Goal: Transaction & Acquisition: Purchase product/service

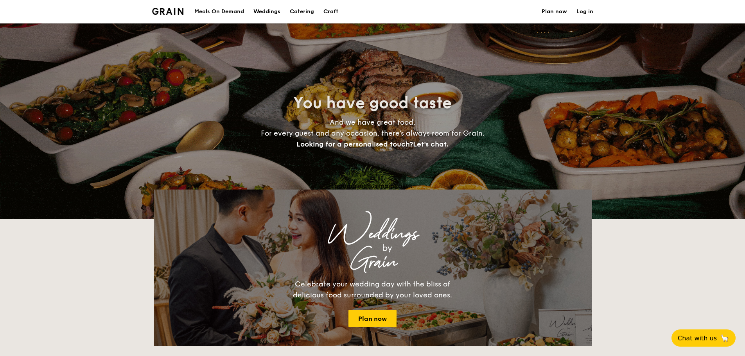
select select
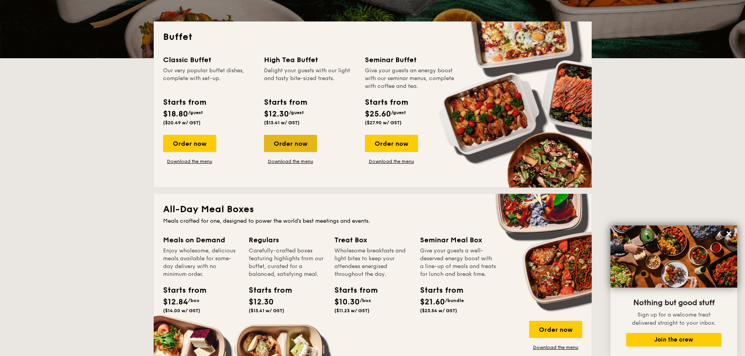
scroll to position [156, 0]
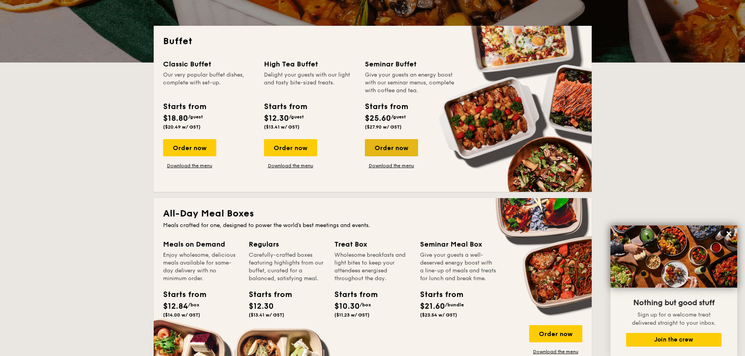
click at [392, 145] on div "Order now" at bounding box center [391, 147] width 53 height 17
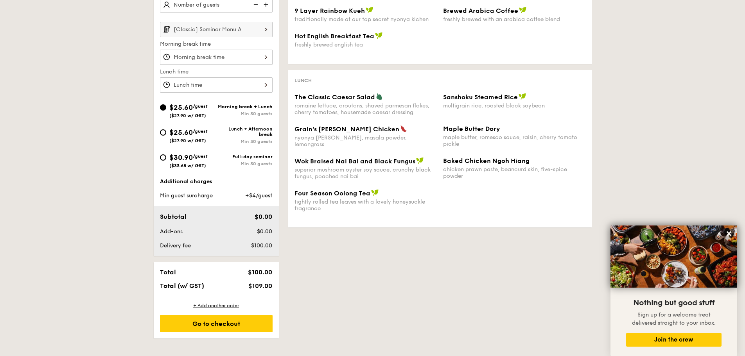
scroll to position [235, 0]
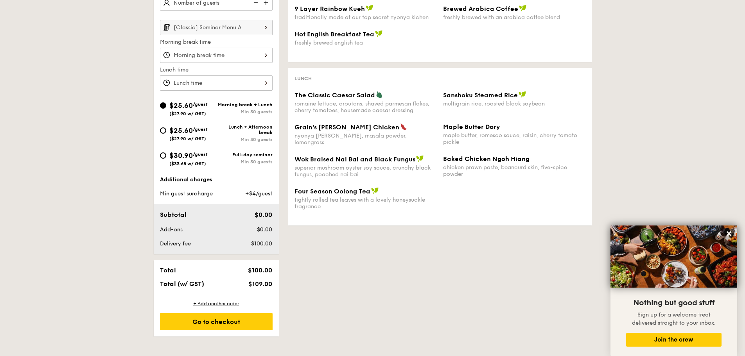
click at [174, 157] on span "$30.90" at bounding box center [180, 155] width 23 height 9
click at [166, 157] on input "$30.90 /guest ($33.68 w/ GST) Full-day seminar Min 30 guests" at bounding box center [163, 155] width 6 height 6
radio input "true"
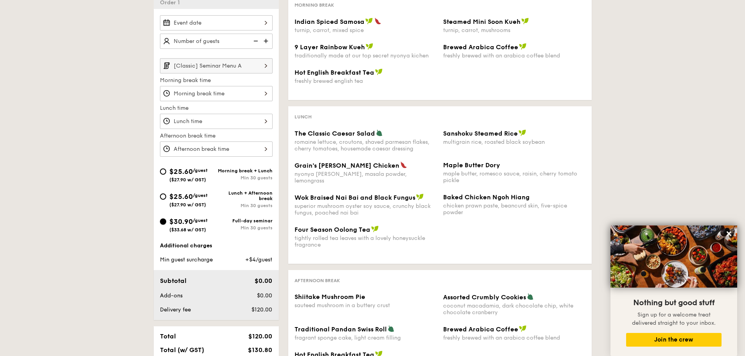
scroll to position [196, 0]
click at [235, 70] on input "[Classic] Seminar Menu A" at bounding box center [216, 66] width 113 height 15
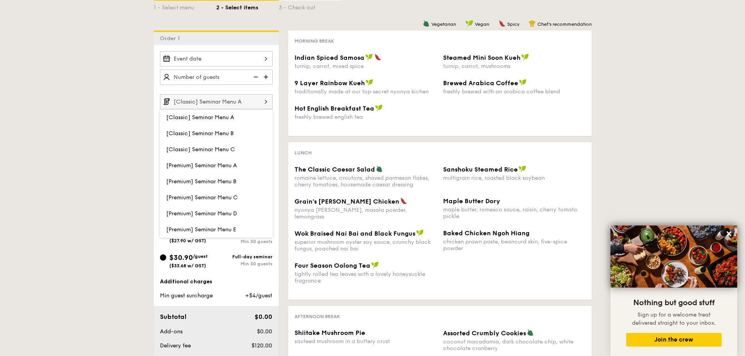
scroll to position [156, 0]
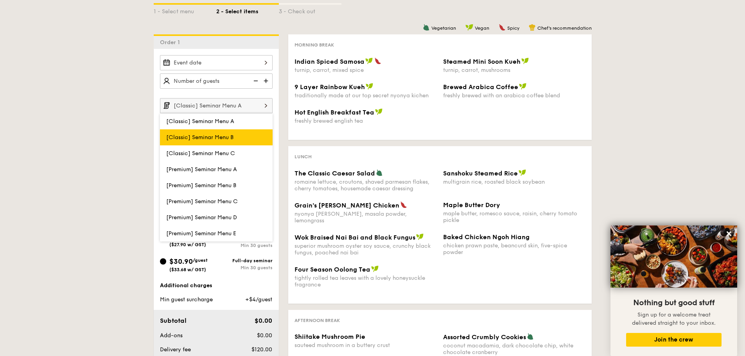
click at [206, 133] on label "[Classic] Seminar Menu B" at bounding box center [216, 137] width 113 height 16
click at [0, 0] on input "[Classic] Seminar Menu B" at bounding box center [0, 0] width 0 height 0
type input "[Classic] Seminar Menu B"
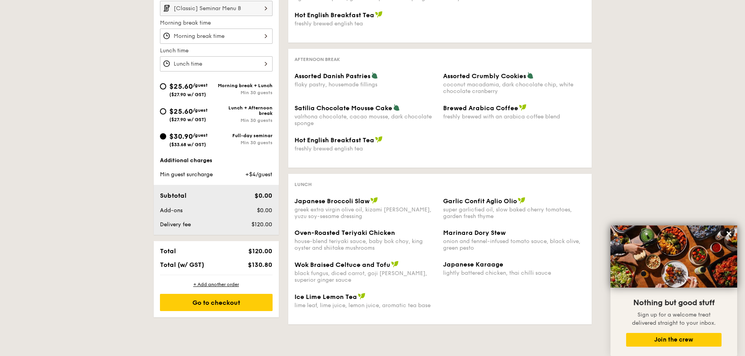
scroll to position [235, 0]
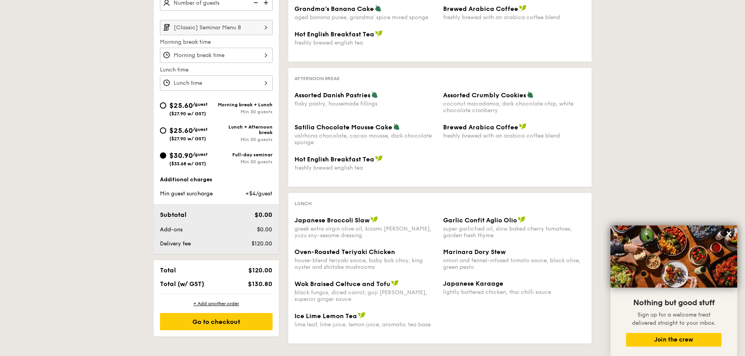
click at [242, 30] on input "[Classic] Seminar Menu B" at bounding box center [216, 27] width 113 height 15
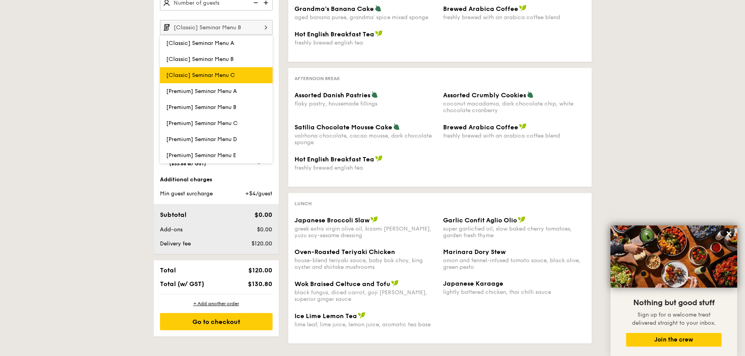
click at [232, 75] on span "[Classic] Seminar Menu C" at bounding box center [200, 75] width 69 height 7
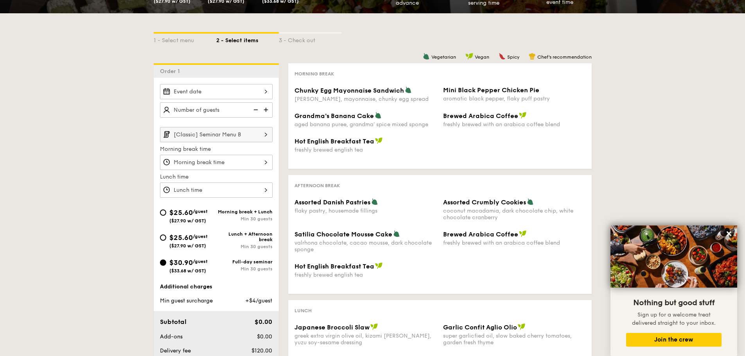
scroll to position [117, 0]
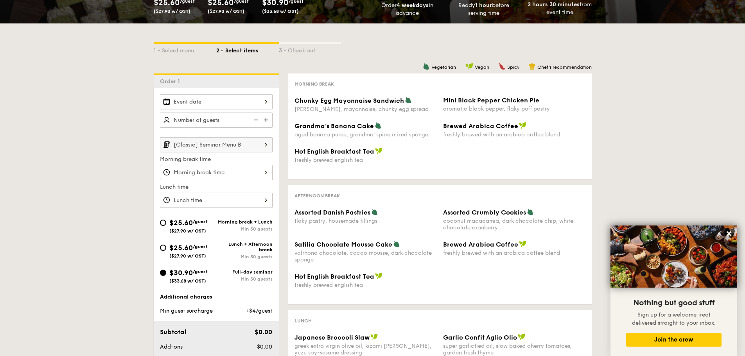
click at [257, 149] on input "[Classic] Seminar Menu B" at bounding box center [216, 144] width 113 height 15
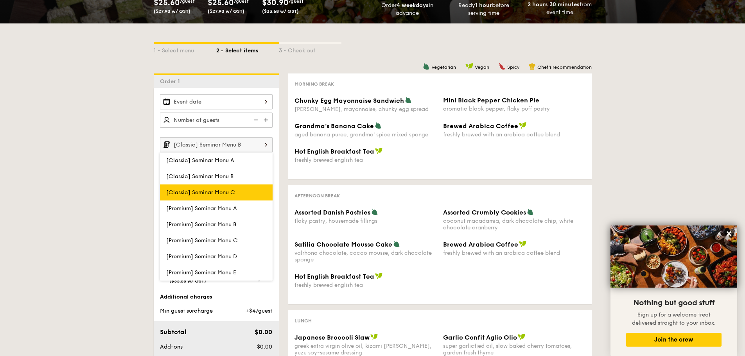
click at [224, 194] on span "[Classic] Seminar Menu C" at bounding box center [200, 192] width 69 height 7
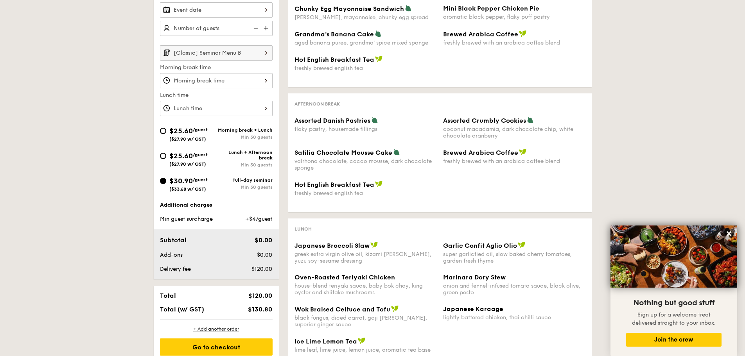
scroll to position [196, 0]
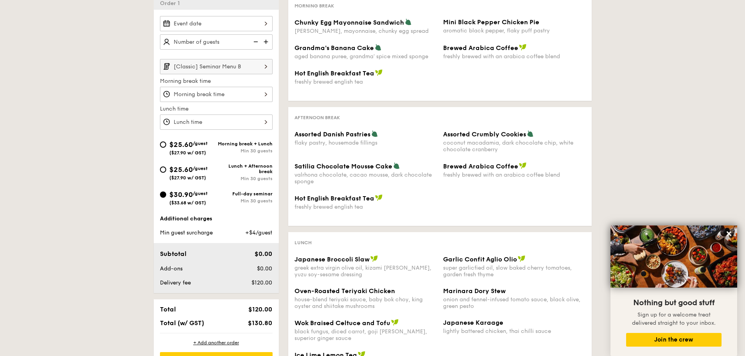
click at [254, 66] on input "[Classic] Seminar Menu B" at bounding box center [216, 66] width 113 height 15
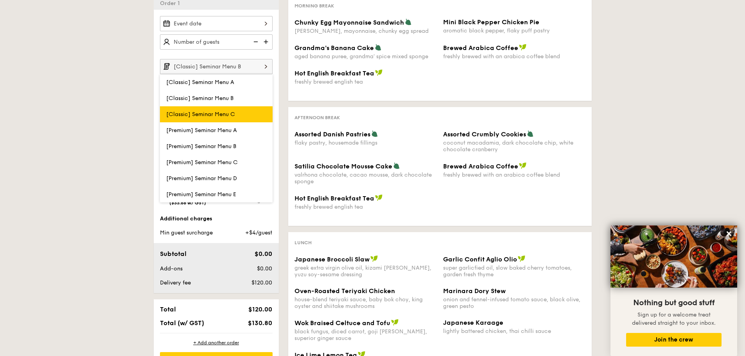
click at [233, 117] on span "[Classic] Seminar Menu C" at bounding box center [200, 114] width 69 height 7
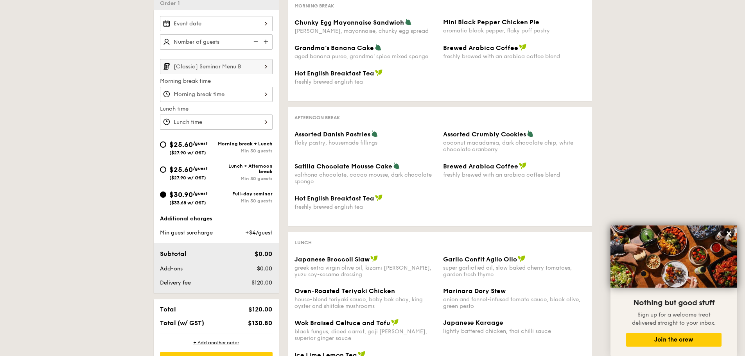
click at [238, 73] on input "[Classic] Seminar Menu B" at bounding box center [216, 66] width 113 height 15
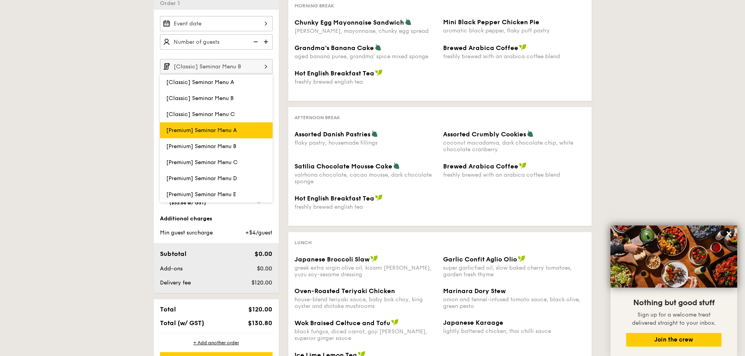
click at [210, 130] on span "[Premium] Seminar Menu A" at bounding box center [201, 130] width 71 height 7
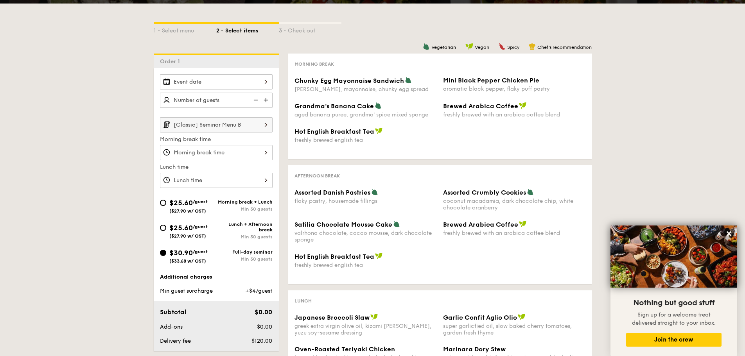
scroll to position [156, 0]
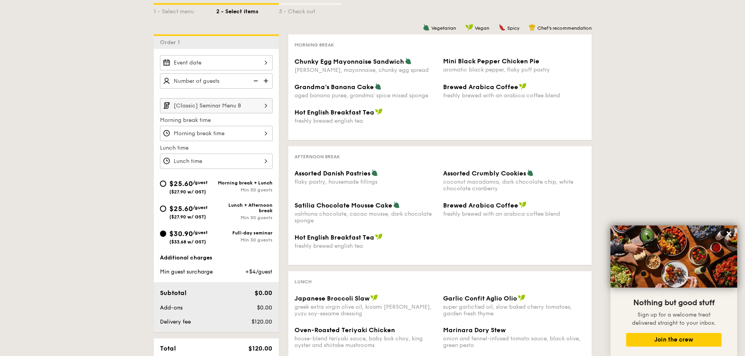
click at [218, 107] on input "[Classic] Seminar Menu B" at bounding box center [216, 105] width 113 height 15
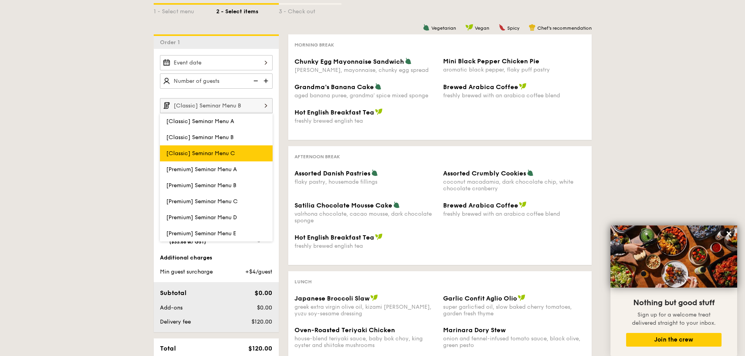
click at [219, 151] on span "[Classic] Seminar Menu C" at bounding box center [200, 153] width 69 height 7
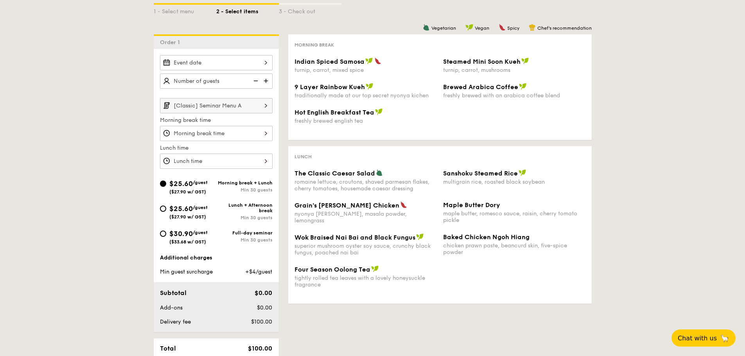
click at [228, 107] on input "[Classic] Seminar Menu A" at bounding box center [216, 105] width 113 height 15
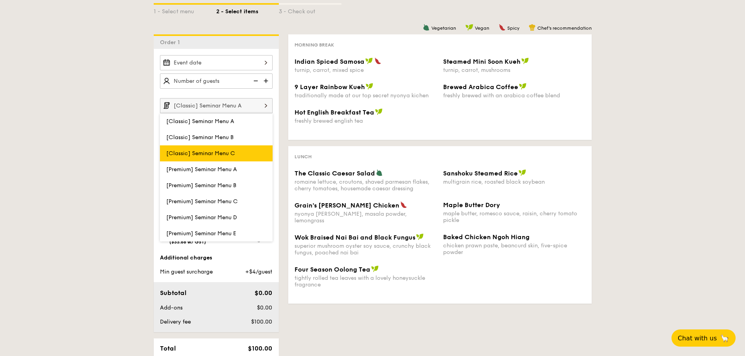
click at [222, 154] on span "[Classic] Seminar Menu C" at bounding box center [200, 153] width 69 height 7
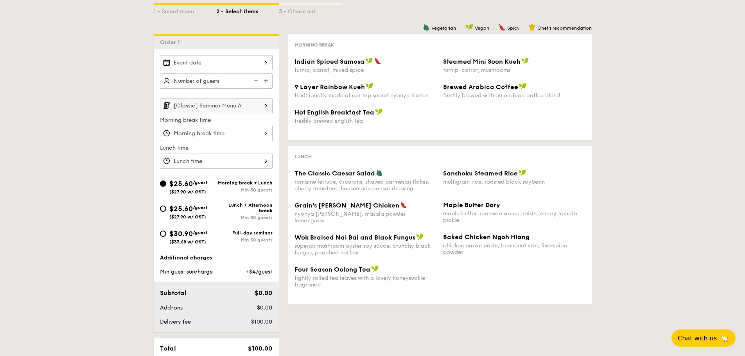
click at [235, 106] on input "[Classic] Seminar Menu A" at bounding box center [216, 105] width 113 height 15
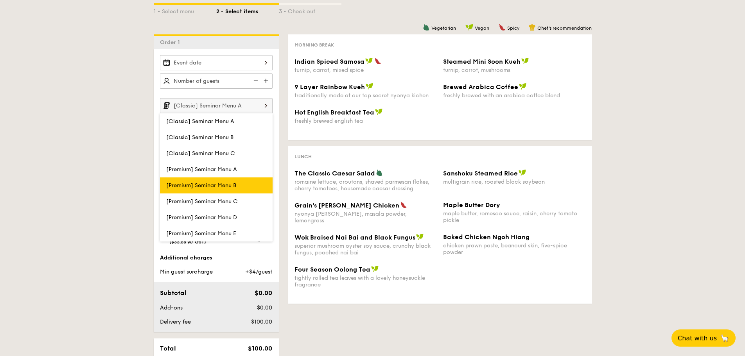
click at [215, 189] on label "[Premium] Seminar Menu B" at bounding box center [216, 186] width 113 height 16
click at [0, 0] on input "[Premium] Seminar Menu B" at bounding box center [0, 0] width 0 height 0
type input "[Premium] Seminar Menu B"
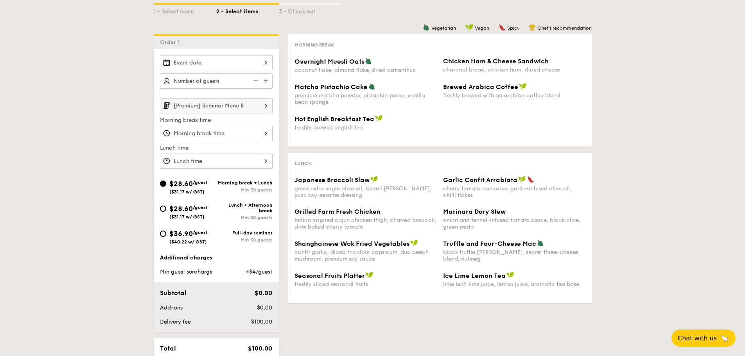
click at [231, 102] on input "[Premium] Seminar Menu B" at bounding box center [216, 105] width 113 height 15
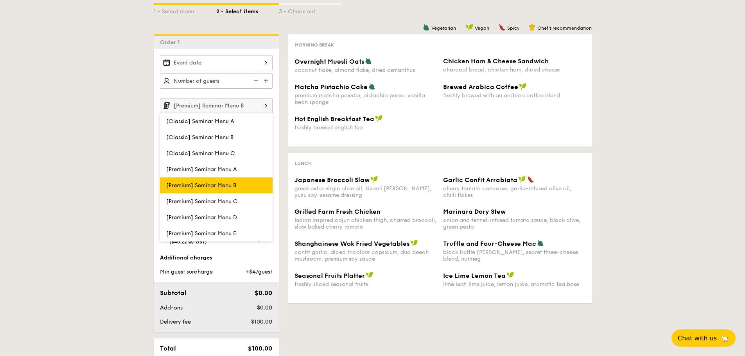
click at [244, 181] on label "[Premium] Seminar Menu B" at bounding box center [216, 186] width 113 height 16
click at [0, 0] on input "[Premium] Seminar Menu B" at bounding box center [0, 0] width 0 height 0
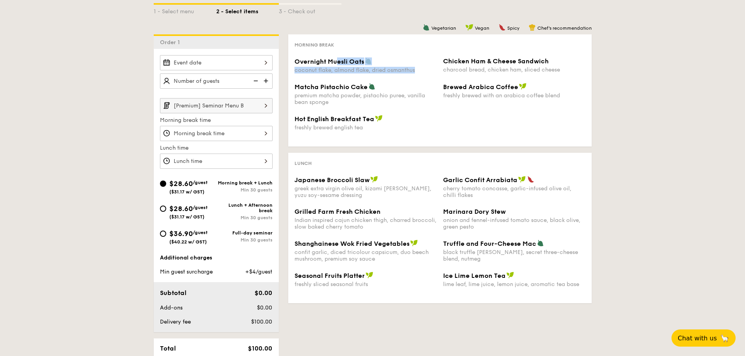
drag, startPoint x: 337, startPoint y: 63, endPoint x: 370, endPoint y: 100, distance: 49.6
click at [353, 82] on div "Overnight Muesli Oats coconut flake, almond flake, dried osmanthus Chicken Ham …" at bounding box center [439, 69] width 297 height 25
click at [373, 101] on div "premium matcha powder, pistachio puree, vanilla bean sponge" at bounding box center [365, 98] width 142 height 13
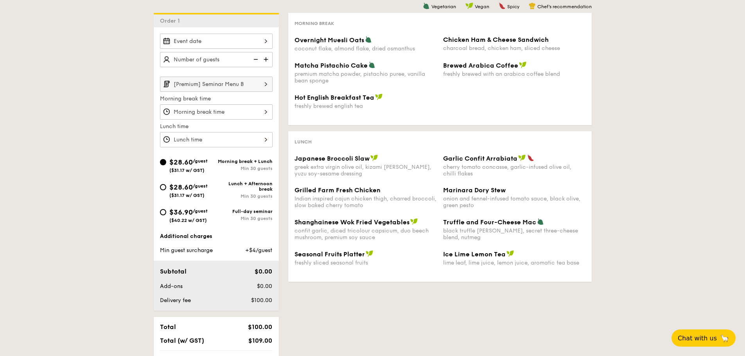
scroll to position [196, 0]
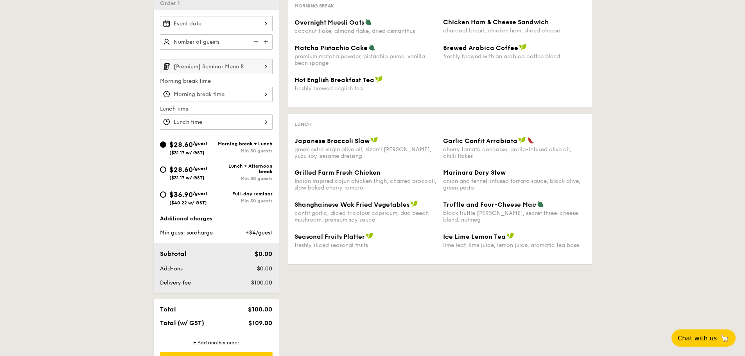
click at [170, 197] on span "$36.90" at bounding box center [180, 194] width 23 height 9
click at [166, 197] on input "$36.90 /guest ($40.22 w/ GST) Full-day seminar Min 30 guests" at bounding box center [163, 195] width 6 height 6
radio input "true"
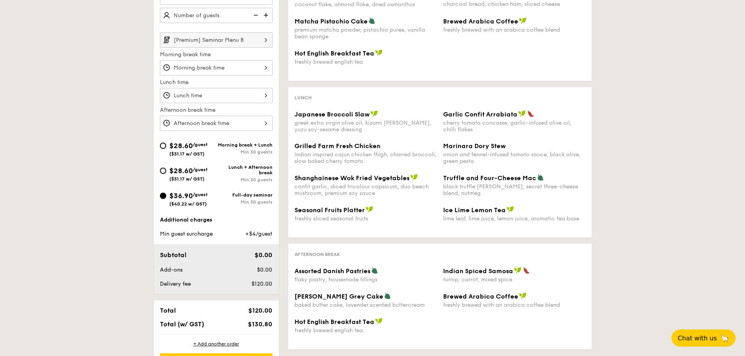
scroll to position [235, 0]
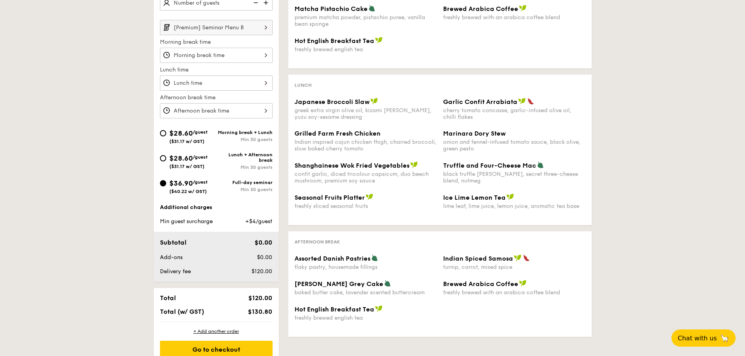
click at [245, 37] on div "[Premium] Seminar Menu B Morning break time Lunch time Afternoon break time" at bounding box center [216, 69] width 113 height 99
click at [250, 31] on input "[Premium] Seminar Menu B" at bounding box center [216, 27] width 113 height 15
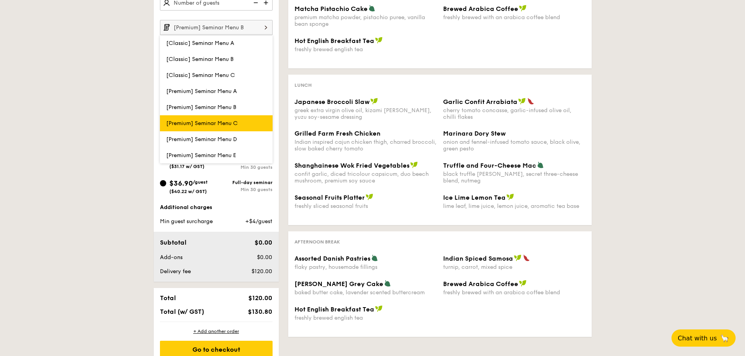
click at [246, 122] on label "[Premium] Seminar Menu C" at bounding box center [216, 123] width 113 height 16
click at [0, 0] on input "[Premium] Seminar Menu C" at bounding box center [0, 0] width 0 height 0
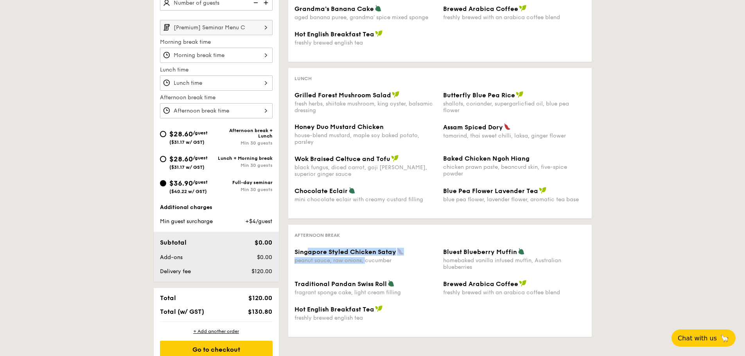
drag, startPoint x: 307, startPoint y: 253, endPoint x: 367, endPoint y: 261, distance: 61.2
click at [366, 260] on div "Singapore Styled Chicken Satay peanut sauce, raw onions, cucumber" at bounding box center [365, 256] width 142 height 16
click at [386, 268] on div "Singapore Styled Chicken Satay peanut sauce, raw onions, cucumber Bluest Bluebe…" at bounding box center [439, 264] width 297 height 32
click at [233, 33] on input "[Premium] Seminar Menu C" at bounding box center [216, 27] width 113 height 15
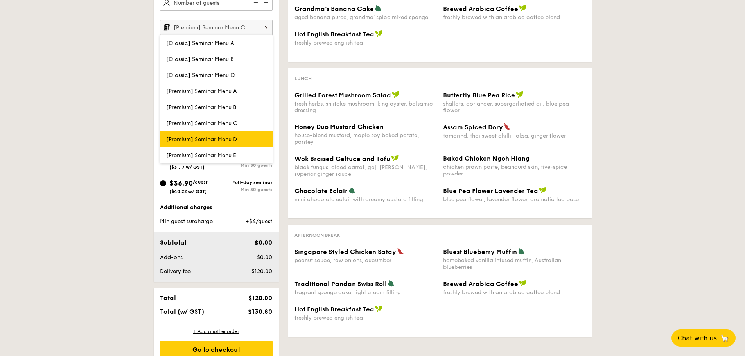
click at [240, 137] on label "[Premium] Seminar Menu D" at bounding box center [216, 139] width 113 height 16
click at [0, 0] on input "[Premium] Seminar Menu D" at bounding box center [0, 0] width 0 height 0
type input "[Premium] Seminar Menu D"
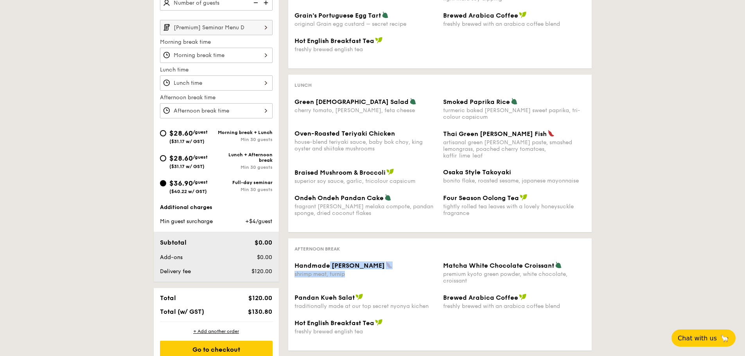
drag, startPoint x: 328, startPoint y: 262, endPoint x: 363, endPoint y: 280, distance: 39.0
click at [359, 278] on div "Handmade Siew Mai shrimp meat, turnip Matcha White Chocolate Croissant premium …" at bounding box center [439, 278] width 297 height 32
click at [386, 285] on div "Handmade Siew Mai shrimp meat, turnip Matcha White Chocolate Croissant premium …" at bounding box center [439, 278] width 297 height 32
drag, startPoint x: 322, startPoint y: 290, endPoint x: 347, endPoint y: 297, distance: 26.3
click at [347, 297] on div "Pandan Kueh Salat traditionally made at our top secret nyonya kichen" at bounding box center [365, 302] width 142 height 16
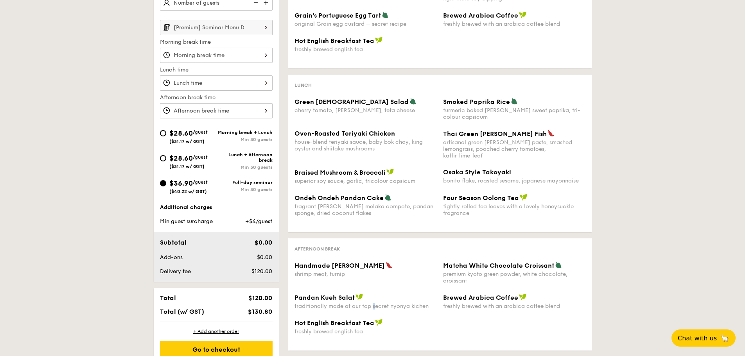
click at [375, 303] on div "traditionally made at our top secret nyonya kichen" at bounding box center [365, 306] width 142 height 7
click at [414, 307] on div "Pandan Kueh Salat traditionally made at our top secret nyonya kichen Brewed Ara…" at bounding box center [439, 306] width 297 height 25
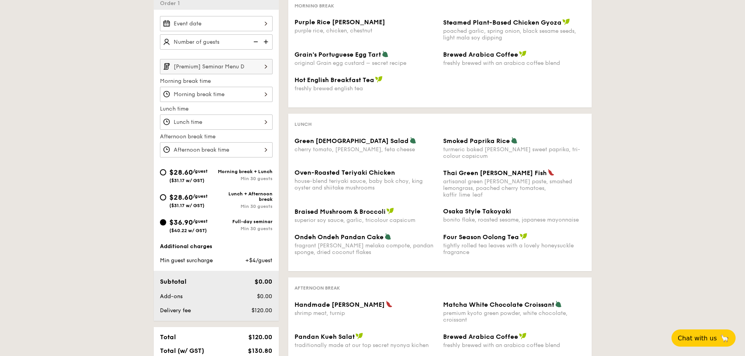
click at [212, 68] on input "[Premium] Seminar Menu D" at bounding box center [216, 66] width 113 height 15
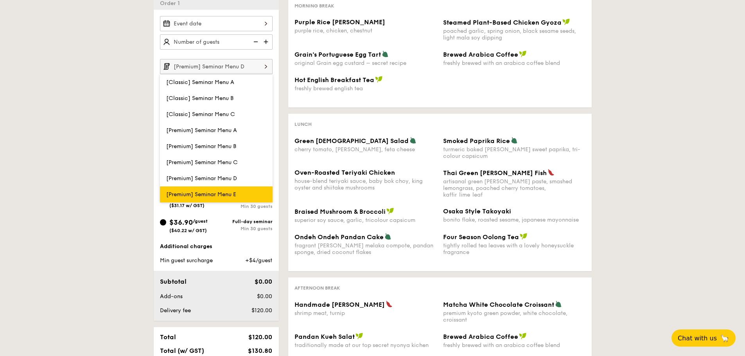
click at [208, 194] on span "[Premium] Seminar Menu E" at bounding box center [201, 194] width 70 height 7
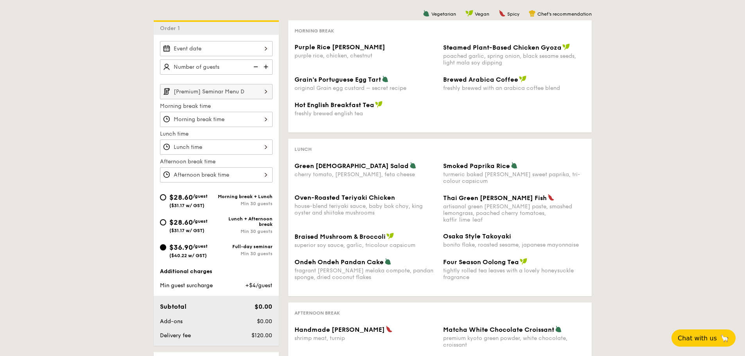
scroll to position [156, 0]
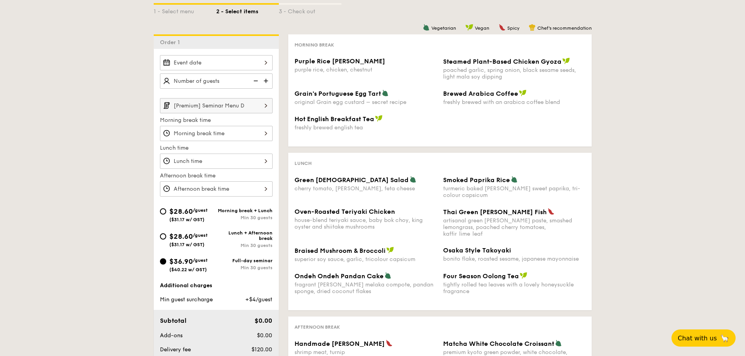
click at [244, 106] on input "[Premium] Seminar Menu D" at bounding box center [216, 105] width 113 height 15
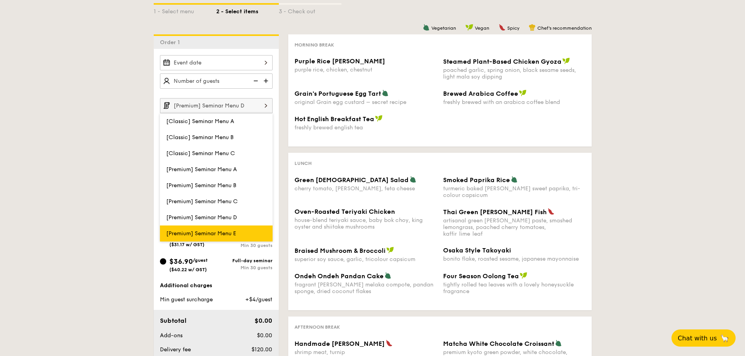
click at [216, 233] on span "[Premium] Seminar Menu E" at bounding box center [201, 233] width 70 height 7
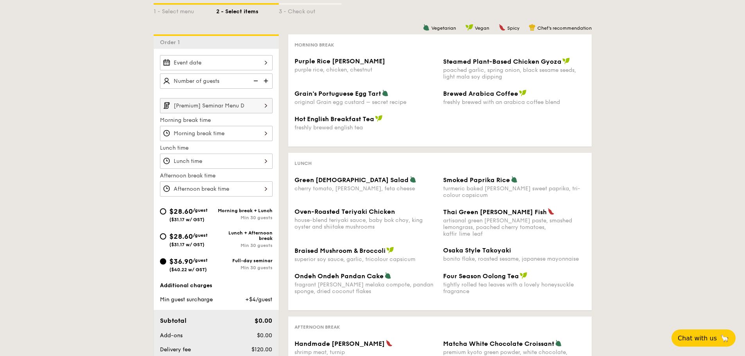
click at [251, 109] on input "[Premium] Seminar Menu D" at bounding box center [216, 105] width 113 height 15
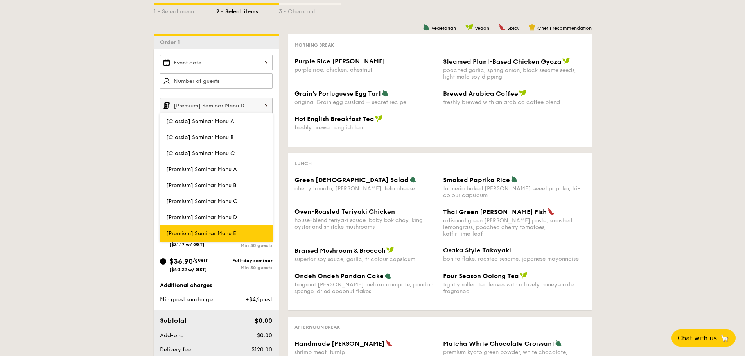
click at [228, 231] on span "[Premium] Seminar Menu E" at bounding box center [201, 233] width 70 height 7
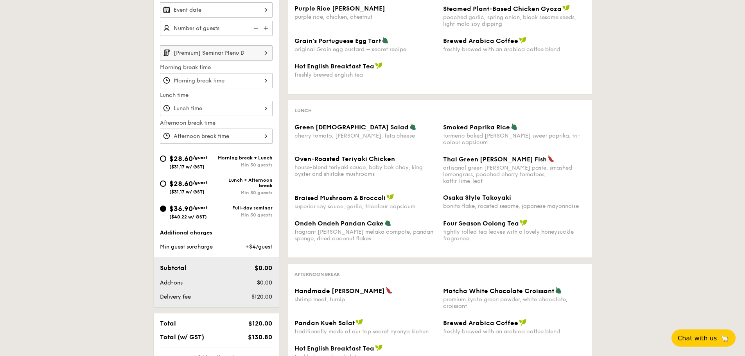
scroll to position [196, 0]
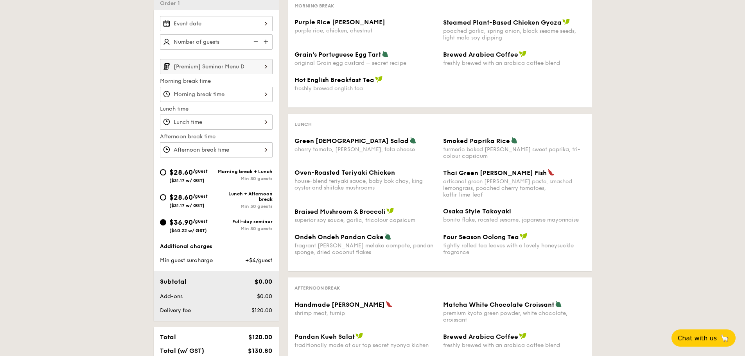
click at [231, 66] on input "[Premium] Seminar Menu D" at bounding box center [216, 66] width 113 height 15
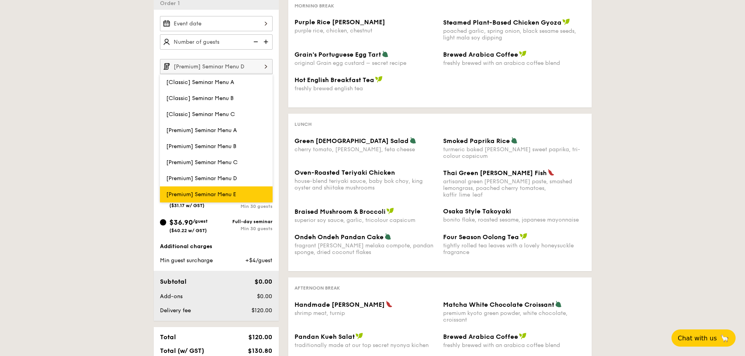
click at [226, 192] on span "[Premium] Seminar Menu E" at bounding box center [201, 194] width 70 height 7
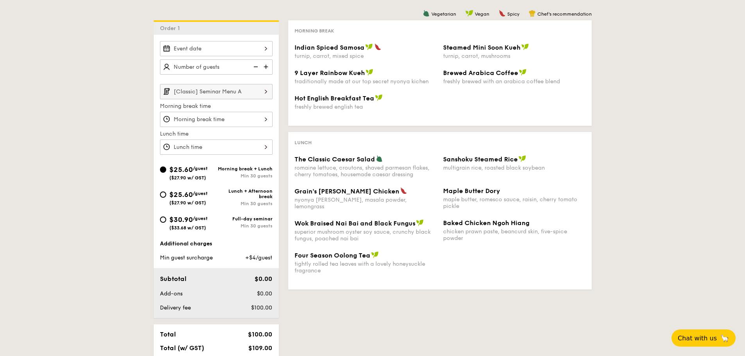
scroll to position [156, 0]
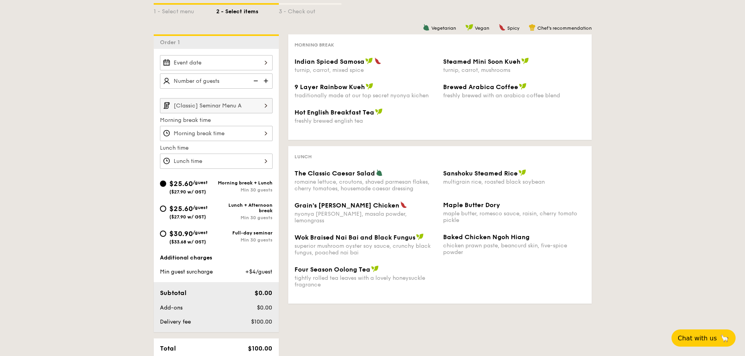
click at [241, 106] on input "[Classic] Seminar Menu A" at bounding box center [216, 105] width 113 height 15
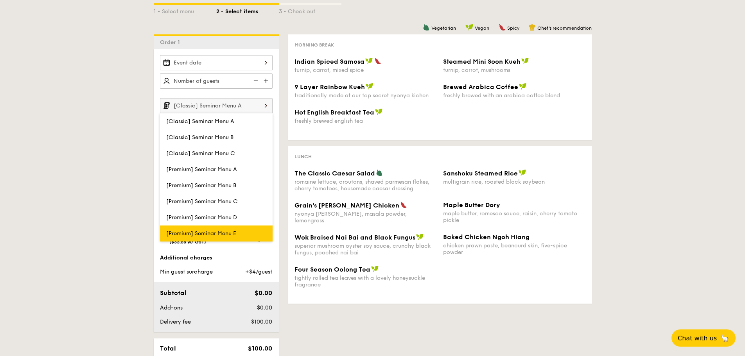
click at [212, 228] on label "[Premium] Seminar Menu E" at bounding box center [216, 234] width 113 height 16
click at [0, 0] on input "[Premium] Seminar Menu E" at bounding box center [0, 0] width 0 height 0
type input "[Premium] Seminar Menu E"
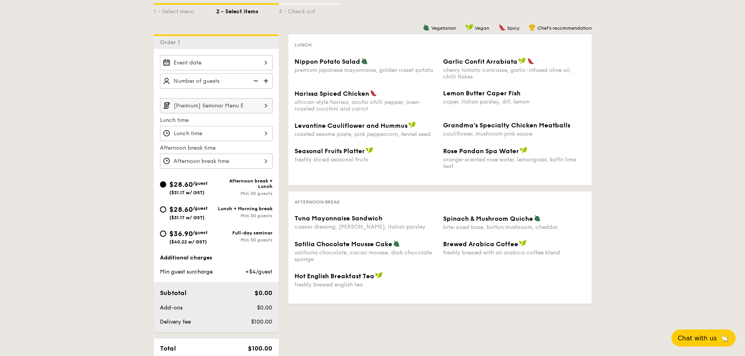
click at [170, 239] on div "$36.90 /guest ($40.22 w/ GST)" at bounding box center [188, 236] width 38 height 16
click at [166, 237] on input "$36.90 /guest ($40.22 w/ GST) Full-day seminar Min 30 guests" at bounding box center [163, 234] width 6 height 6
radio input "true"
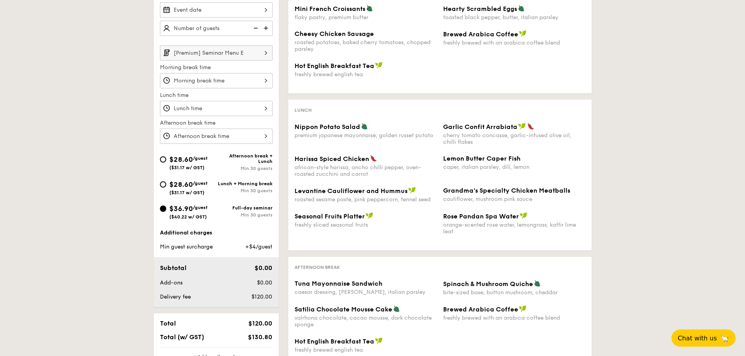
scroll to position [196, 0]
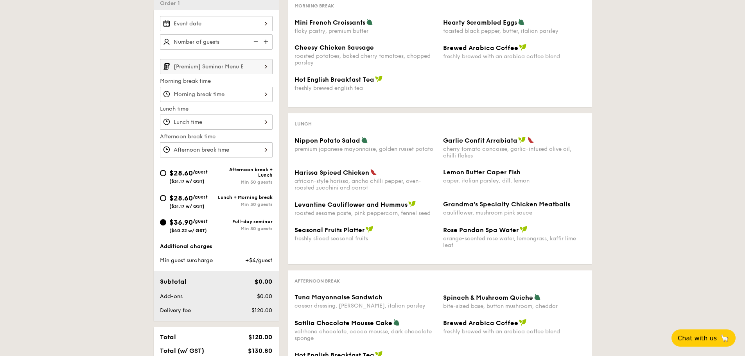
click at [222, 70] on input "[Premium] Seminar Menu E" at bounding box center [216, 66] width 113 height 15
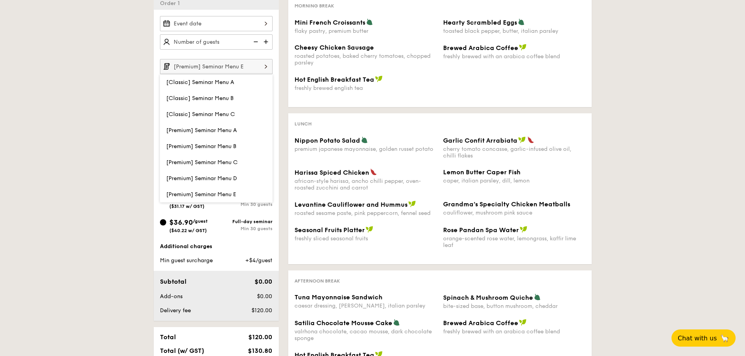
click at [227, 164] on span "[Premium] Seminar Menu C" at bounding box center [202, 162] width 72 height 7
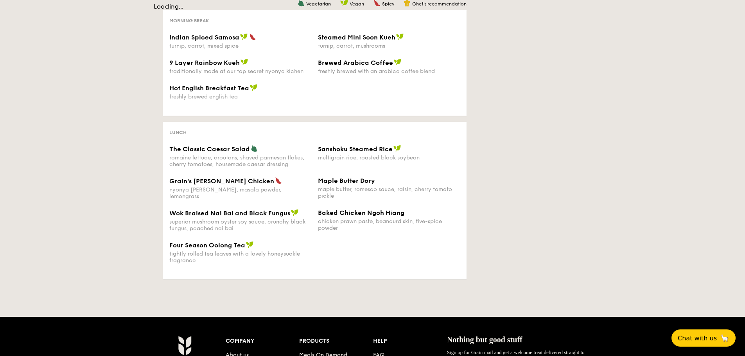
scroll to position [196, 0]
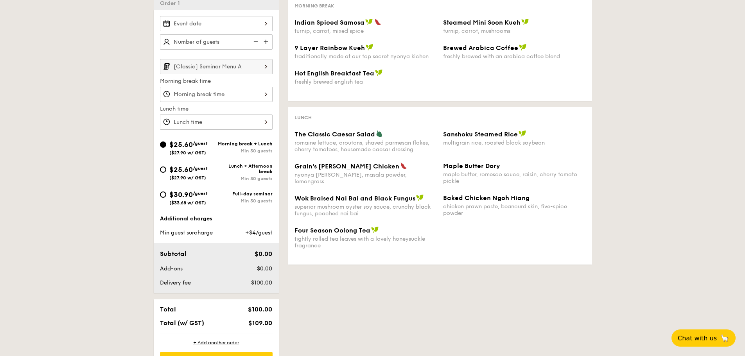
click at [238, 73] on input "[Classic] Seminar Menu A" at bounding box center [216, 66] width 113 height 15
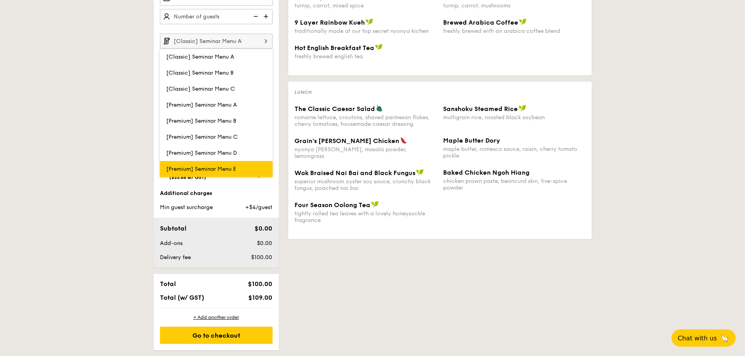
scroll to position [235, 0]
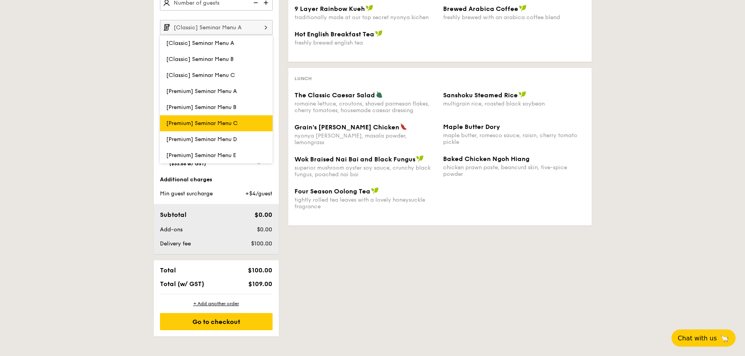
click at [231, 122] on span "[Premium] Seminar Menu C" at bounding box center [202, 123] width 72 height 7
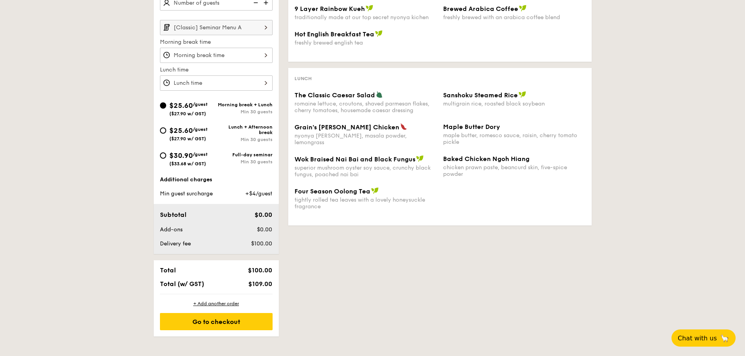
click at [176, 156] on span "$30.90" at bounding box center [180, 155] width 23 height 9
click at [166, 156] on input "$30.90 /guest ($33.68 w/ GST) Full-day seminar Min 30 guests" at bounding box center [163, 155] width 6 height 6
radio input "true"
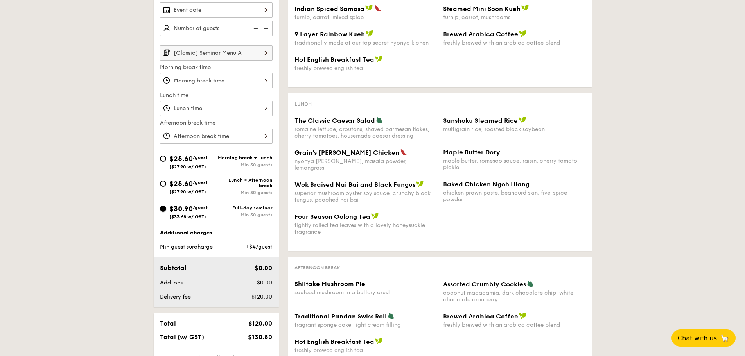
scroll to position [196, 0]
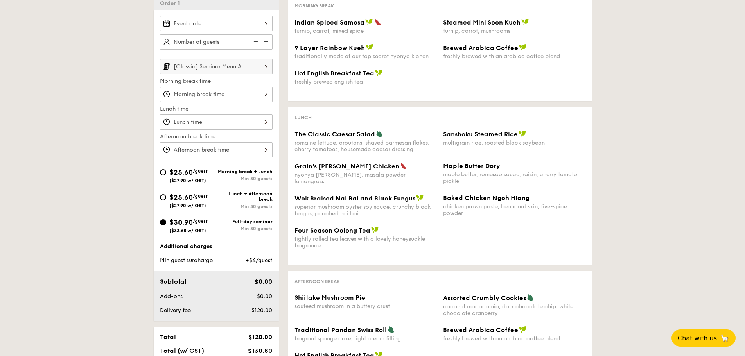
click at [252, 70] on input "[Classic] Seminar Menu A" at bounding box center [216, 66] width 113 height 15
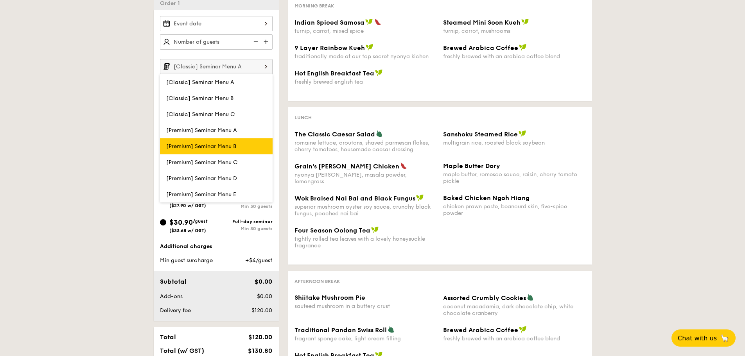
click at [246, 149] on label "[Premium] Seminar Menu B" at bounding box center [216, 146] width 113 height 16
click at [0, 0] on input "[Premium] Seminar Menu B" at bounding box center [0, 0] width 0 height 0
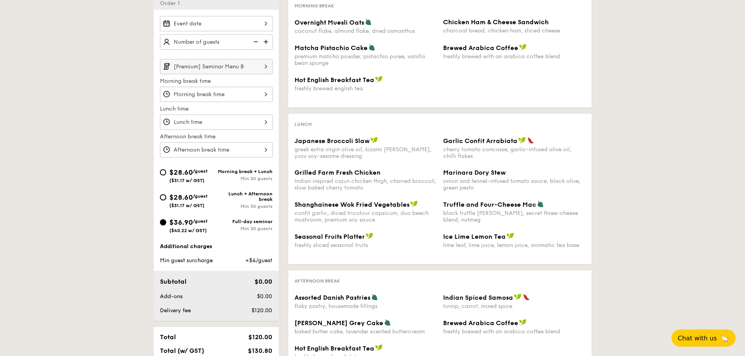
click at [239, 71] on input "[Premium] Seminar Menu B" at bounding box center [216, 66] width 113 height 15
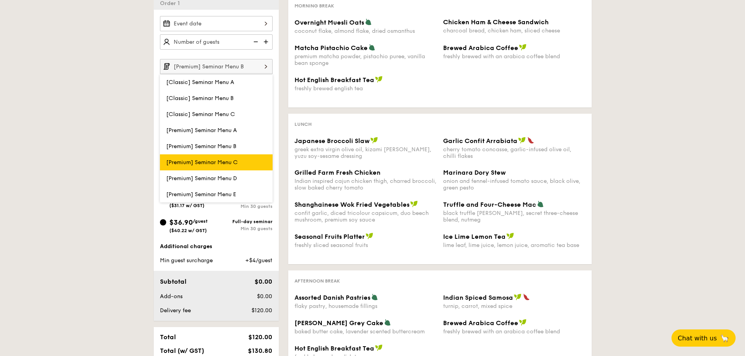
click at [244, 161] on label "[Premium] Seminar Menu C" at bounding box center [216, 162] width 113 height 16
click at [0, 0] on input "[Premium] Seminar Menu C" at bounding box center [0, 0] width 0 height 0
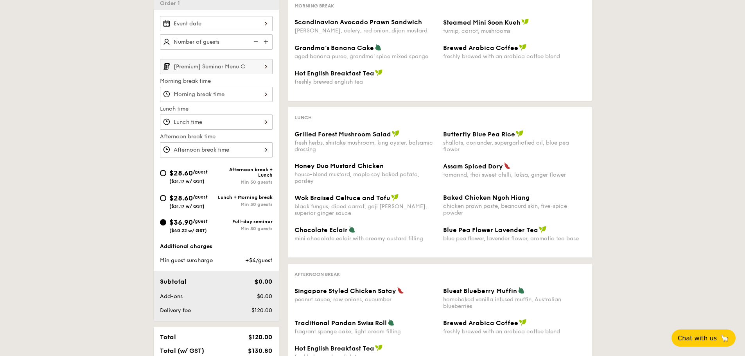
scroll to position [235, 0]
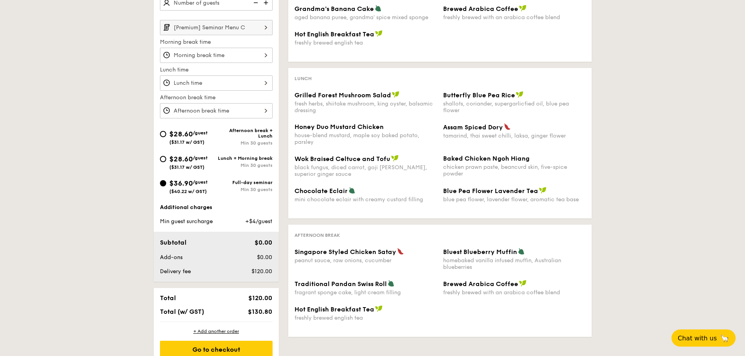
click at [240, 31] on input "[Premium] Seminar Menu C" at bounding box center [216, 27] width 113 height 15
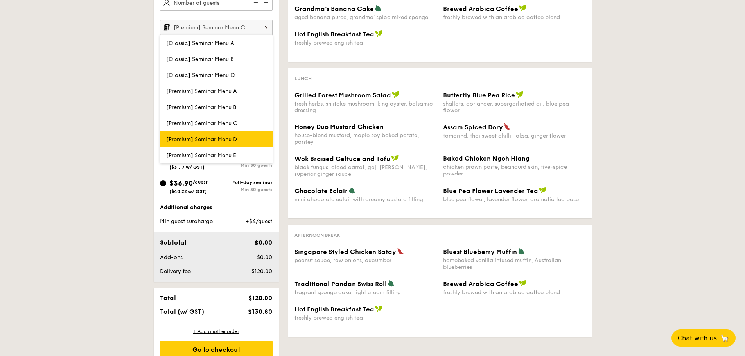
click at [249, 133] on label "[Premium] Seminar Menu D" at bounding box center [216, 139] width 113 height 16
click at [0, 0] on input "[Premium] Seminar Menu D" at bounding box center [0, 0] width 0 height 0
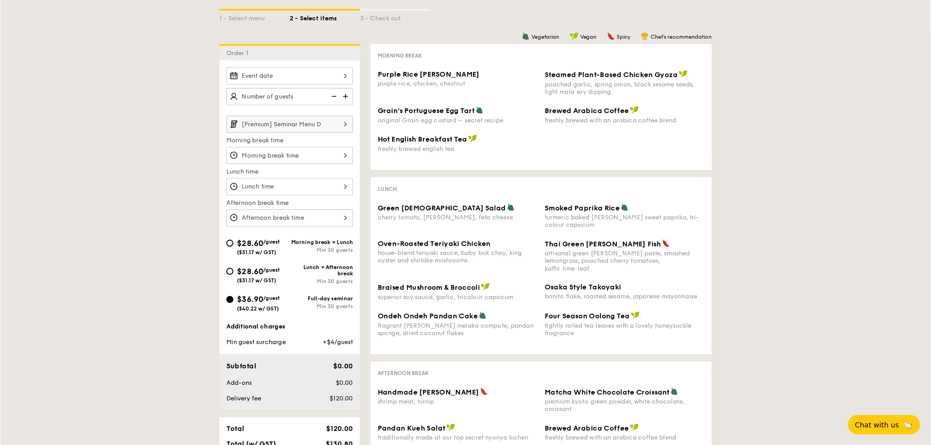
scroll to position [152, 0]
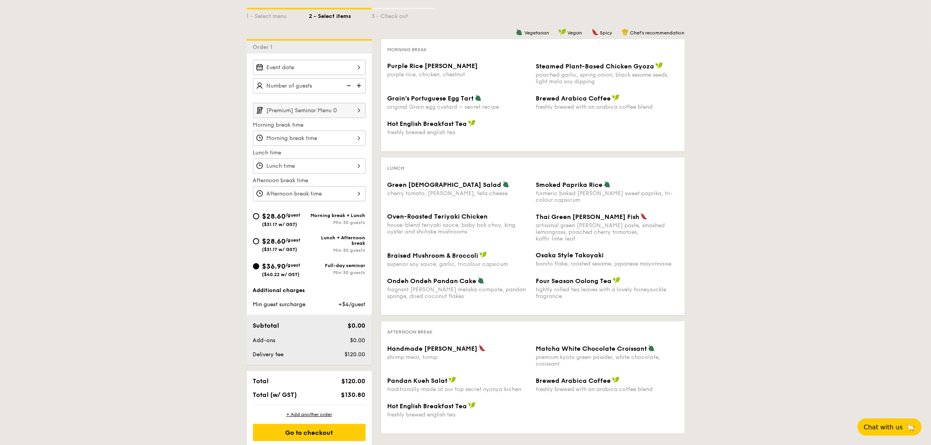
drag, startPoint x: 96, startPoint y: 360, endPoint x: 96, endPoint y: 429, distance: 69.2
click at [96, 356] on div "1 - Select menu 2 - Select items 3 - Check out Order 1 [Premium] Seminar Menu D…" at bounding box center [465, 218] width 931 height 458
click at [322, 109] on input "[Premium] Seminar Menu D" at bounding box center [309, 110] width 113 height 15
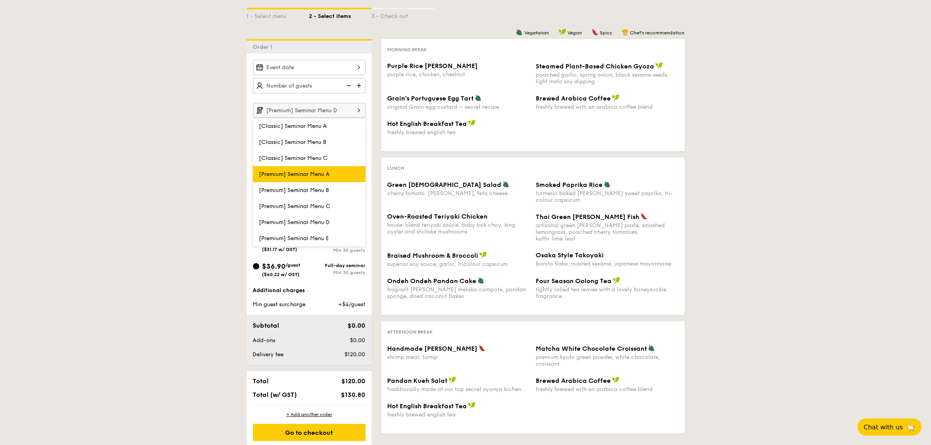
click at [335, 174] on label "[Premium] Seminar Menu A" at bounding box center [309, 174] width 113 height 16
click at [0, 0] on input "[Premium] Seminar Menu A" at bounding box center [0, 0] width 0 height 0
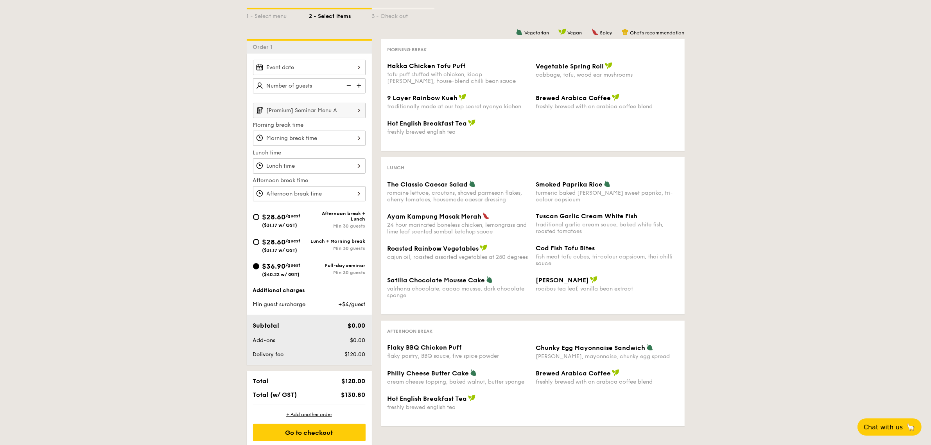
click at [334, 111] on input "[Premium] Seminar Menu A" at bounding box center [309, 110] width 113 height 15
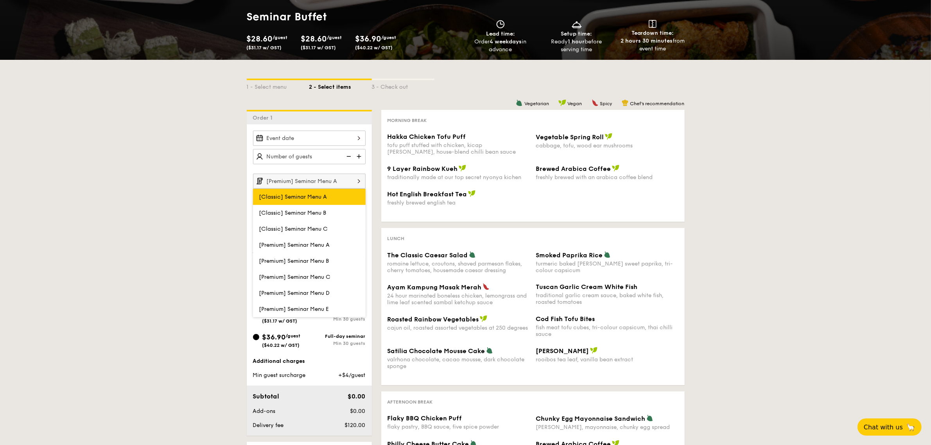
scroll to position [103, 0]
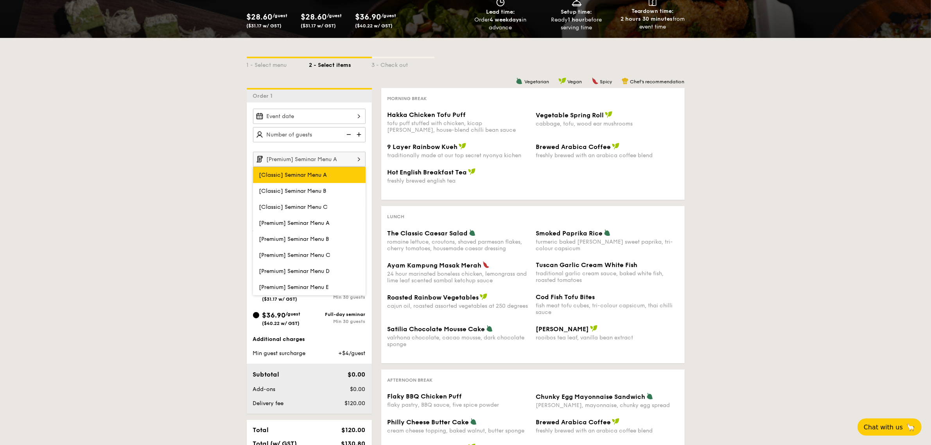
click at [319, 176] on span "[Classic] Seminar Menu A" at bounding box center [293, 175] width 68 height 7
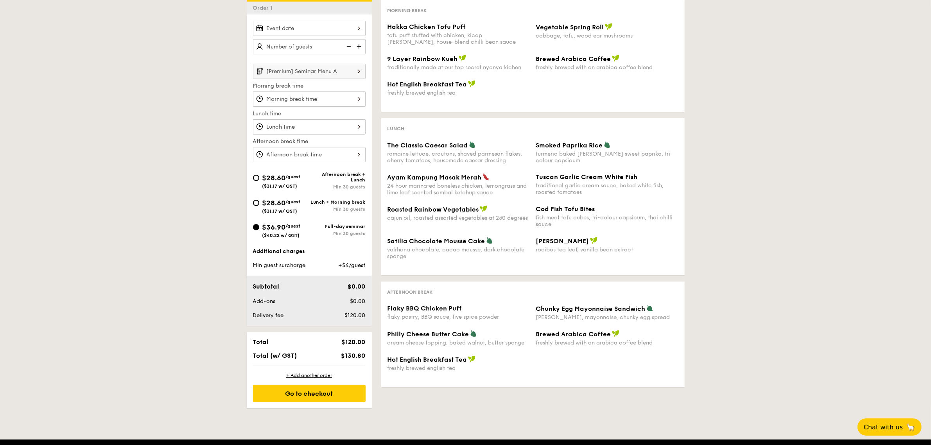
scroll to position [201, 0]
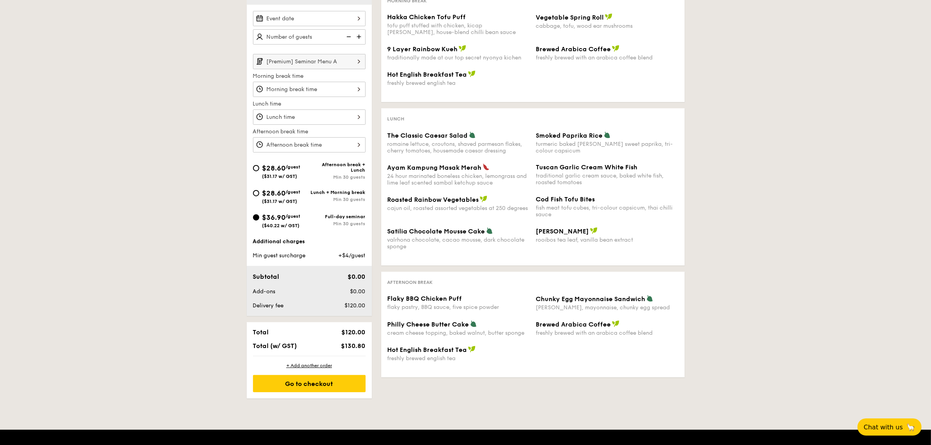
click at [323, 61] on input "[Premium] Seminar Menu A" at bounding box center [309, 61] width 113 height 15
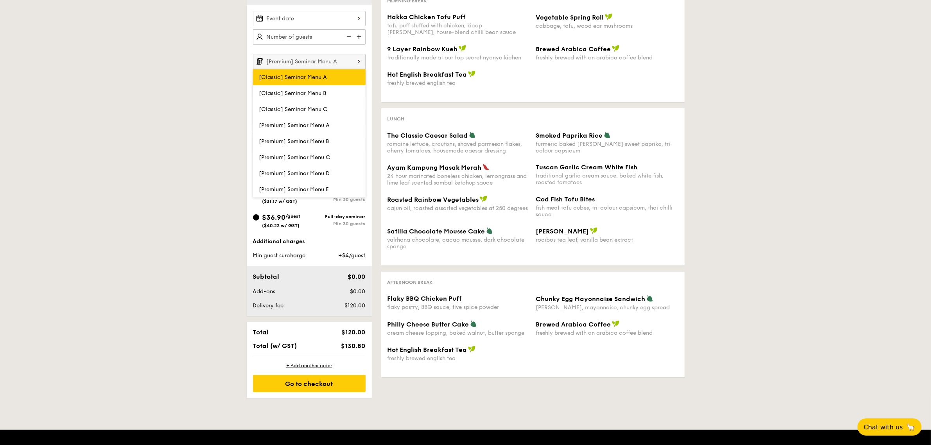
click at [327, 81] on label "[Classic] Seminar Menu A" at bounding box center [309, 77] width 113 height 16
click at [0, 0] on input "[Classic] Seminar Menu A" at bounding box center [0, 0] width 0 height 0
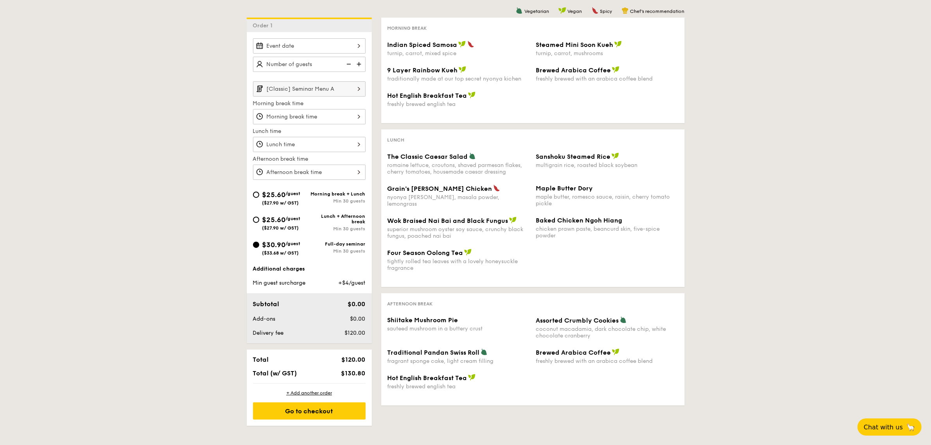
scroll to position [152, 0]
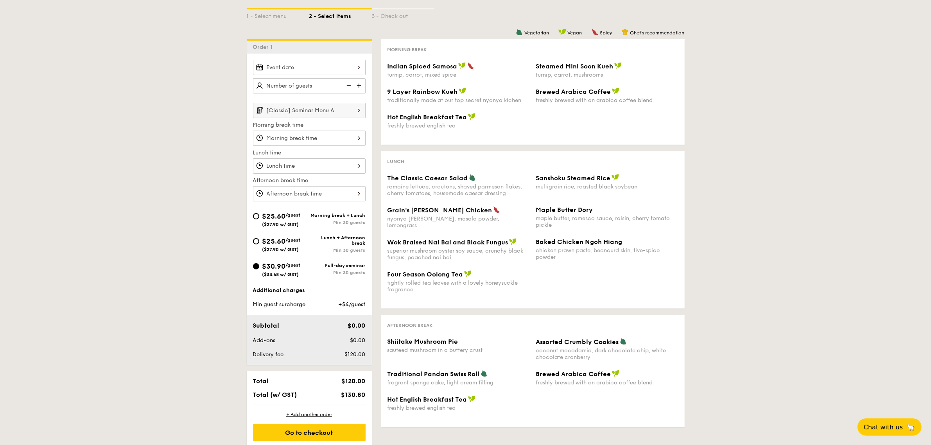
click at [339, 114] on input "[Classic] Seminar Menu A" at bounding box center [309, 110] width 113 height 15
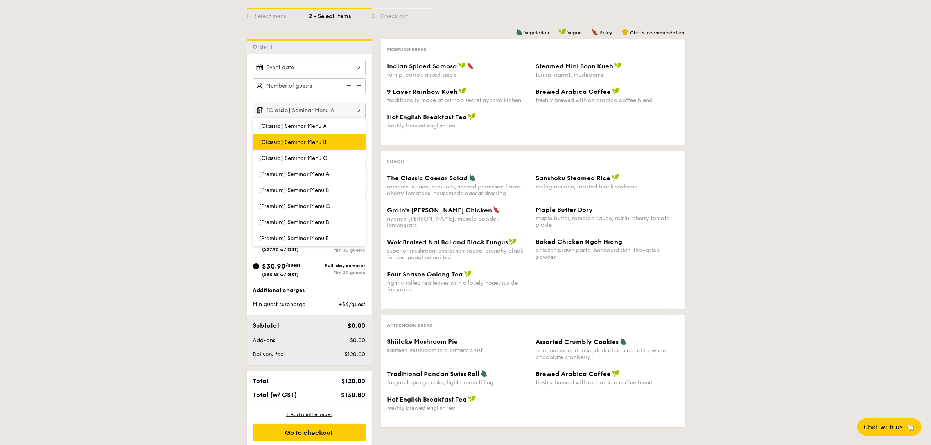
click at [334, 134] on label "[Classic] Seminar Menu B" at bounding box center [309, 142] width 113 height 16
click at [0, 0] on input "[Classic] Seminar Menu B" at bounding box center [0, 0] width 0 height 0
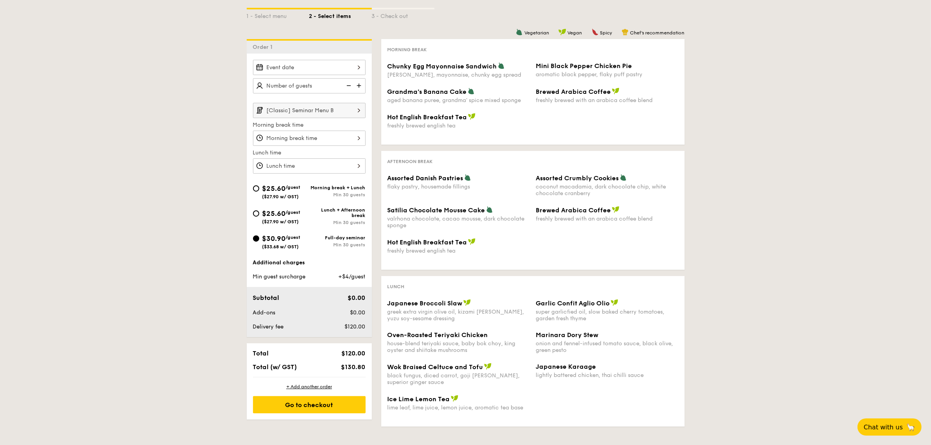
click at [321, 114] on input "[Classic] Seminar Menu B" at bounding box center [309, 110] width 113 height 15
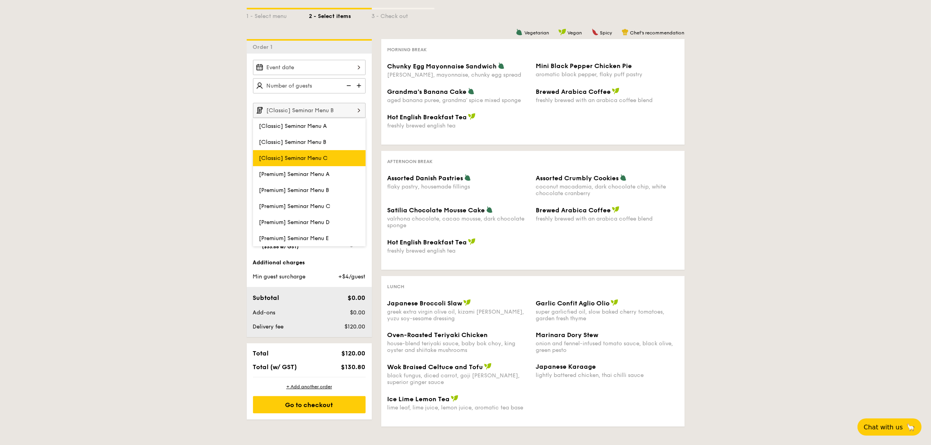
click at [335, 152] on label "[Classic] Seminar Menu C" at bounding box center [309, 158] width 113 height 16
click at [0, 0] on input "[Classic] Seminar Menu C" at bounding box center [0, 0] width 0 height 0
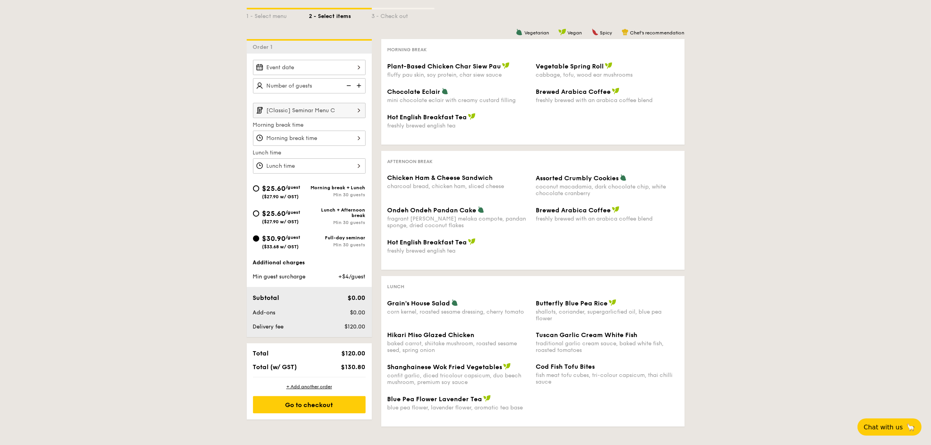
click at [308, 112] on input "[Classic] Seminar Menu C" at bounding box center [309, 110] width 113 height 15
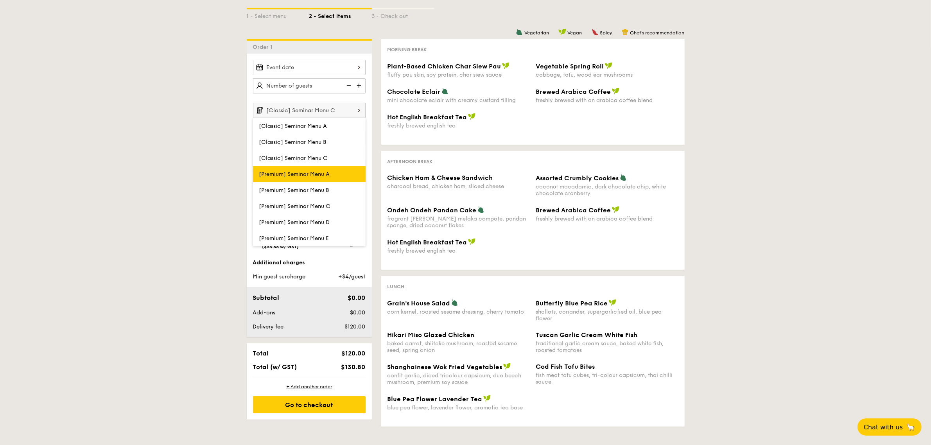
click at [341, 174] on label "[Premium] Seminar Menu A" at bounding box center [309, 174] width 113 height 16
click at [0, 0] on input "[Premium] Seminar Menu A" at bounding box center [0, 0] width 0 height 0
type input "[Premium] Seminar Menu A"
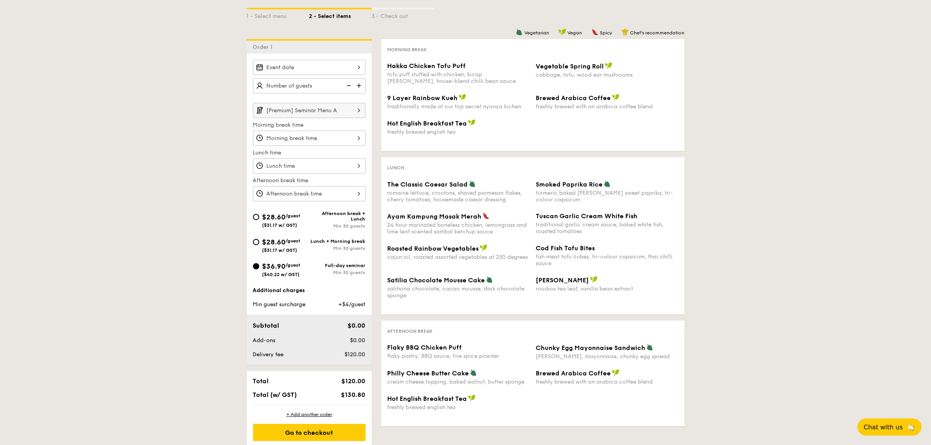
click at [320, 112] on input "[Premium] Seminar Menu A" at bounding box center [309, 110] width 113 height 15
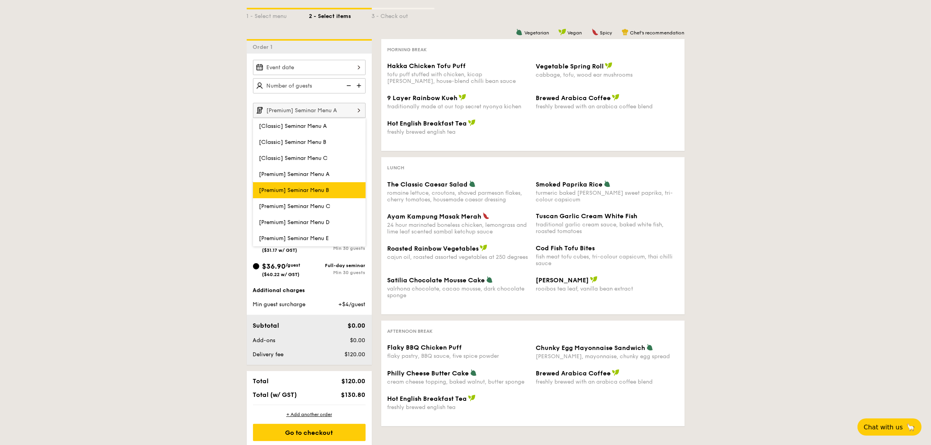
click at [310, 187] on span "[Premium] Seminar Menu B" at bounding box center [294, 190] width 70 height 7
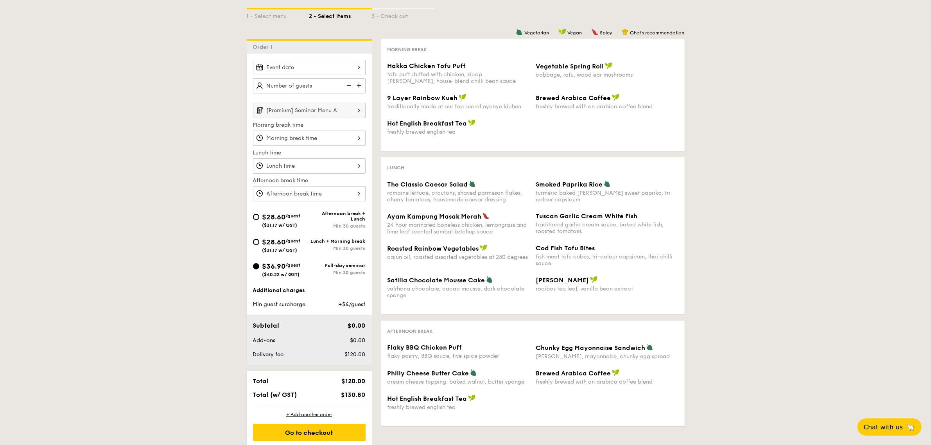
click at [322, 114] on input "[Premium] Seminar Menu A" at bounding box center [309, 110] width 113 height 15
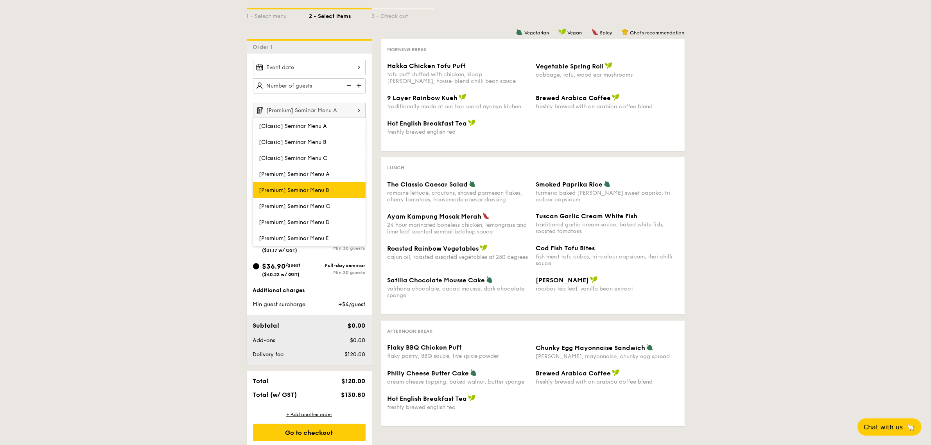
click at [313, 187] on span "[Premium] Seminar Menu B" at bounding box center [294, 190] width 70 height 7
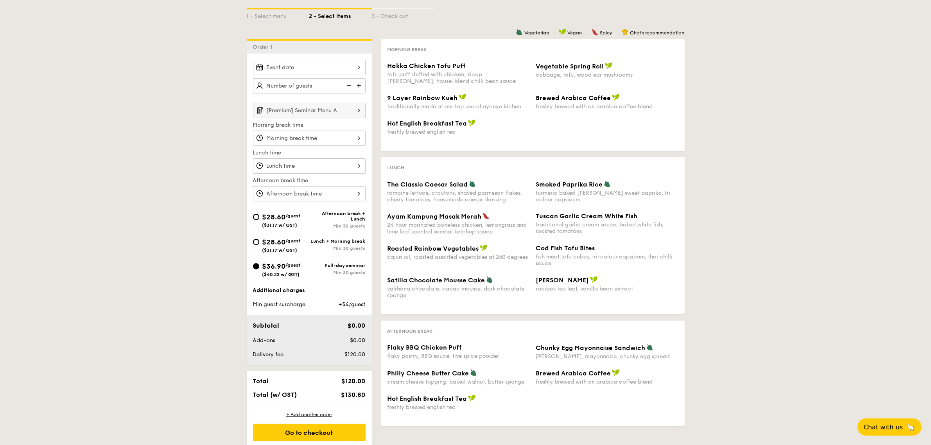
click at [321, 106] on input "[Premium] Seminar Menu A" at bounding box center [309, 110] width 113 height 15
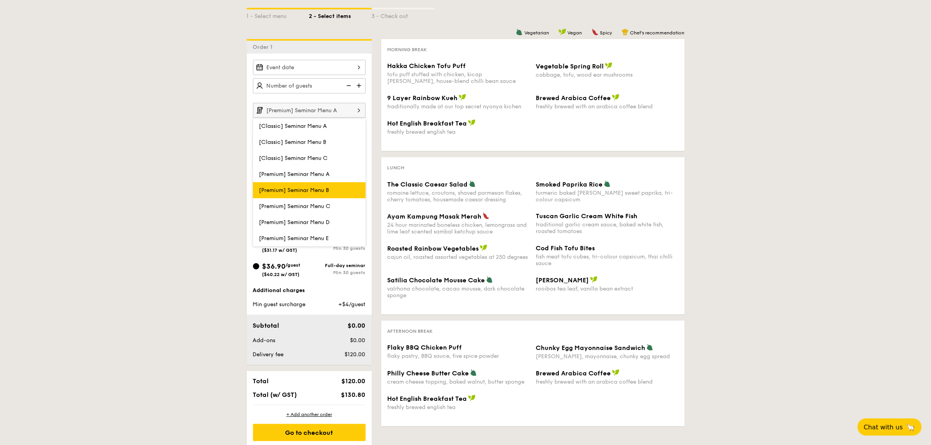
click at [321, 187] on span "[Premium] Seminar Menu B" at bounding box center [294, 190] width 70 height 7
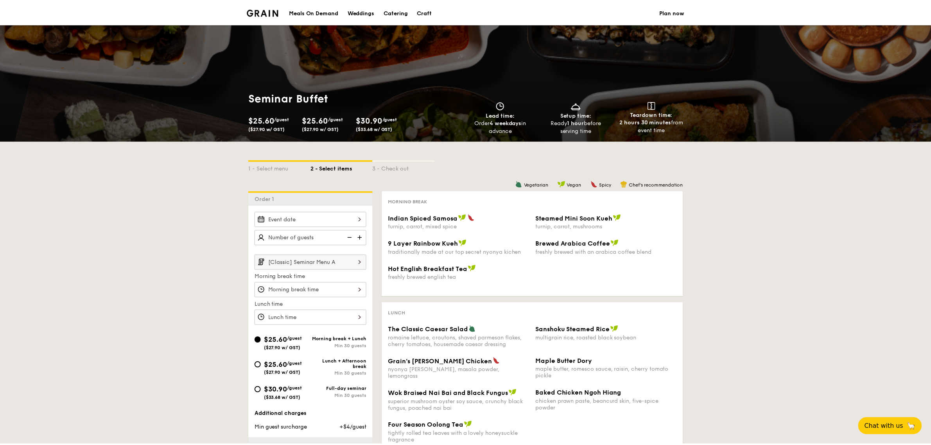
scroll to position [152, 0]
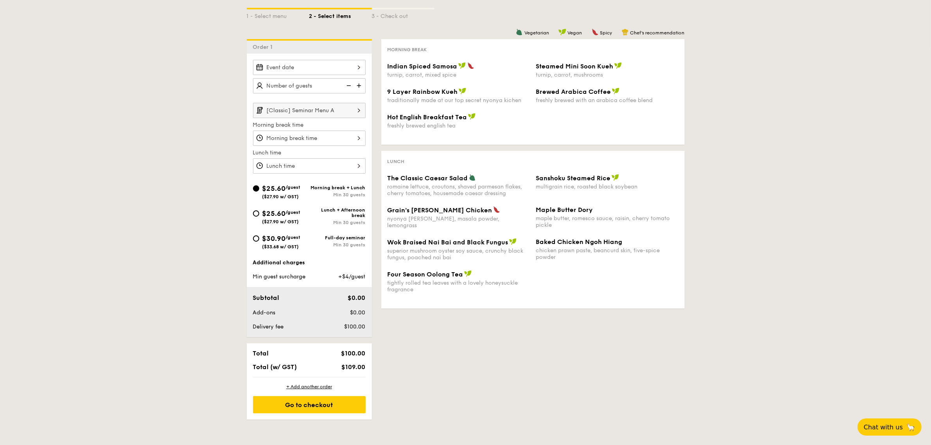
click at [322, 108] on input "[Classic] Seminar Menu A" at bounding box center [309, 110] width 113 height 15
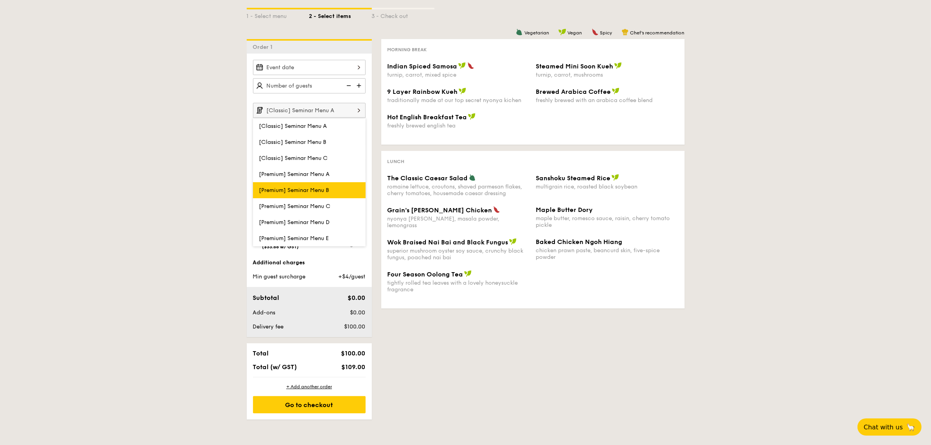
click at [335, 186] on label "[Premium] Seminar Menu B" at bounding box center [309, 190] width 113 height 16
click at [0, 0] on input "[Premium] Seminar Menu B" at bounding box center [0, 0] width 0 height 0
type input "[Premium] Seminar Menu B"
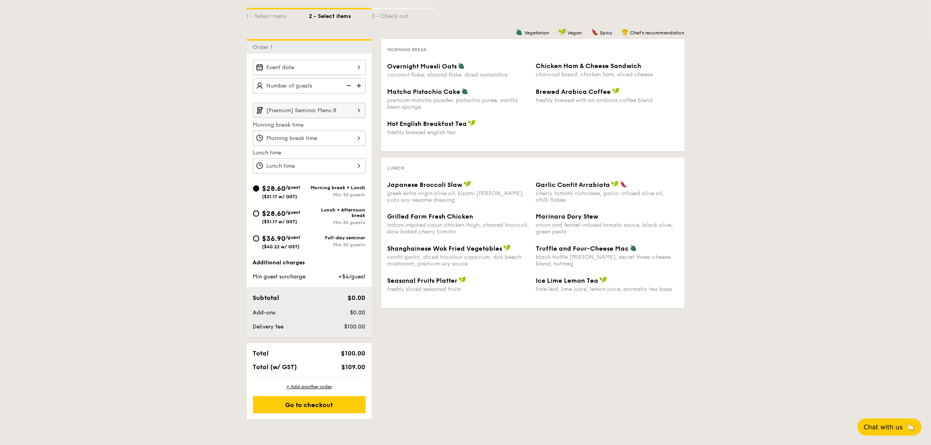
click at [267, 244] on span "($40.22 w/ GST)" at bounding box center [281, 246] width 38 height 5
click at [259, 242] on input "$36.90 /guest ($40.22 w/ GST) Full-day seminar Min 30 guests" at bounding box center [256, 238] width 6 height 6
radio input "true"
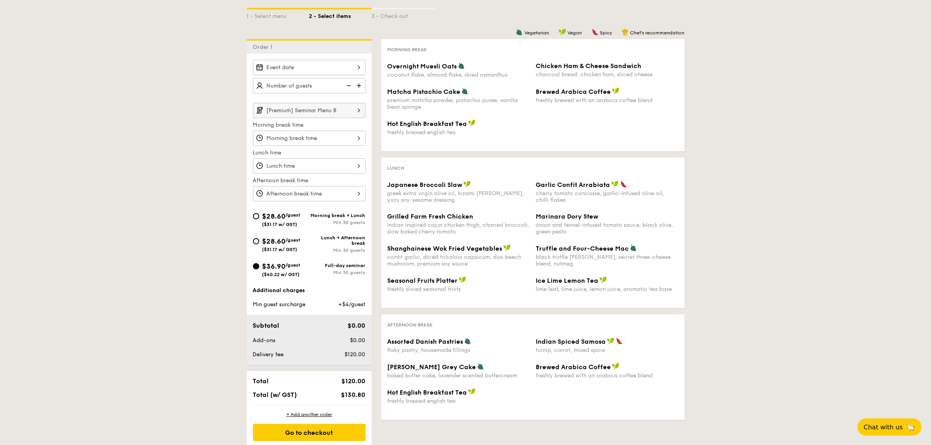
click at [302, 110] on input "[Premium] Seminar Menu B" at bounding box center [309, 110] width 113 height 15
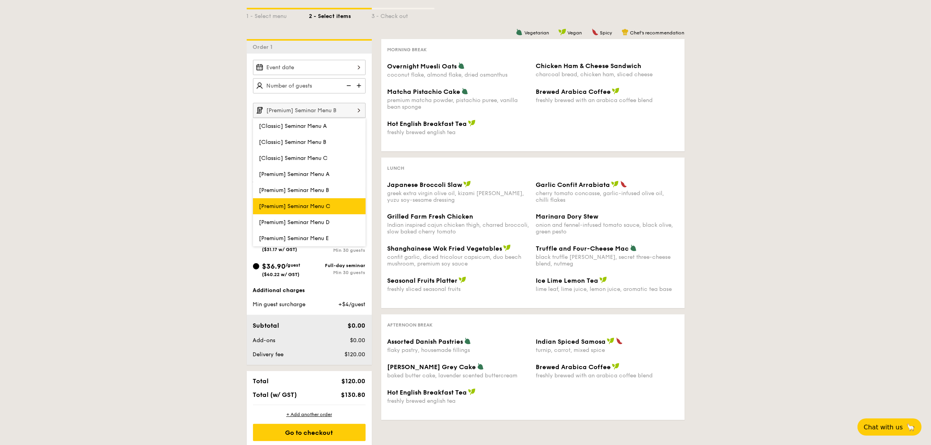
click at [305, 199] on label "[Premium] Seminar Menu C" at bounding box center [309, 206] width 113 height 16
click at [0, 0] on input "[Premium] Seminar Menu C" at bounding box center [0, 0] width 0 height 0
type input "[Premium] Seminar Menu C"
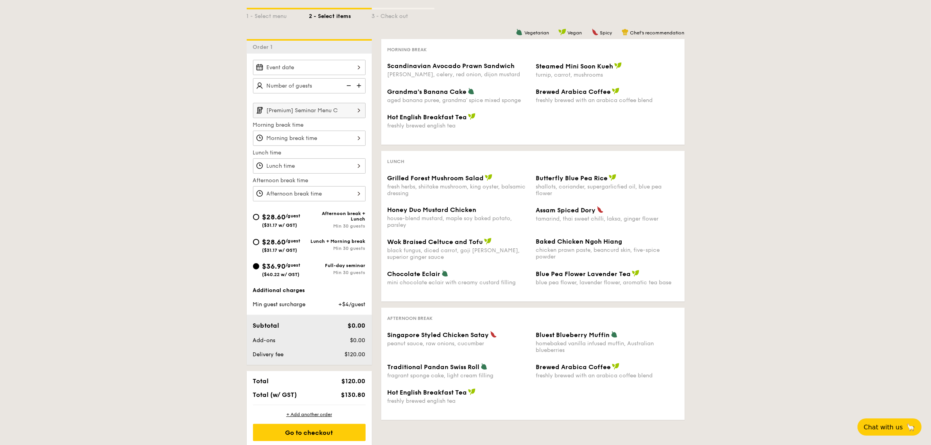
click at [298, 110] on input "[Premium] Seminar Menu C" at bounding box center [309, 110] width 113 height 15
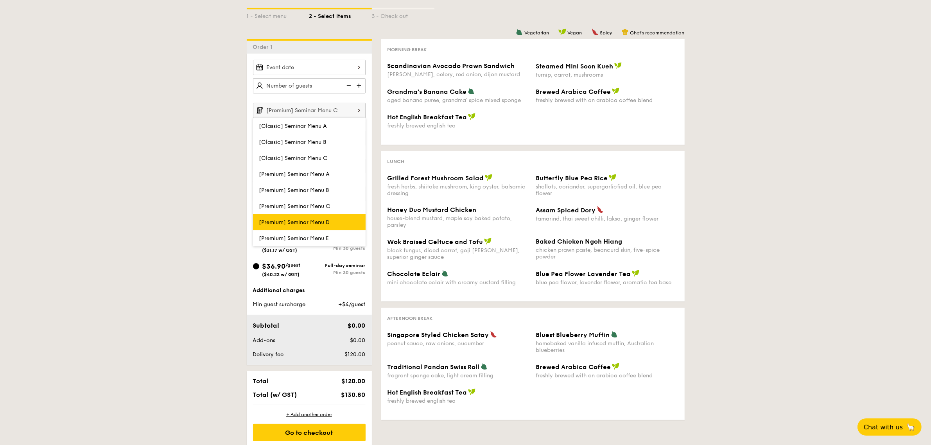
click at [328, 221] on span "[Premium] Seminar Menu D" at bounding box center [294, 222] width 71 height 7
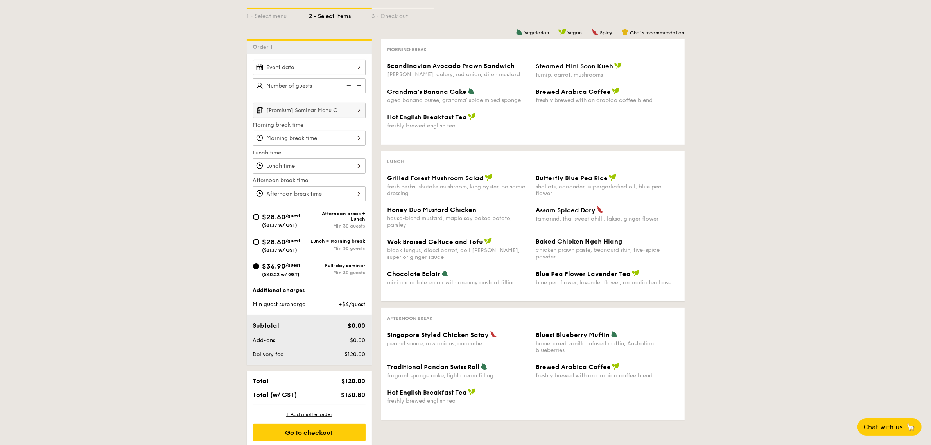
click at [307, 112] on input "[Premium] Seminar Menu C" at bounding box center [309, 110] width 113 height 15
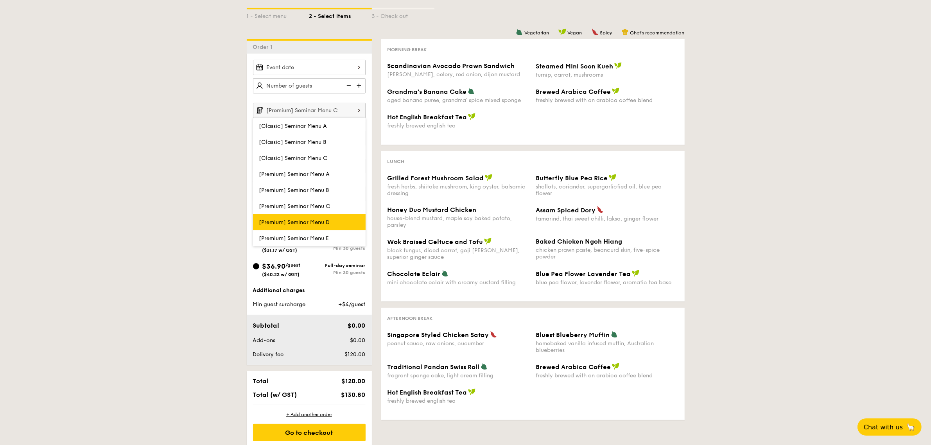
click at [313, 219] on span "[Premium] Seminar Menu D" at bounding box center [294, 222] width 71 height 7
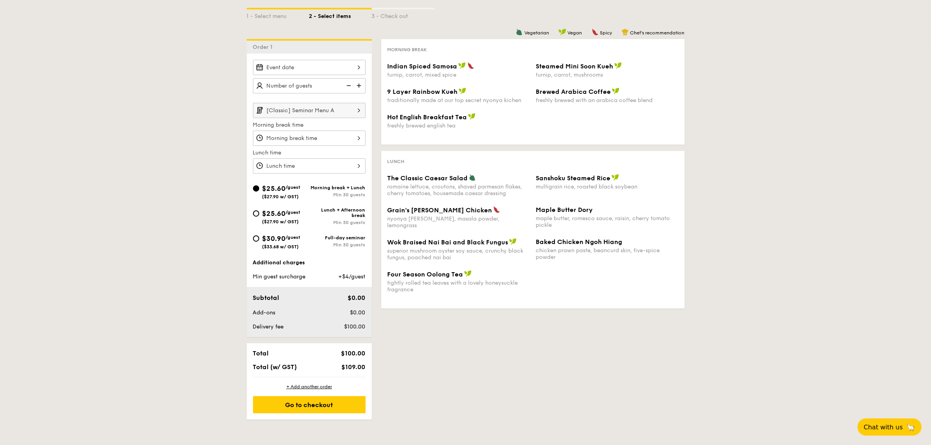
click at [323, 117] on input "[Classic] Seminar Menu A" at bounding box center [309, 110] width 113 height 15
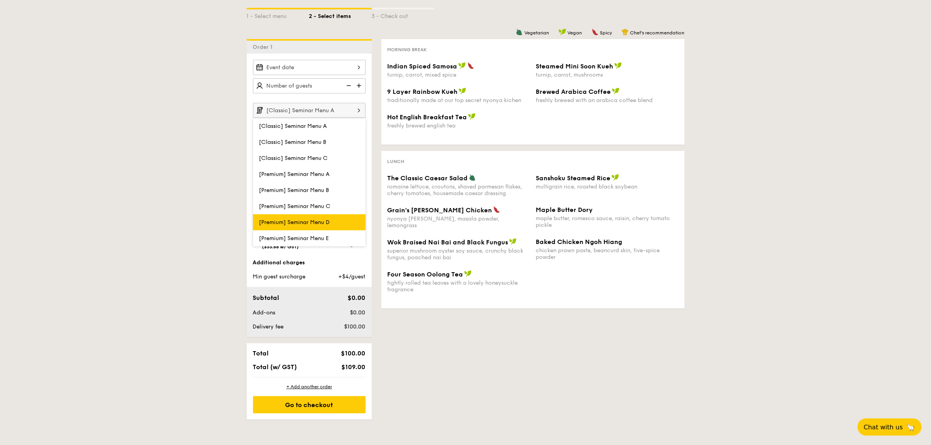
click at [316, 219] on span "[Premium] Seminar Menu D" at bounding box center [294, 222] width 71 height 7
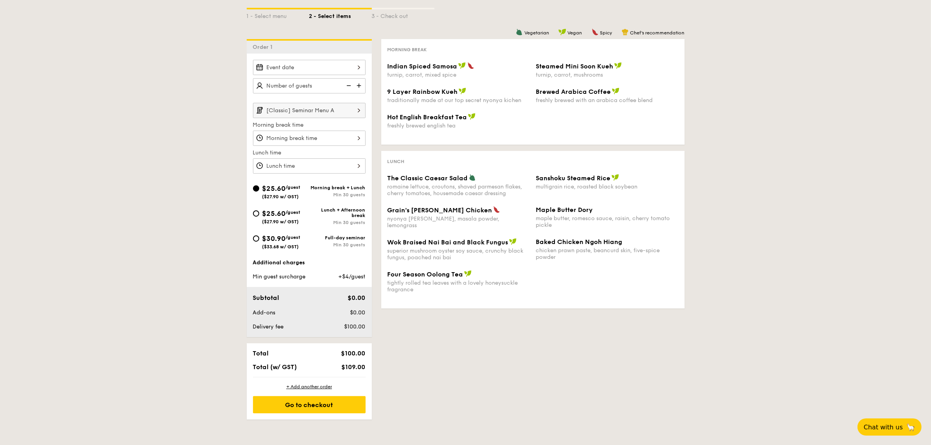
click at [305, 115] on input "[Classic] Seminar Menu A" at bounding box center [309, 110] width 113 height 15
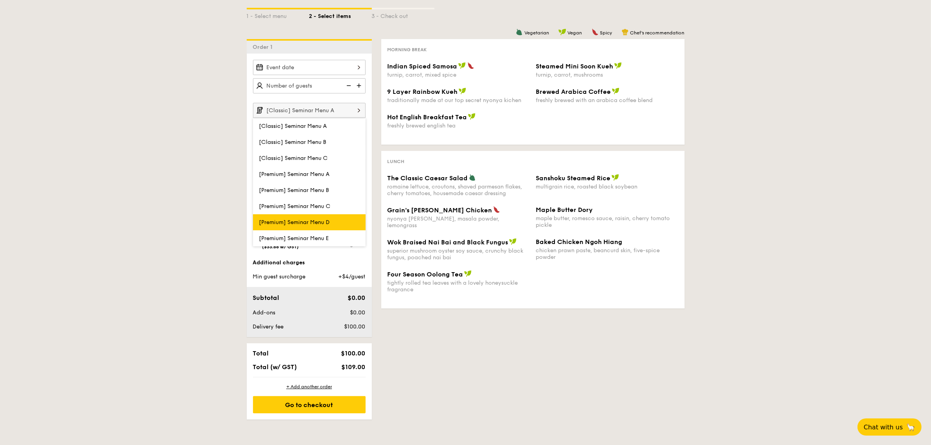
click at [274, 223] on label "[Premium] Seminar Menu D" at bounding box center [309, 222] width 113 height 16
click at [0, 0] on input "[Premium] Seminar Menu D" at bounding box center [0, 0] width 0 height 0
type input "[Premium] Seminar Menu D"
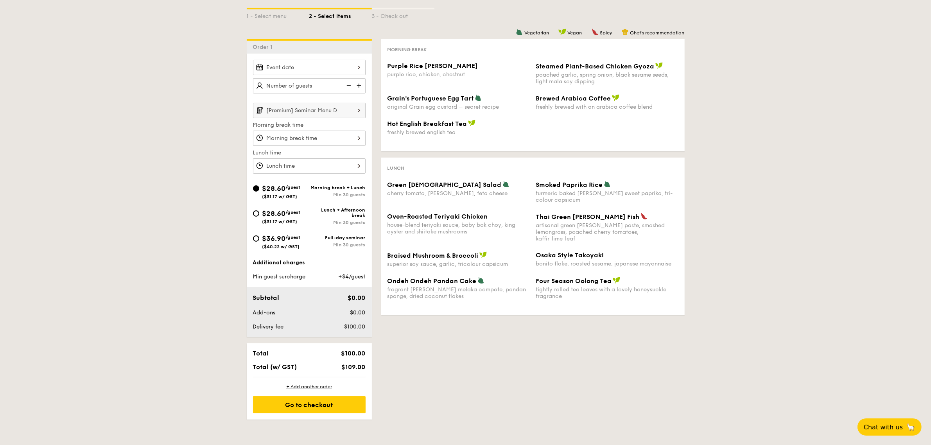
click at [257, 248] on div "$36.90 /guest ($40.22 w/ GST)" at bounding box center [281, 241] width 56 height 16
click at [257, 242] on input "$36.90 /guest ($40.22 w/ GST) Full-day seminar Min 30 guests" at bounding box center [256, 238] width 6 height 6
radio input "true"
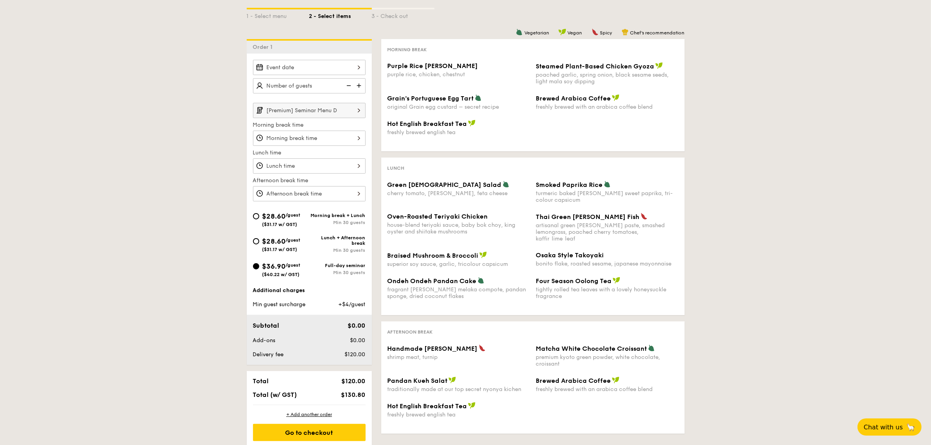
click at [293, 110] on input "[Premium] Seminar Menu D" at bounding box center [309, 110] width 113 height 15
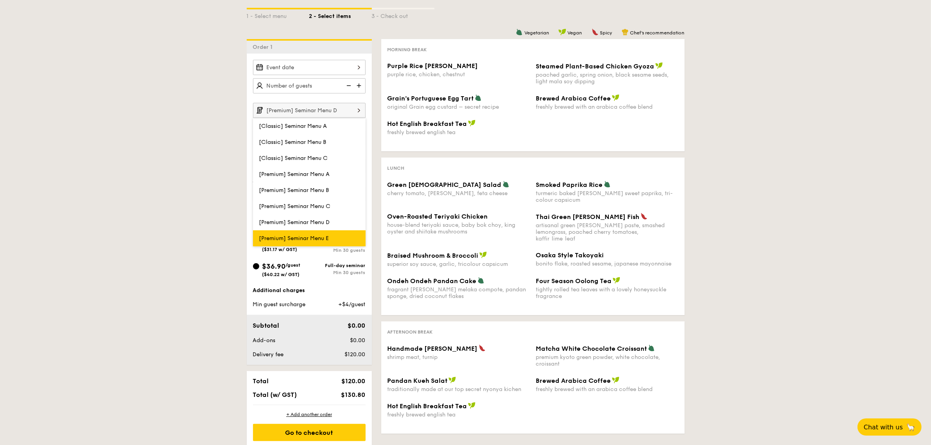
click at [290, 235] on span "[Premium] Seminar Menu E" at bounding box center [294, 238] width 70 height 7
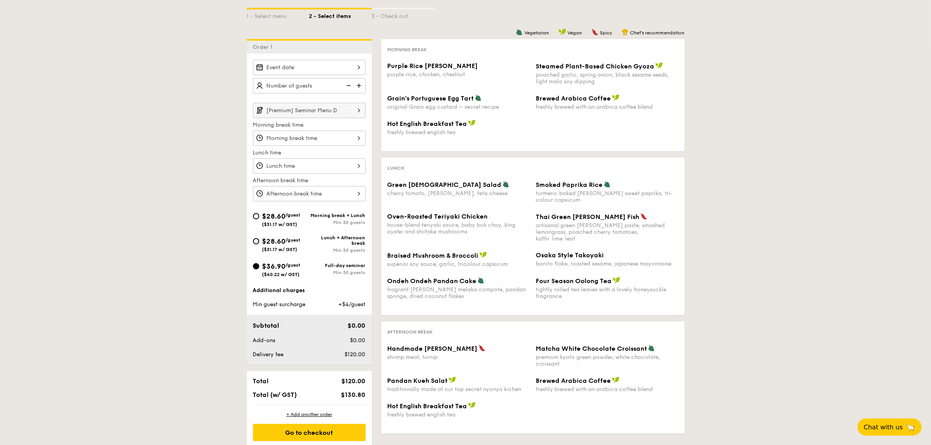
click at [302, 112] on input "[Premium] Seminar Menu D" at bounding box center [309, 110] width 113 height 15
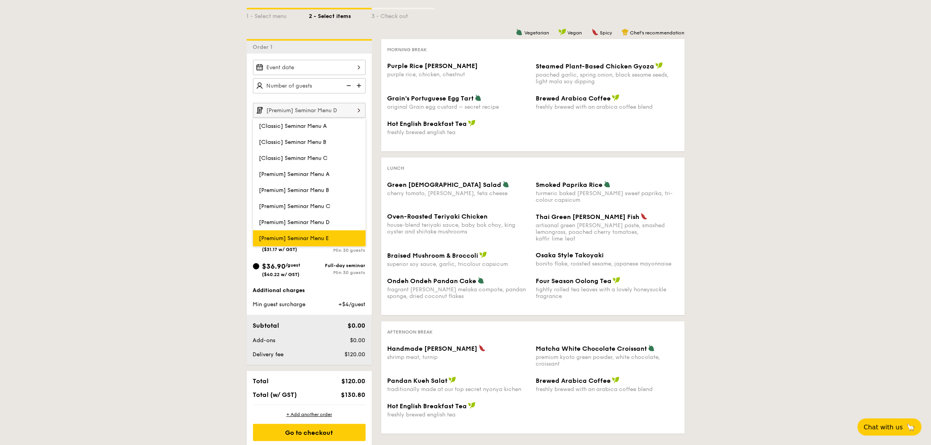
click at [303, 231] on label "[Premium] Seminar Menu E" at bounding box center [309, 238] width 113 height 16
click at [0, 0] on input "[Premium] Seminar Menu E" at bounding box center [0, 0] width 0 height 0
type input "[Premium] Seminar Menu E"
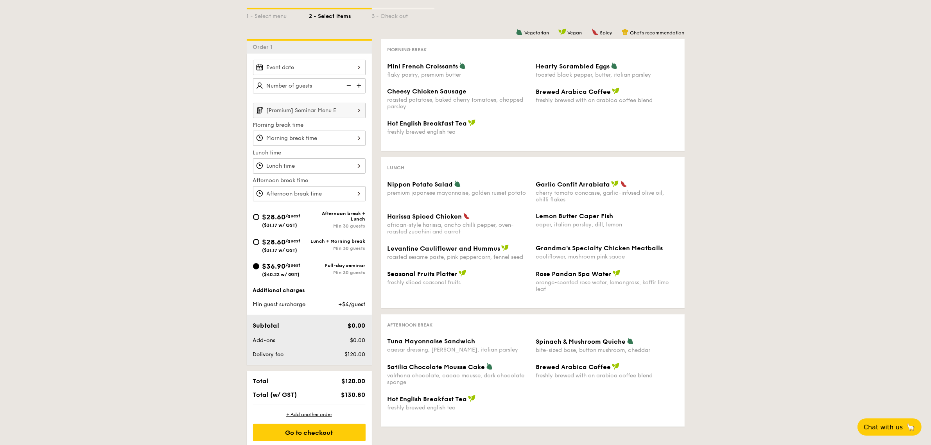
click at [329, 112] on input "[Premium] Seminar Menu E" at bounding box center [309, 110] width 113 height 15
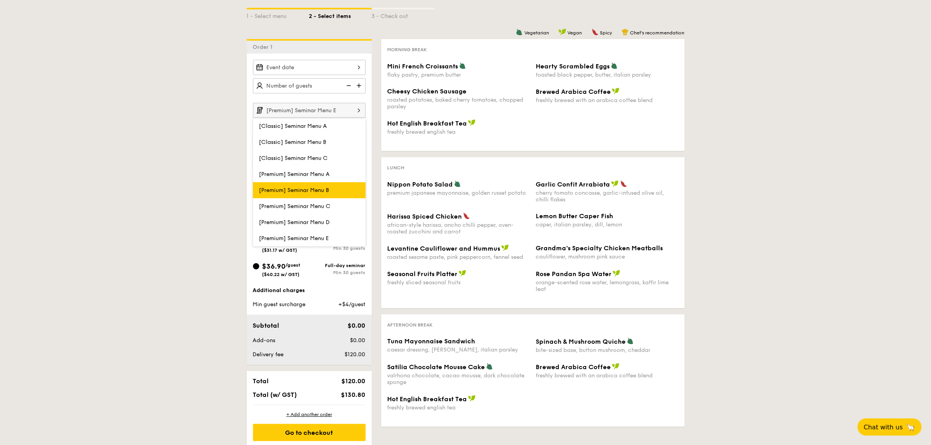
click at [329, 187] on span "[Premium] Seminar Menu B" at bounding box center [294, 190] width 70 height 7
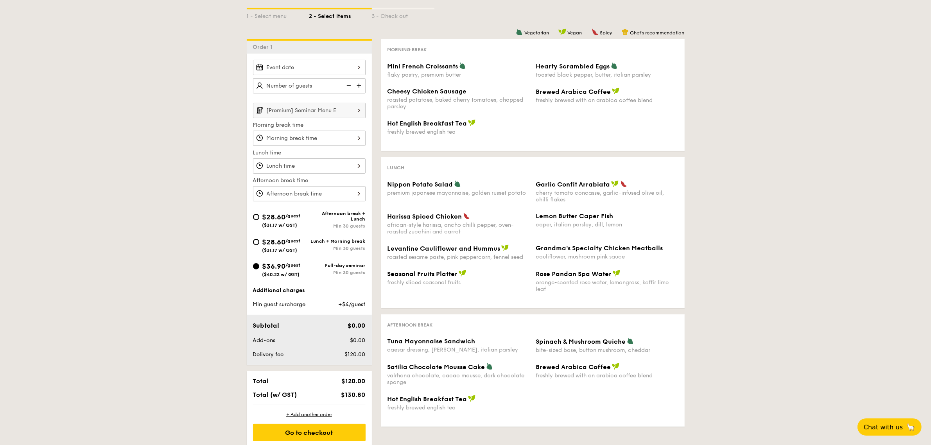
click at [306, 111] on input "[Premium] Seminar Menu E" at bounding box center [309, 110] width 113 height 15
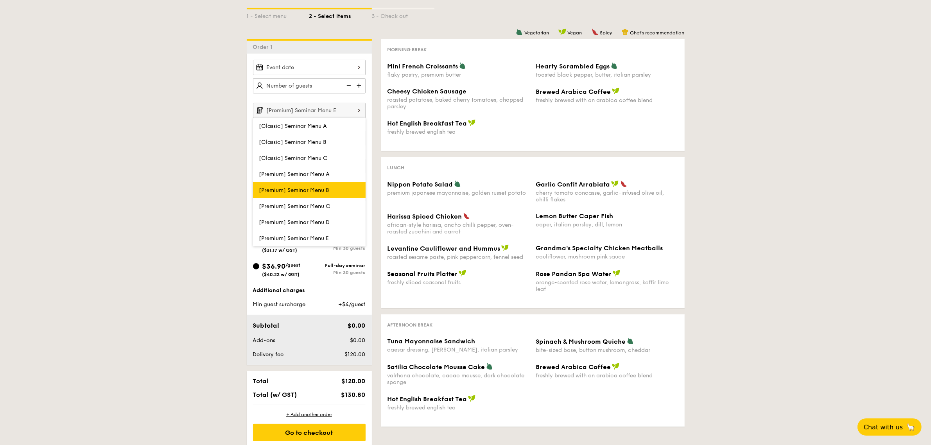
click at [314, 187] on span "[Premium] Seminar Menu B" at bounding box center [294, 190] width 70 height 7
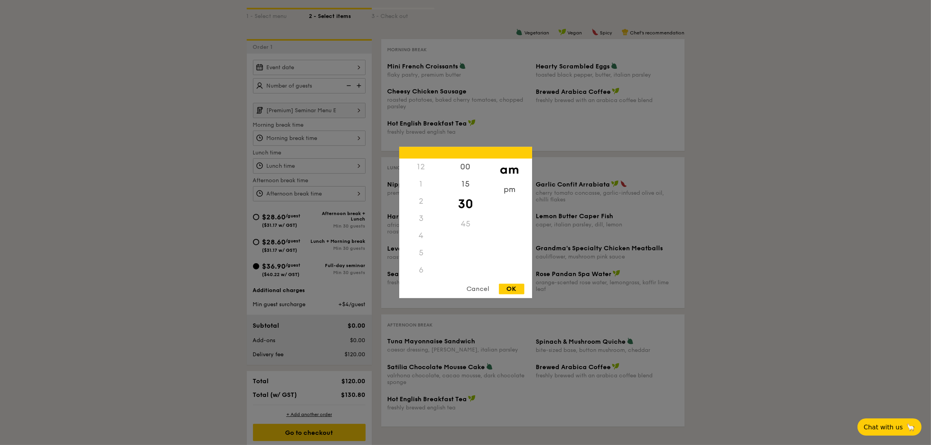
click at [318, 138] on div "12 1 2 3 4 5 6 7 8 9 10 11 00 15 30 45 am pm Cancel OK" at bounding box center [309, 138] width 113 height 15
click at [474, 288] on div "Cancel" at bounding box center [478, 289] width 38 height 11
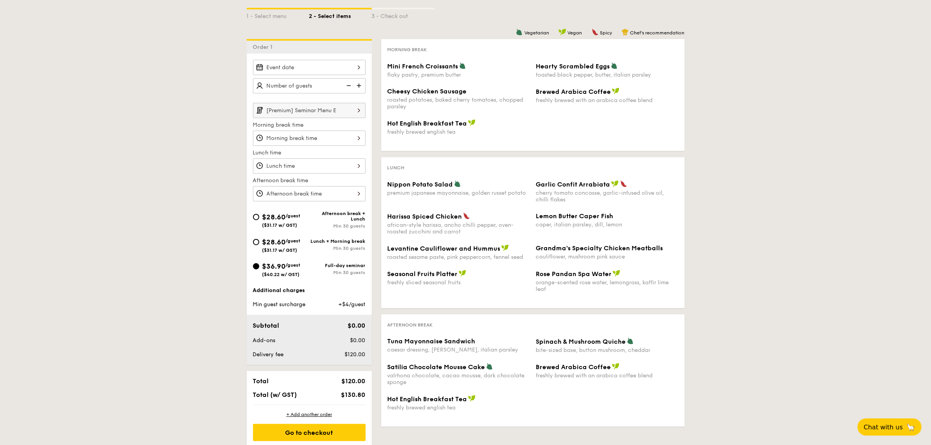
click at [339, 110] on input "[Premium] Seminar Menu E" at bounding box center [309, 110] width 113 height 15
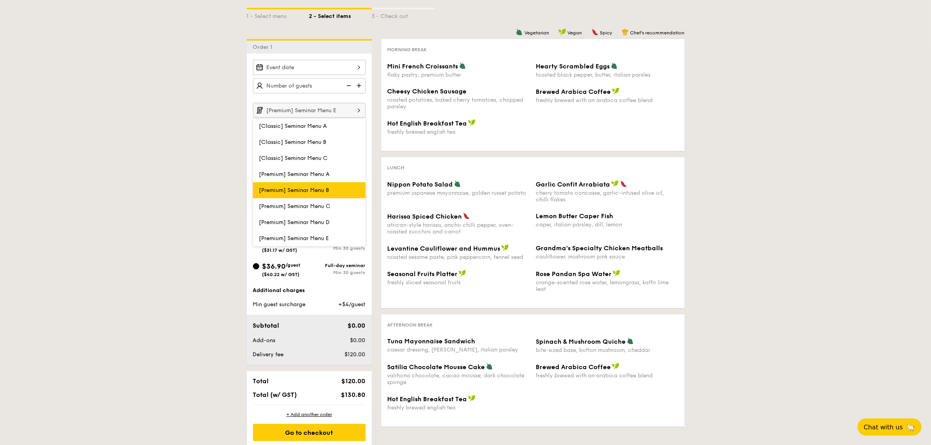
click at [323, 190] on span "[Premium] Seminar Menu B" at bounding box center [294, 190] width 70 height 7
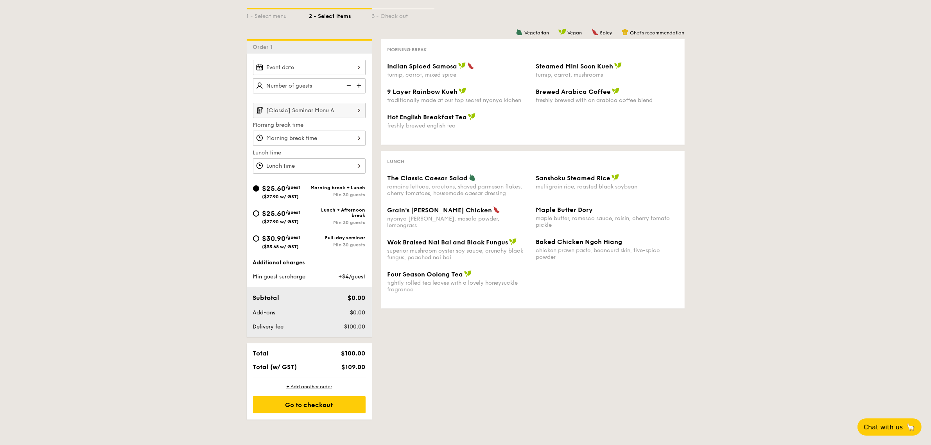
click at [337, 110] on input "[Classic] Seminar Menu A" at bounding box center [309, 110] width 113 height 15
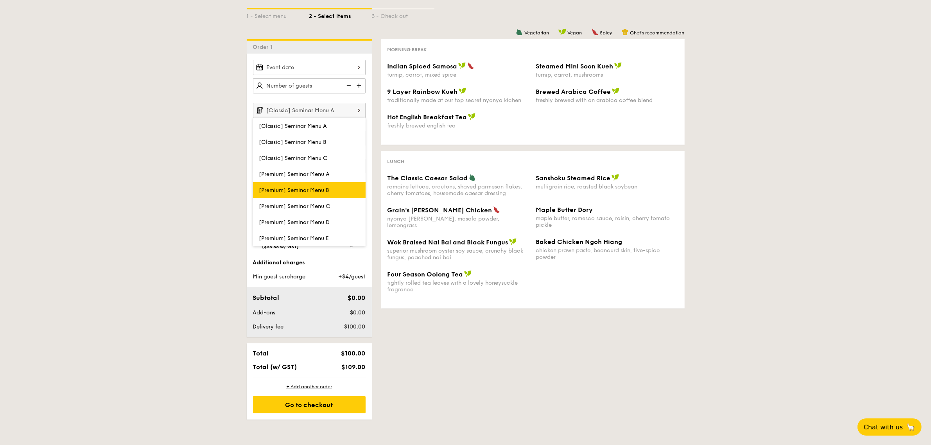
click at [332, 186] on label "[Premium] Seminar Menu B" at bounding box center [309, 190] width 113 height 16
click at [0, 0] on input "[Premium] Seminar Menu B" at bounding box center [0, 0] width 0 height 0
type input "[Premium] Seminar Menu B"
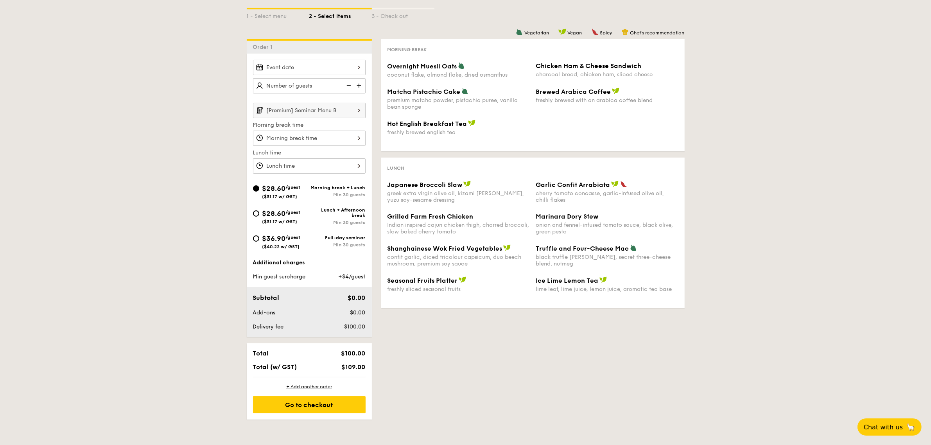
click at [272, 243] on div "$36.90 /guest ($40.22 w/ GST)" at bounding box center [281, 241] width 38 height 16
click at [259, 242] on input "$36.90 /guest ($40.22 w/ GST) Full-day seminar Min 30 guests" at bounding box center [256, 238] width 6 height 6
radio input "true"
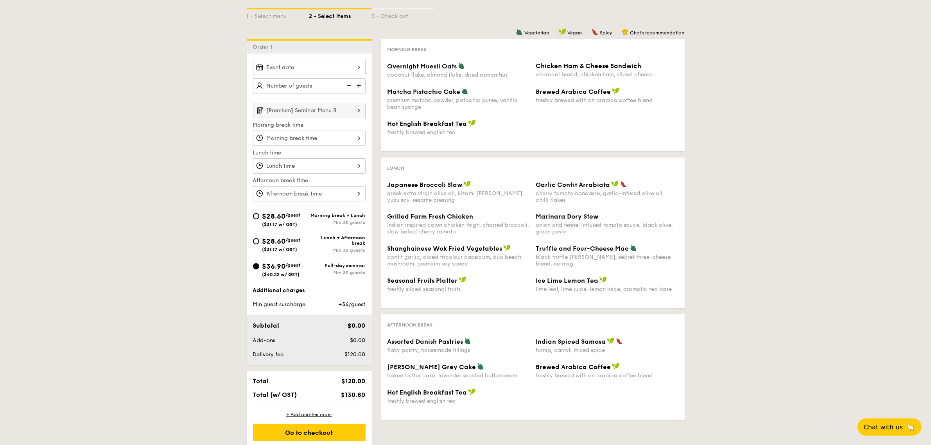
click at [329, 110] on input "[Premium] Seminar Menu B" at bounding box center [309, 110] width 113 height 15
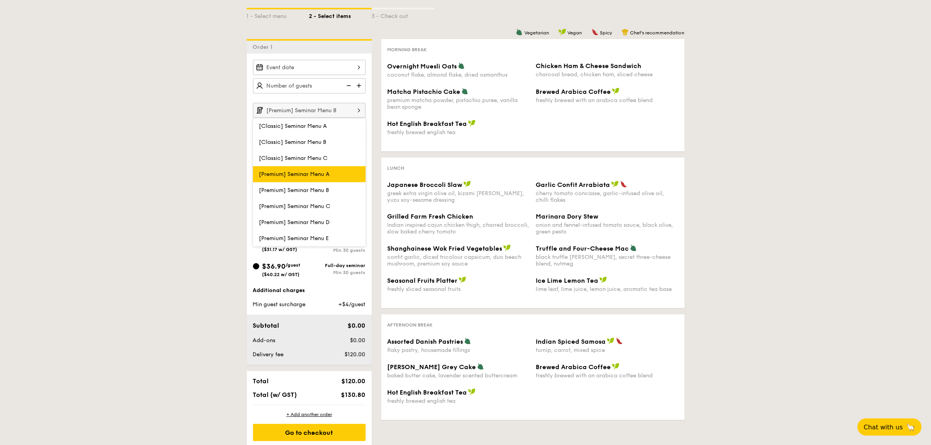
click at [328, 173] on span "[Premium] Seminar Menu A" at bounding box center [294, 174] width 71 height 7
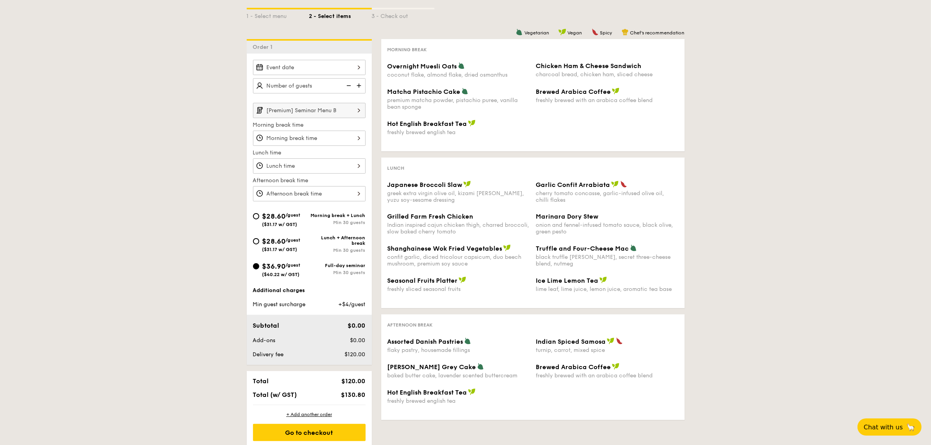
click at [317, 116] on input "[Premium] Seminar Menu B" at bounding box center [309, 110] width 113 height 15
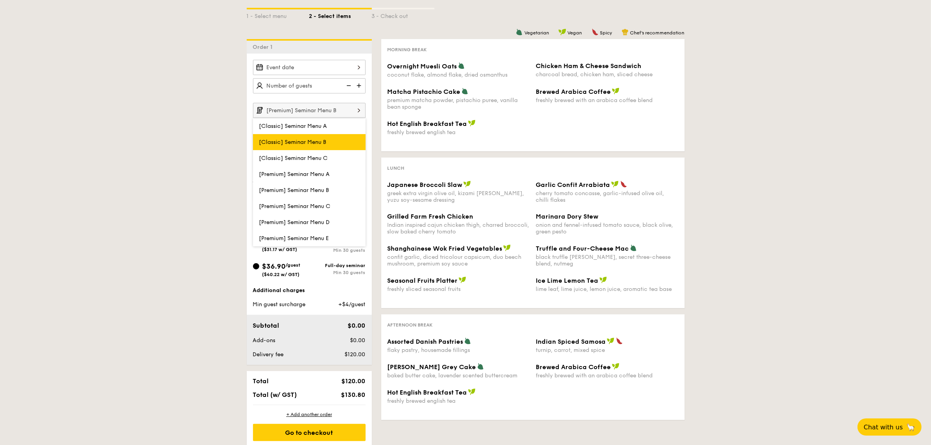
click at [316, 141] on span "[Classic] Seminar Menu B" at bounding box center [292, 142] width 67 height 7
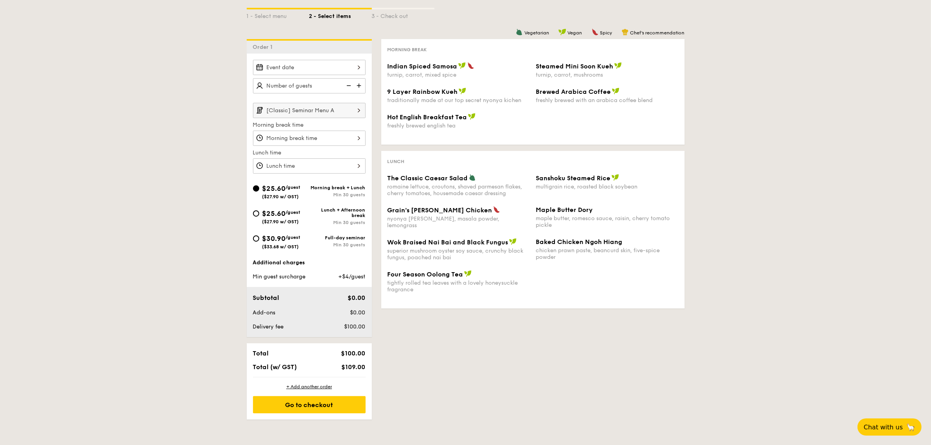
click at [317, 116] on input "[Classic] Seminar Menu A" at bounding box center [309, 110] width 113 height 15
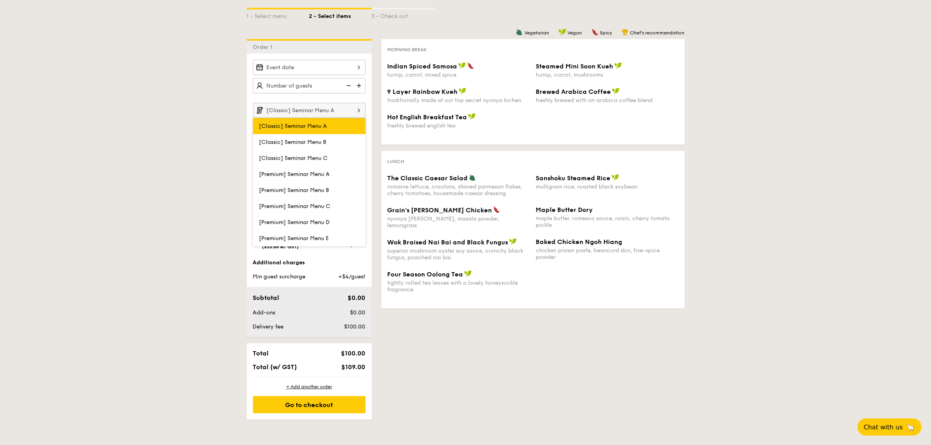
click at [313, 128] on span "[Classic] Seminar Menu A" at bounding box center [293, 126] width 68 height 7
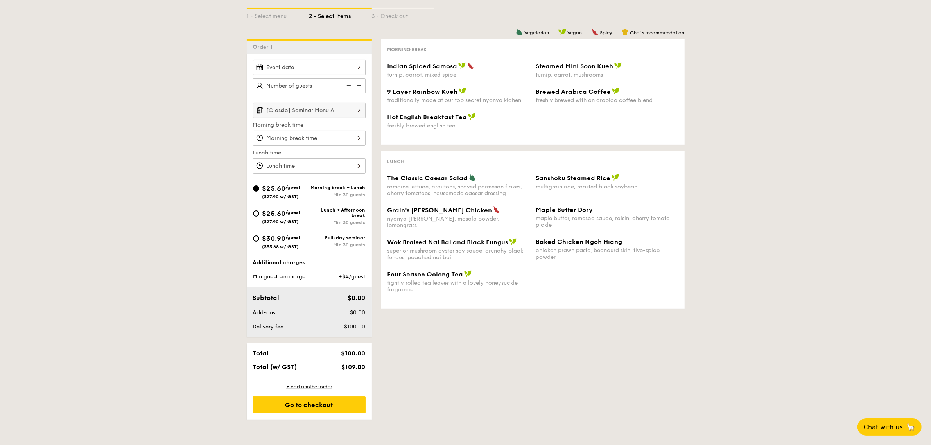
click at [260, 241] on div "$30.90 /guest ($33.68 w/ GST)" at bounding box center [281, 241] width 56 height 16
click at [259, 241] on input "$30.90 /guest ($33.68 w/ GST) Full-day seminar Min 30 guests" at bounding box center [256, 238] width 6 height 6
radio input "true"
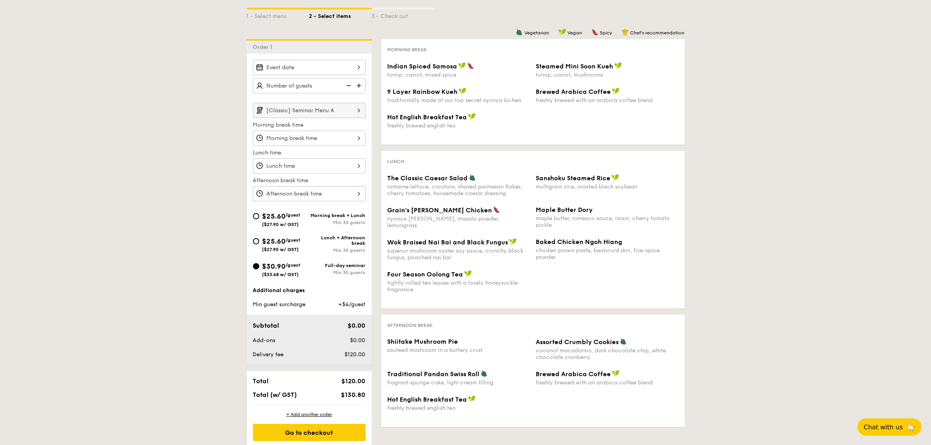
click at [334, 113] on input "[Classic] Seminar Menu A" at bounding box center [309, 110] width 113 height 15
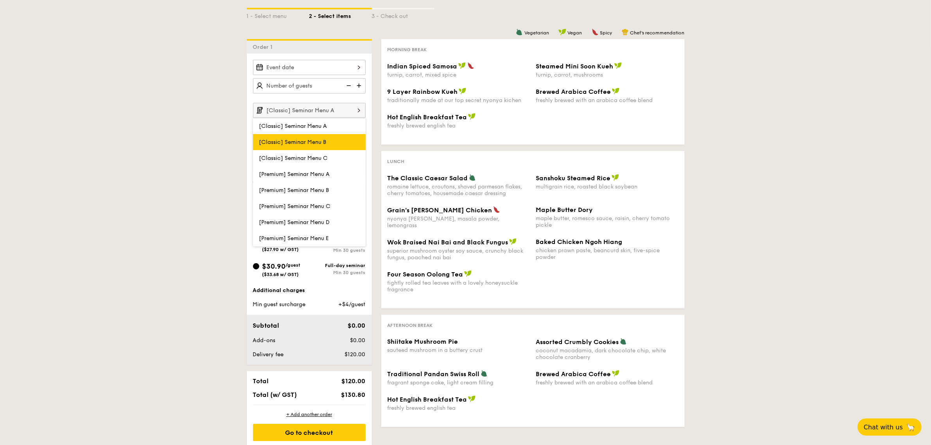
click at [320, 139] on span "[Classic] Seminar Menu B" at bounding box center [292, 142] width 67 height 7
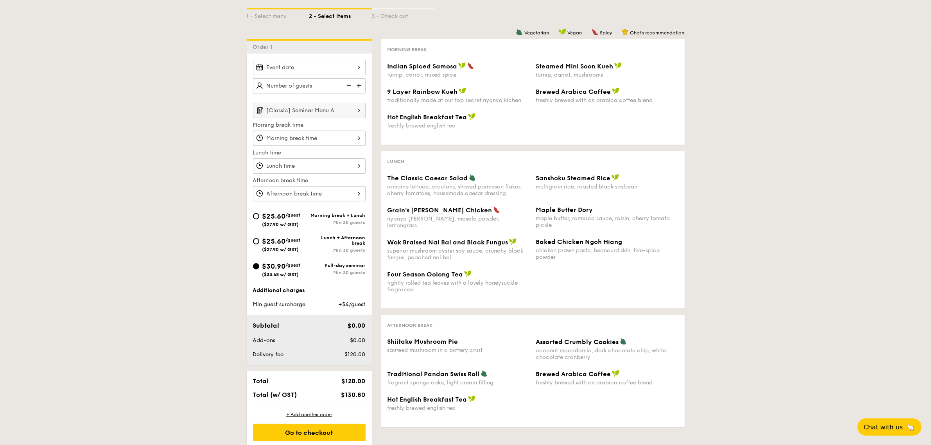
click at [323, 115] on input "[Classic] Seminar Menu A" at bounding box center [309, 110] width 113 height 15
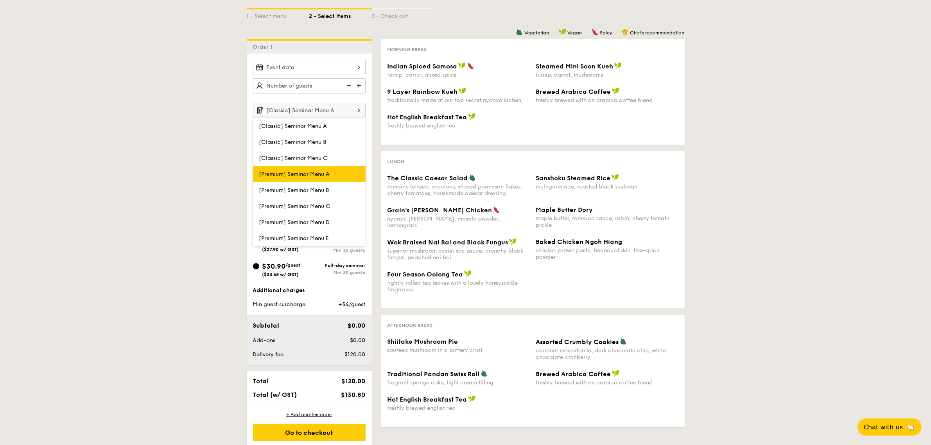
click at [320, 174] on span "[Premium] Seminar Menu A" at bounding box center [294, 174] width 71 height 7
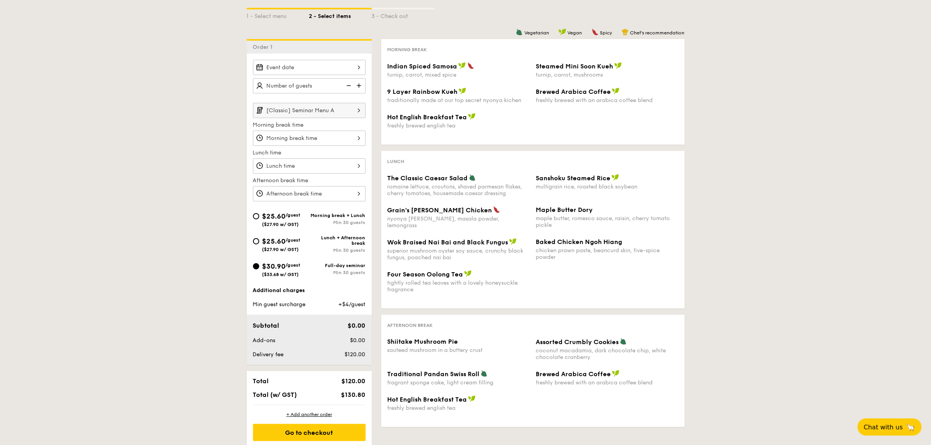
click at [323, 114] on input "[Classic] Seminar Menu A" at bounding box center [309, 110] width 113 height 15
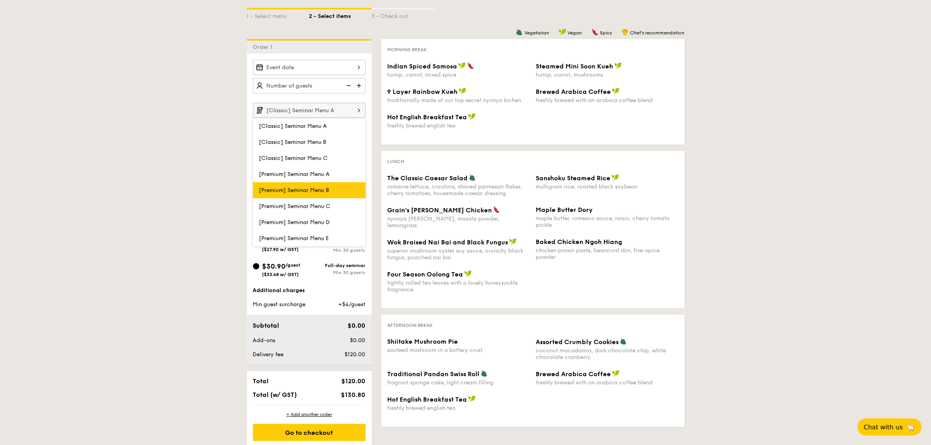
click at [315, 188] on span "[Premium] Seminar Menu B" at bounding box center [294, 190] width 70 height 7
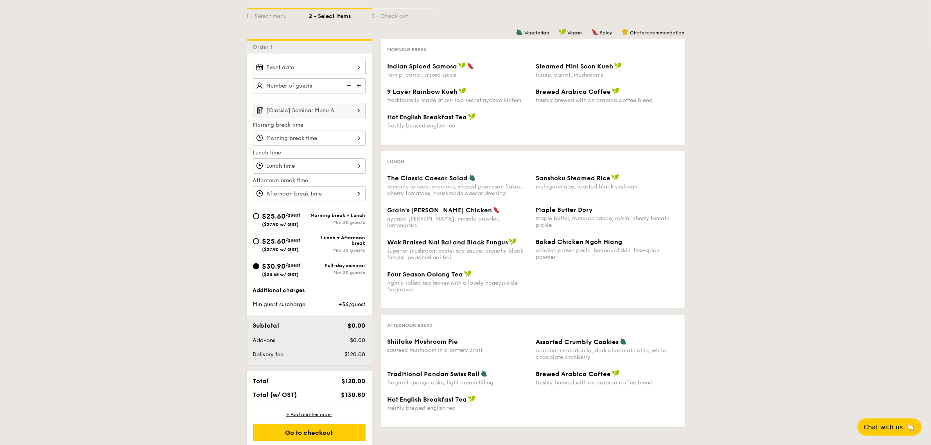
click at [311, 114] on input "[Classic] Seminar Menu A" at bounding box center [309, 110] width 113 height 15
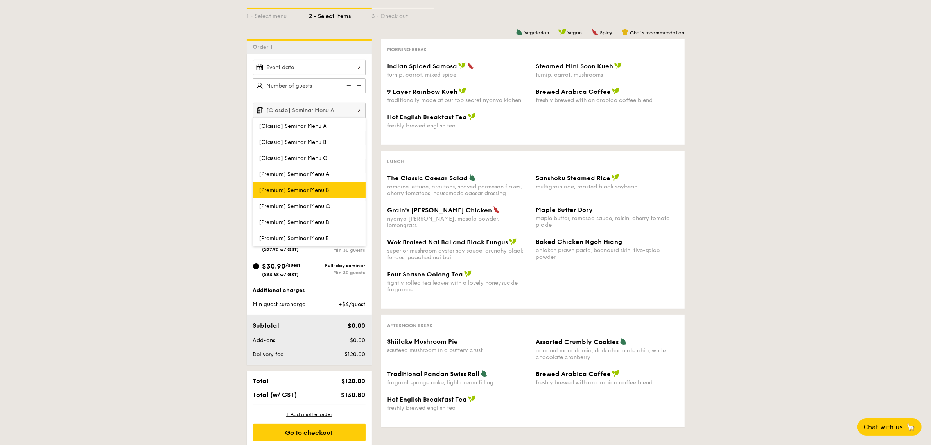
click at [312, 187] on span "[Premium] Seminar Menu B" at bounding box center [294, 190] width 70 height 7
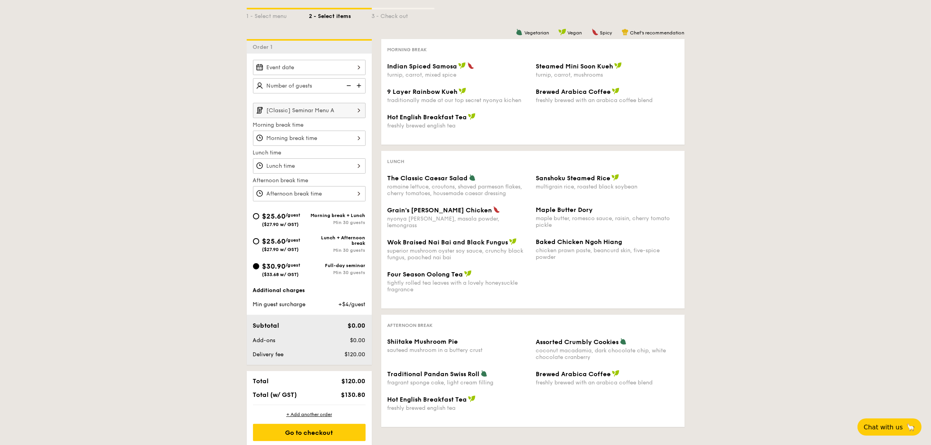
click at [314, 115] on input "[Classic] Seminar Menu A" at bounding box center [309, 110] width 113 height 15
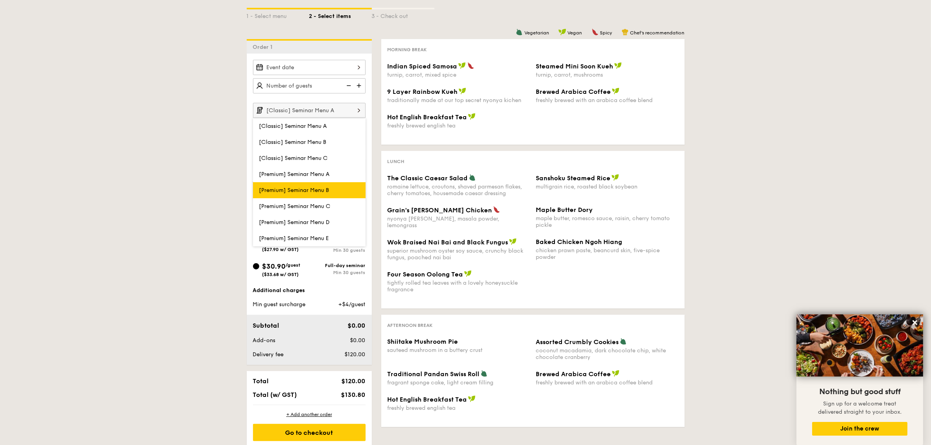
click at [312, 188] on span "[Premium] Seminar Menu B" at bounding box center [294, 190] width 70 height 7
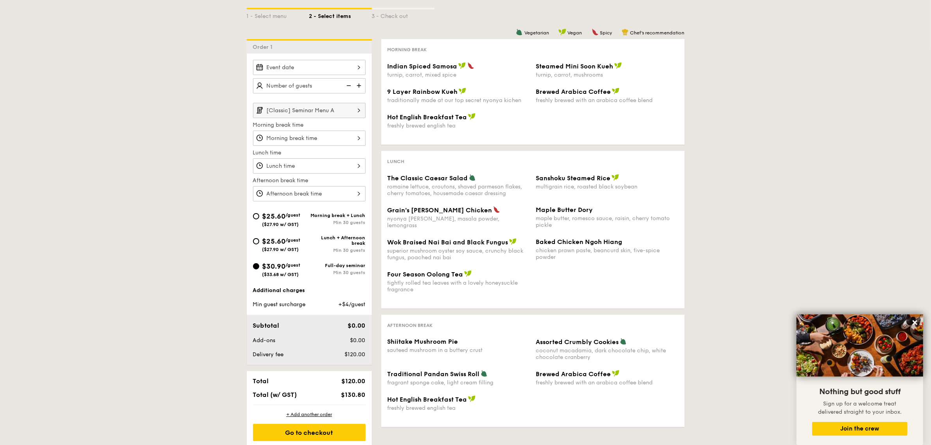
click at [251, 265] on div "$30.90 /guest ($33.68 w/ GST) Full-day seminar Min 30 guests" at bounding box center [309, 271] width 119 height 21
click at [253, 242] on input "$25.60 /guest ($27.90 w/ GST) Lunch + Afternoon break Min 30 guests" at bounding box center [256, 241] width 6 height 6
radio input "true"
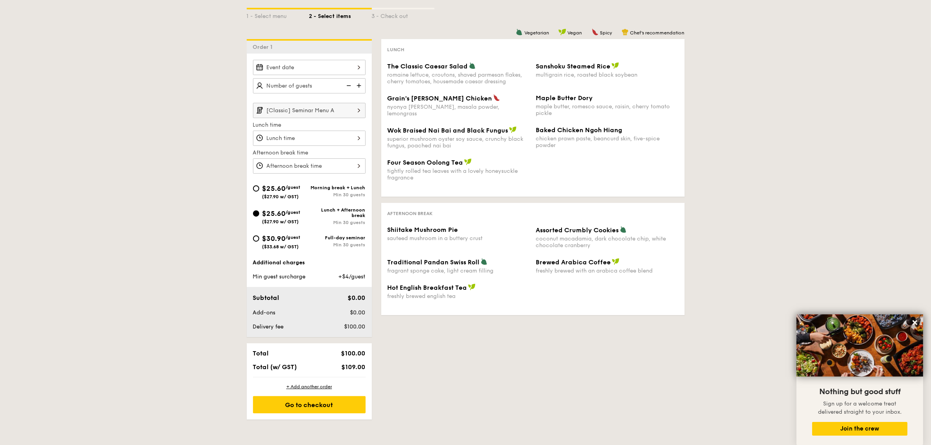
click at [257, 262] on div "Additional charges" at bounding box center [309, 263] width 113 height 8
click at [262, 239] on span "$30.90" at bounding box center [273, 238] width 23 height 9
click at [259, 239] on input "$30.90 /guest ($33.68 w/ GST) Full-day seminar Min 30 guests" at bounding box center [256, 238] width 6 height 6
radio input "true"
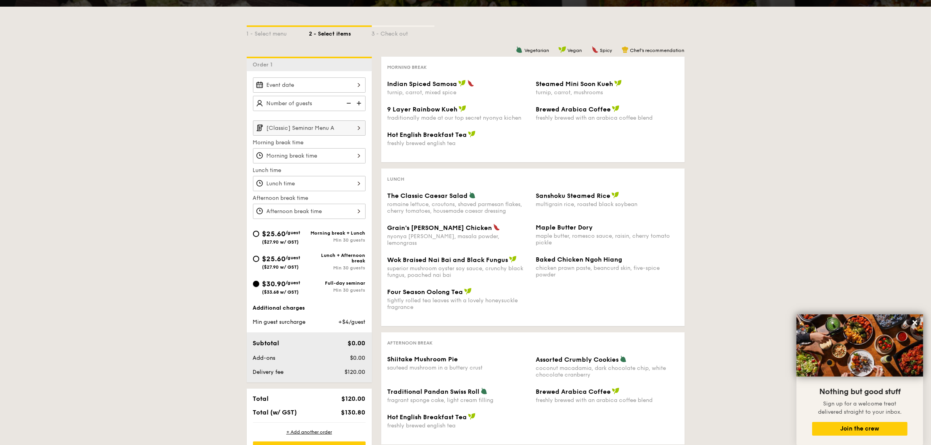
scroll to position [152, 0]
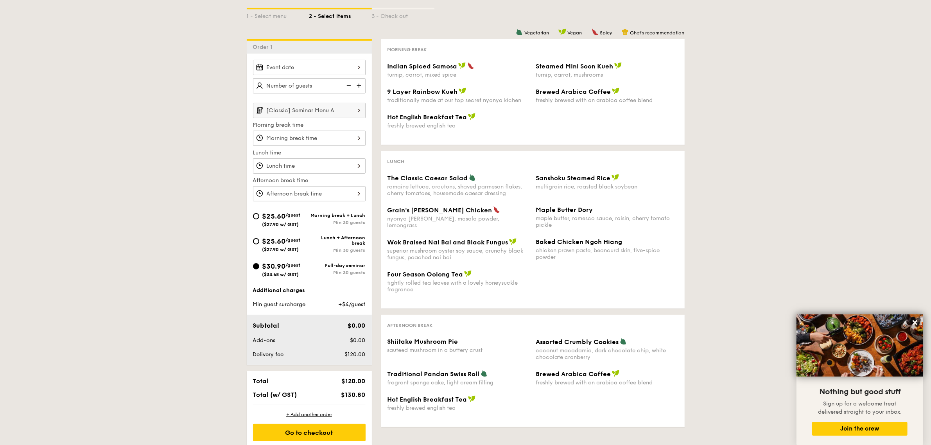
click at [345, 109] on input "[Classic] Seminar Menu A" at bounding box center [309, 110] width 113 height 15
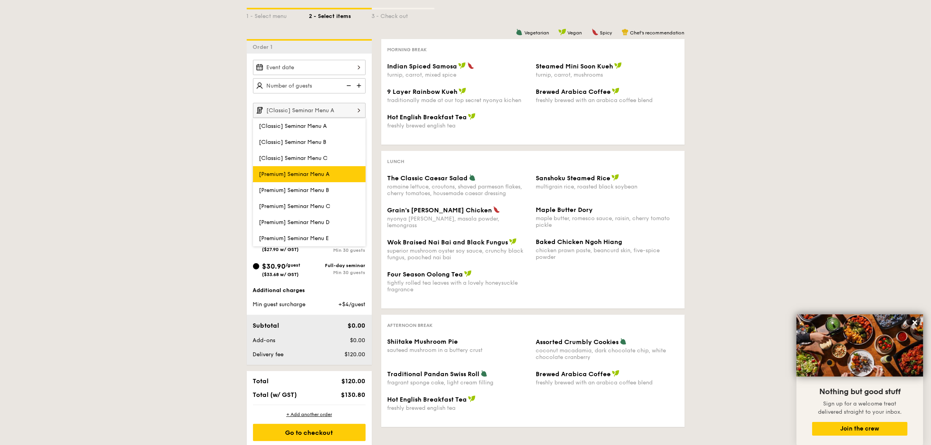
click at [334, 175] on label "[Premium] Seminar Menu A" at bounding box center [309, 174] width 113 height 16
click at [0, 0] on input "[Premium] Seminar Menu A" at bounding box center [0, 0] width 0 height 0
type input "[Premium] Seminar Menu A"
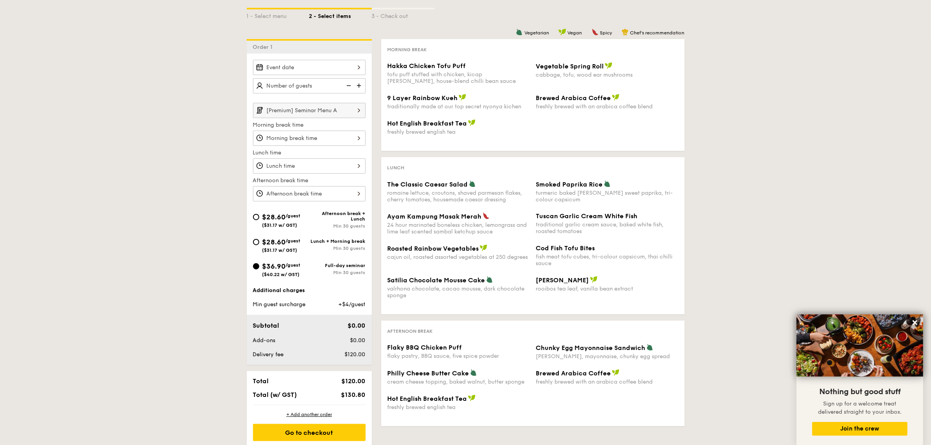
click at [330, 109] on input "[Premium] Seminar Menu A" at bounding box center [309, 110] width 113 height 15
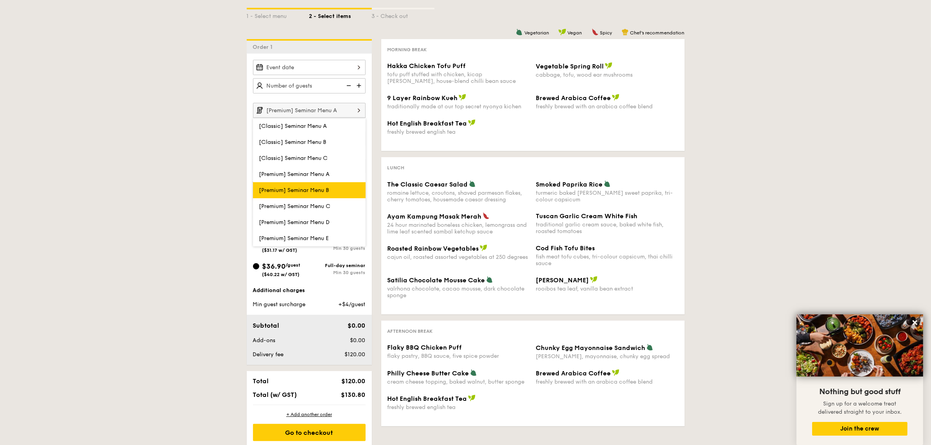
click at [308, 187] on span "[Premium] Seminar Menu B" at bounding box center [294, 190] width 70 height 7
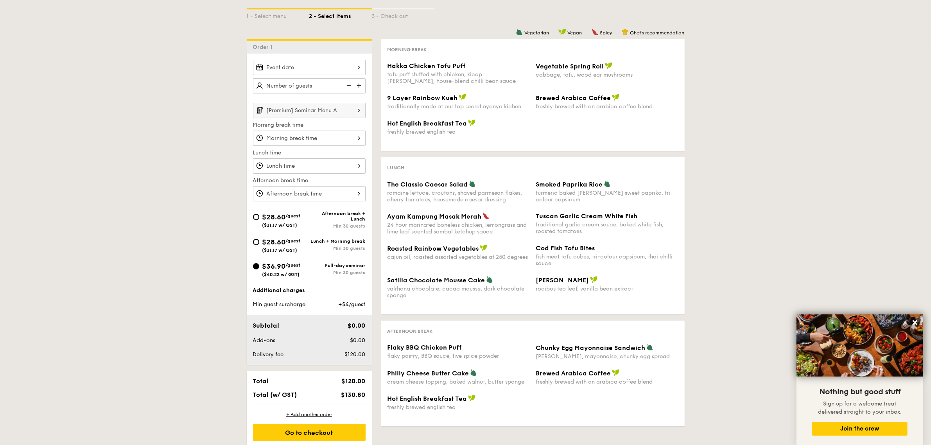
click at [319, 110] on input "[Premium] Seminar Menu A" at bounding box center [309, 110] width 113 height 15
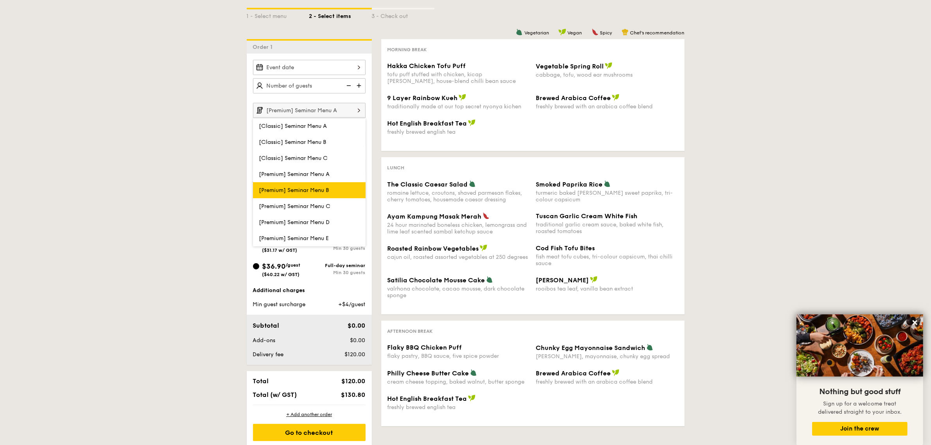
click at [319, 187] on span "[Premium] Seminar Menu B" at bounding box center [294, 190] width 70 height 7
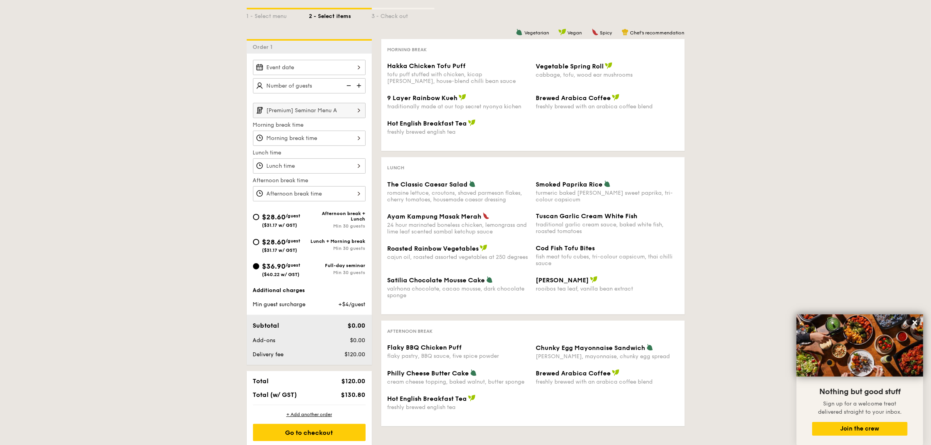
click at [264, 242] on span "$28.60" at bounding box center [273, 242] width 23 height 9
click at [259, 242] on input "$28.60 /guest ($31.17 w/ GST) Lunch + Morning break Min 30 guests" at bounding box center [256, 242] width 6 height 6
radio input "true"
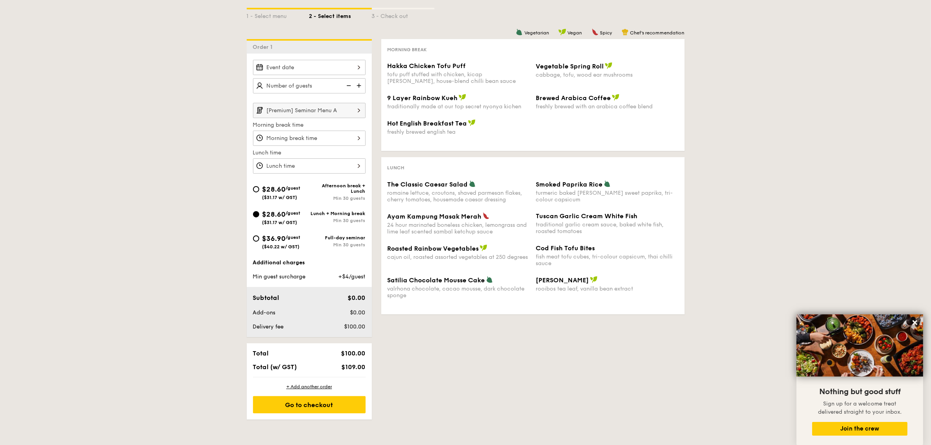
click at [265, 246] on span "($40.22 w/ GST)" at bounding box center [281, 246] width 38 height 5
click at [259, 242] on input "$36.90 /guest ($40.22 w/ GST) Full-day seminar Min 30 guests" at bounding box center [256, 238] width 6 height 6
radio input "true"
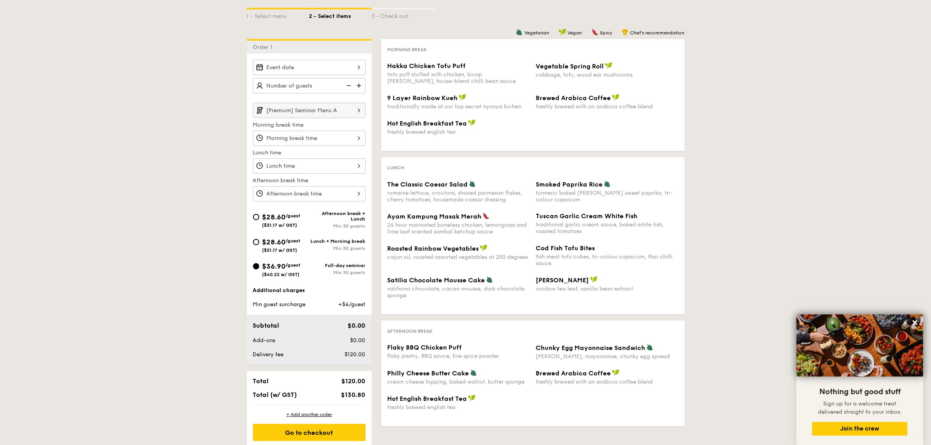
click at [349, 109] on input "[Premium] Seminar Menu A" at bounding box center [309, 110] width 113 height 15
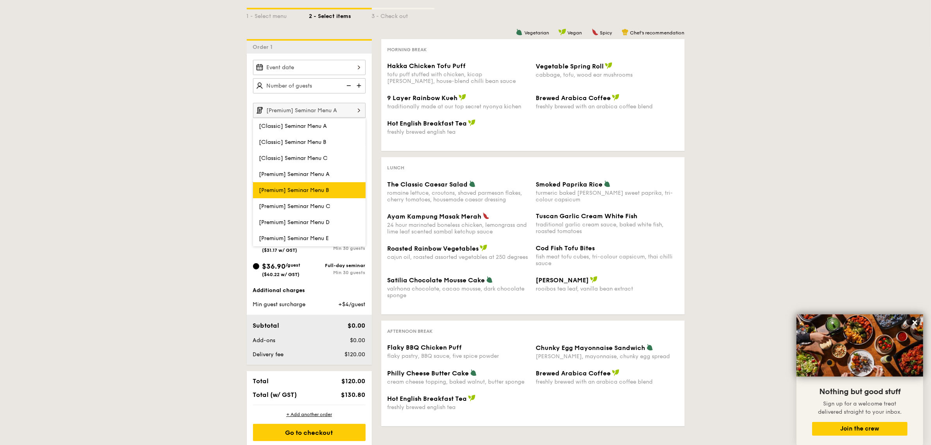
click at [318, 187] on span "[Premium] Seminar Menu B" at bounding box center [294, 190] width 70 height 7
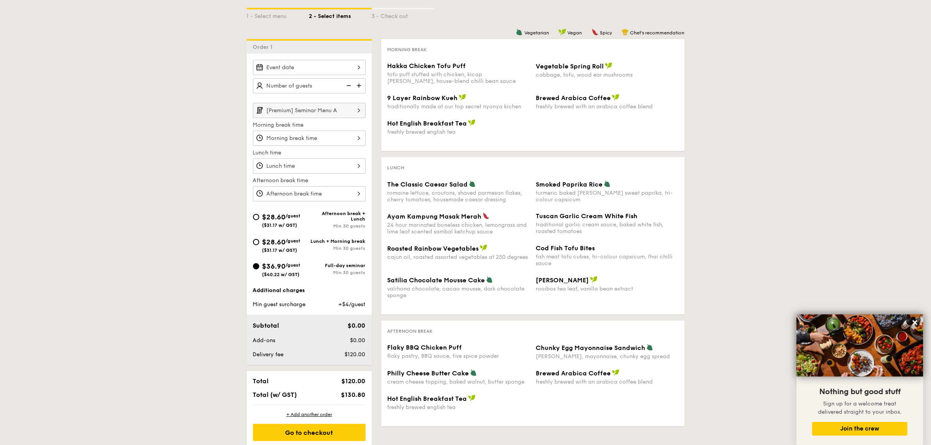
click at [335, 116] on input "[Premium] Seminar Menu A" at bounding box center [309, 110] width 113 height 15
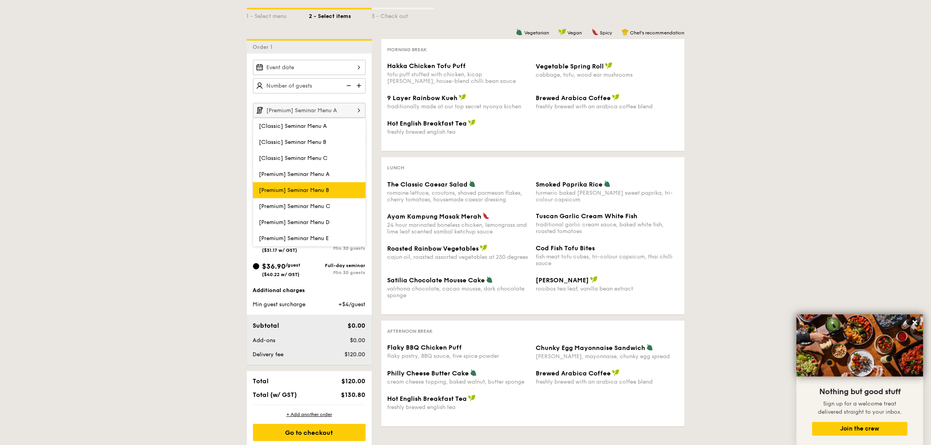
click at [319, 193] on label "[Premium] Seminar Menu B" at bounding box center [309, 190] width 113 height 16
click at [0, 0] on input "[Premium] Seminar Menu B" at bounding box center [0, 0] width 0 height 0
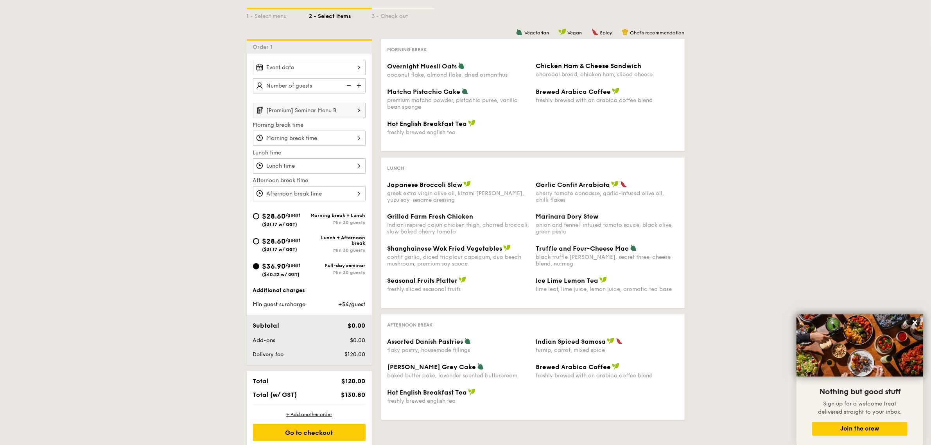
click at [337, 111] on input "[Premium] Seminar Menu B" at bounding box center [309, 110] width 113 height 15
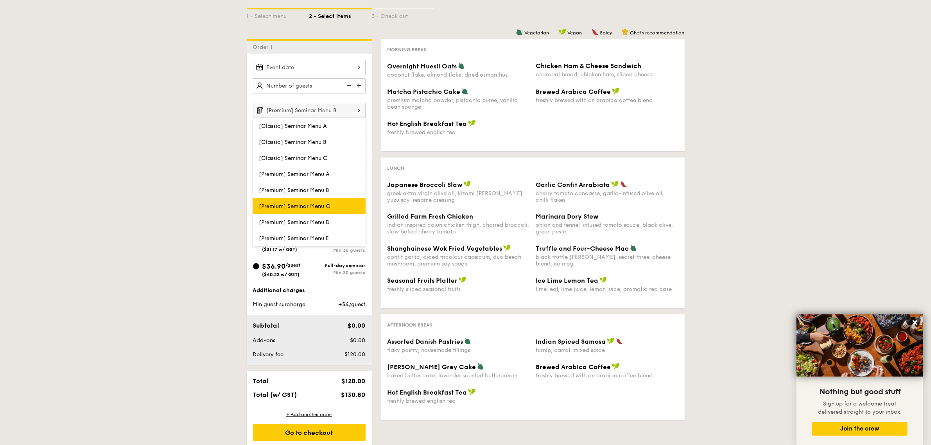
click at [329, 204] on span "[Premium] Seminar Menu C" at bounding box center [295, 206] width 72 height 7
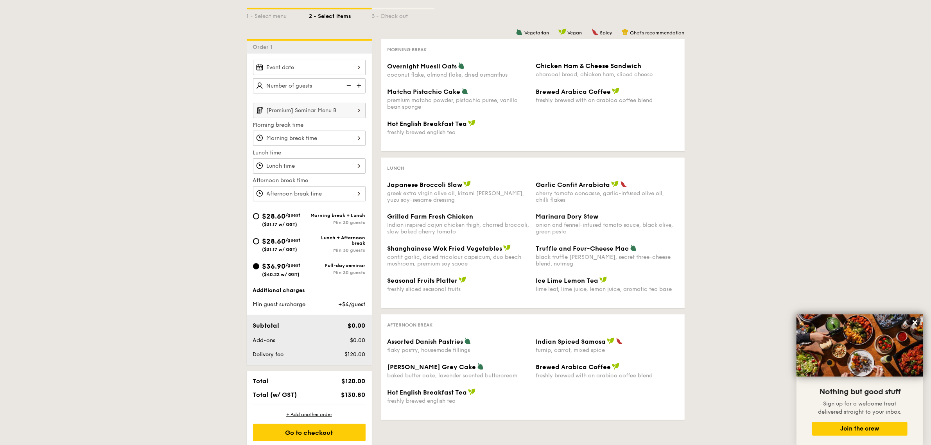
click at [332, 108] on input "[Premium] Seminar Menu B" at bounding box center [309, 110] width 113 height 15
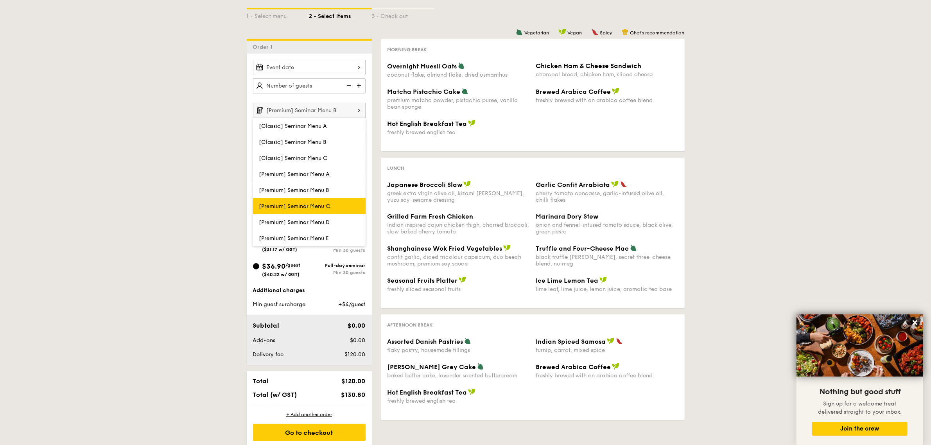
click at [325, 198] on label "[Premium] Seminar Menu C" at bounding box center [309, 206] width 113 height 16
click at [0, 0] on input "[Premium] Seminar Menu C" at bounding box center [0, 0] width 0 height 0
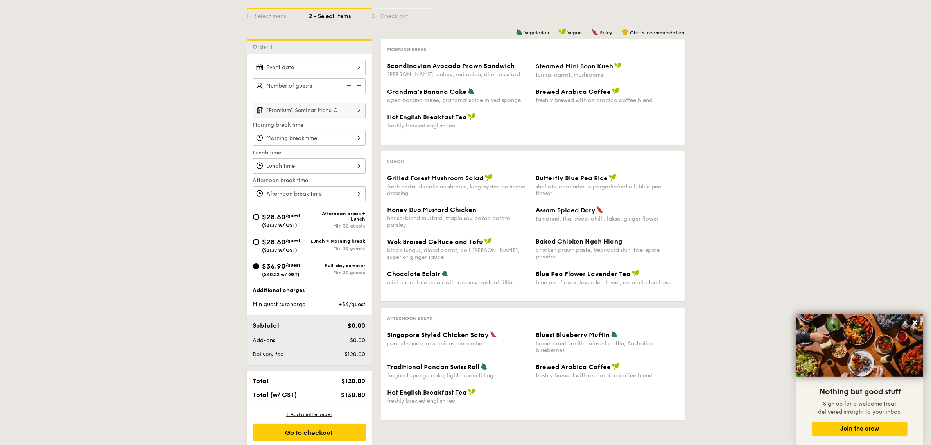
click at [332, 109] on input "[Premium] Seminar Menu C" at bounding box center [309, 110] width 113 height 15
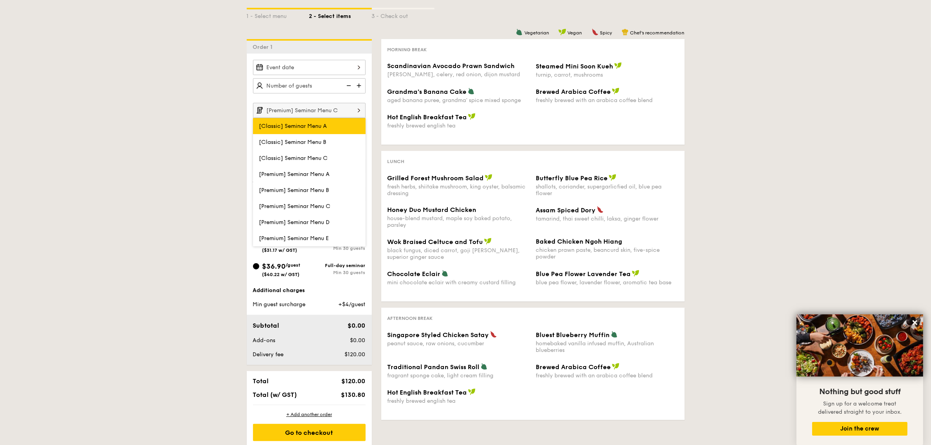
click at [298, 126] on span "[Classic] Seminar Menu A" at bounding box center [293, 126] width 68 height 7
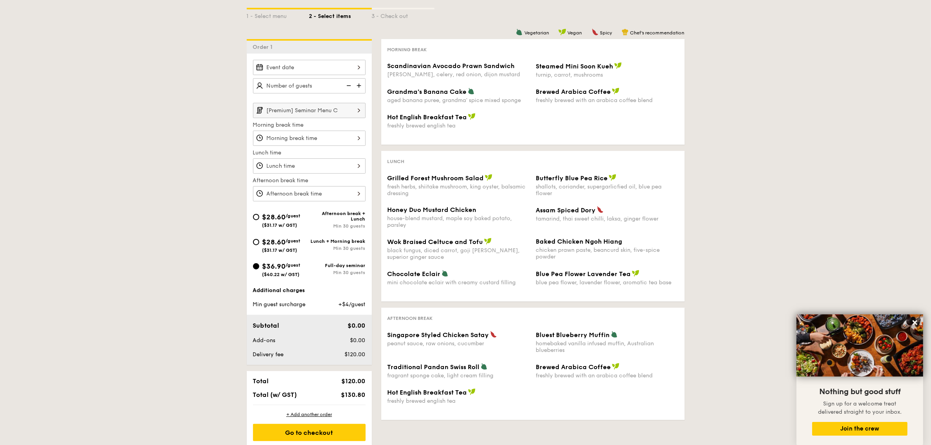
click at [324, 116] on input "[Premium] Seminar Menu C" at bounding box center [309, 110] width 113 height 15
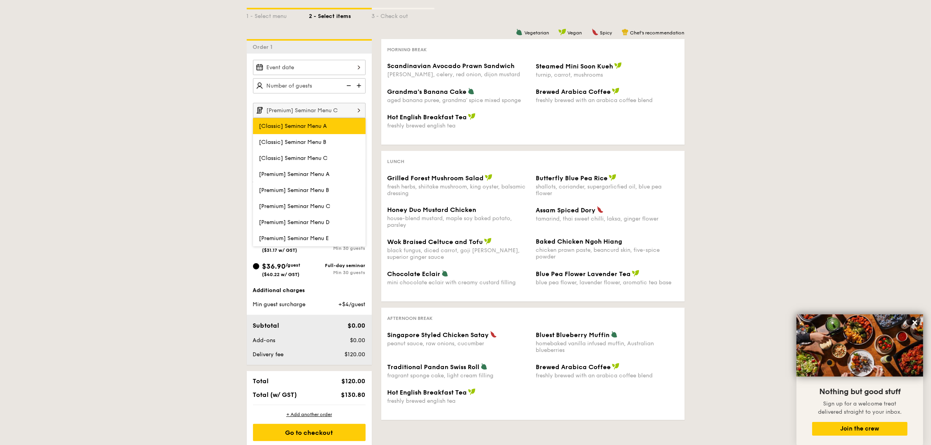
click at [325, 129] on label "[Classic] Seminar Menu A" at bounding box center [309, 126] width 113 height 16
click at [0, 0] on input "[Classic] Seminar Menu A" at bounding box center [0, 0] width 0 height 0
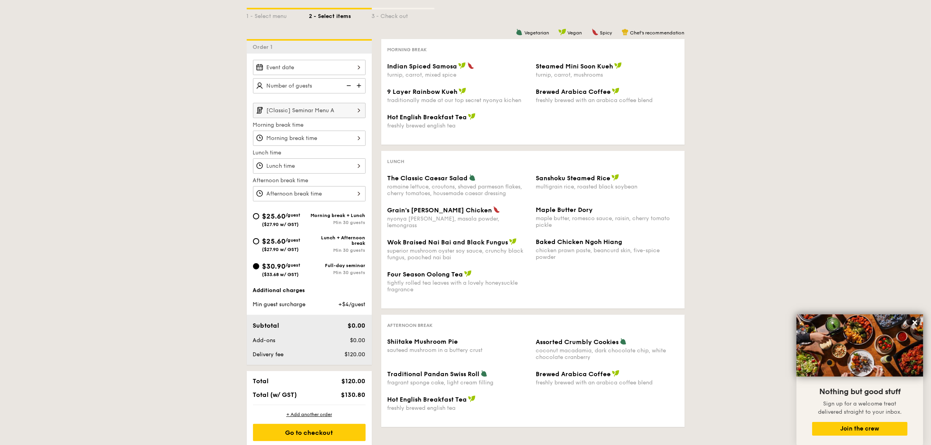
click at [329, 116] on input "[Classic] Seminar Menu A" at bounding box center [309, 110] width 113 height 15
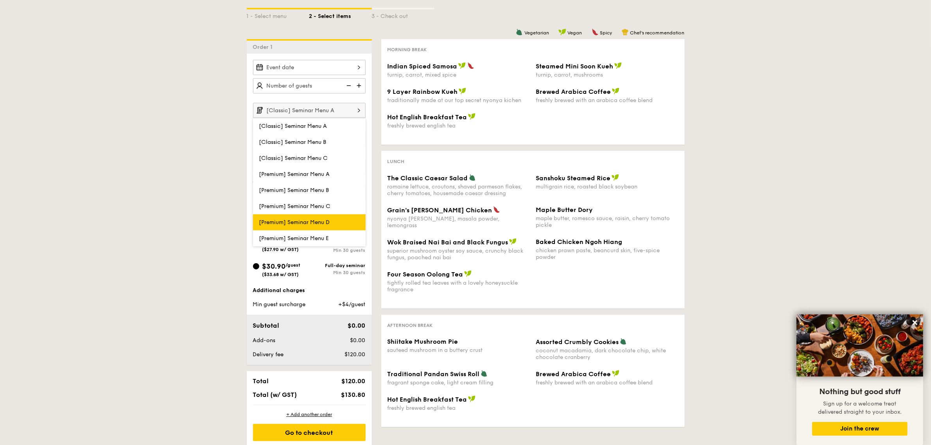
click at [323, 222] on span "[Premium] Seminar Menu D" at bounding box center [294, 222] width 71 height 7
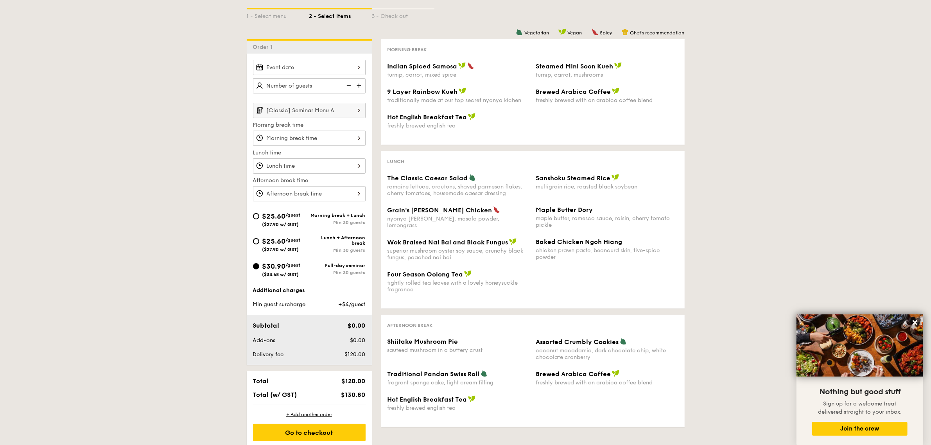
click at [312, 113] on input "[Classic] Seminar Menu A" at bounding box center [309, 110] width 113 height 15
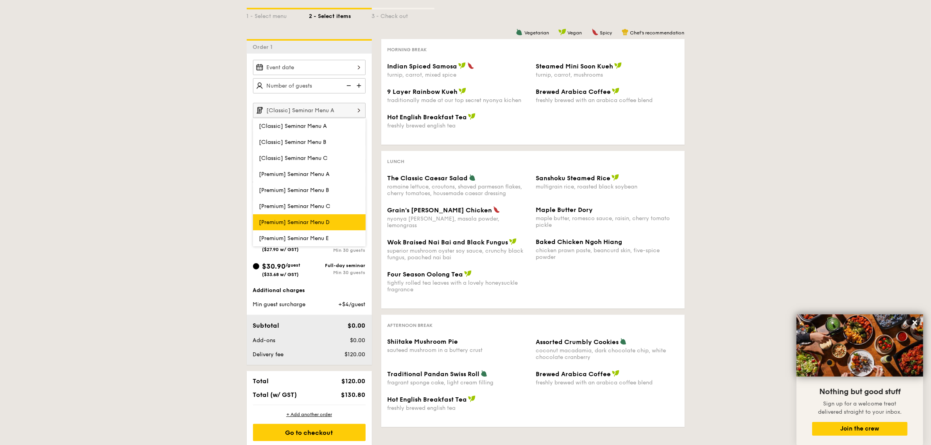
click at [308, 214] on label "[Premium] Seminar Menu D" at bounding box center [309, 222] width 113 height 16
click at [0, 0] on input "[Premium] Seminar Menu D" at bounding box center [0, 0] width 0 height 0
type input "[Premium] Seminar Menu D"
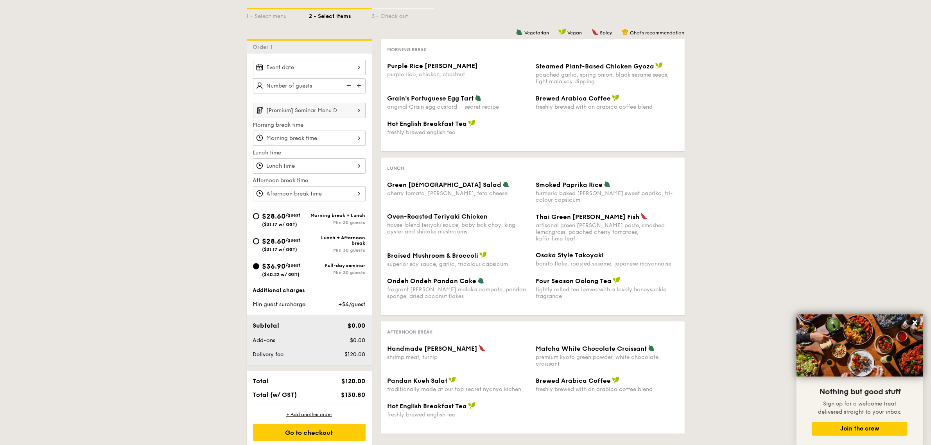
drag, startPoint x: 339, startPoint y: 303, endPoint x: 354, endPoint y: 305, distance: 15.8
click at [354, 305] on span "+$4/guest" at bounding box center [351, 304] width 27 height 7
click at [355, 291] on div "Additional charges" at bounding box center [309, 291] width 113 height 8
click at [358, 84] on img at bounding box center [360, 85] width 12 height 15
click at [358, 83] on img at bounding box center [360, 85] width 12 height 15
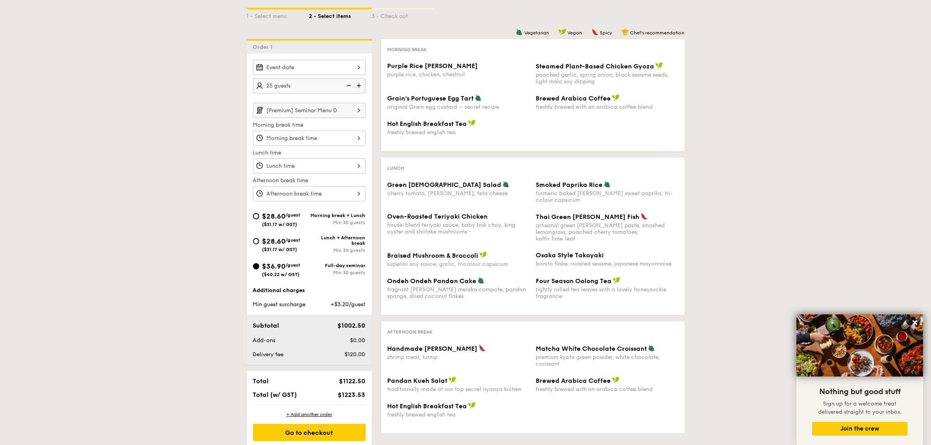
click at [358, 83] on img at bounding box center [360, 85] width 12 height 15
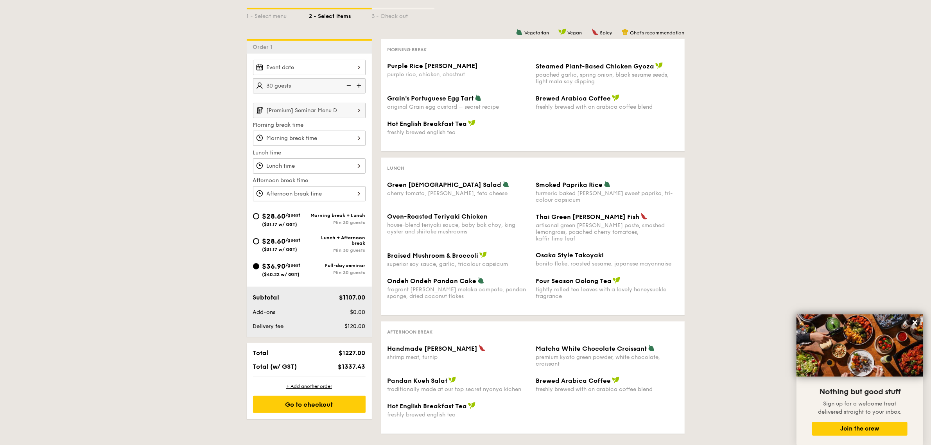
click at [358, 83] on img at bounding box center [360, 85] width 12 height 15
click at [347, 85] on img at bounding box center [348, 85] width 12 height 15
click at [360, 85] on img at bounding box center [360, 85] width 12 height 15
click at [282, 84] on input "35" at bounding box center [309, 85] width 113 height 15
click at [147, 118] on div "1 - Select menu 2 - Select items 3 - Check out Order 1 35 guests [Premium] Semi…" at bounding box center [465, 214] width 931 height 451
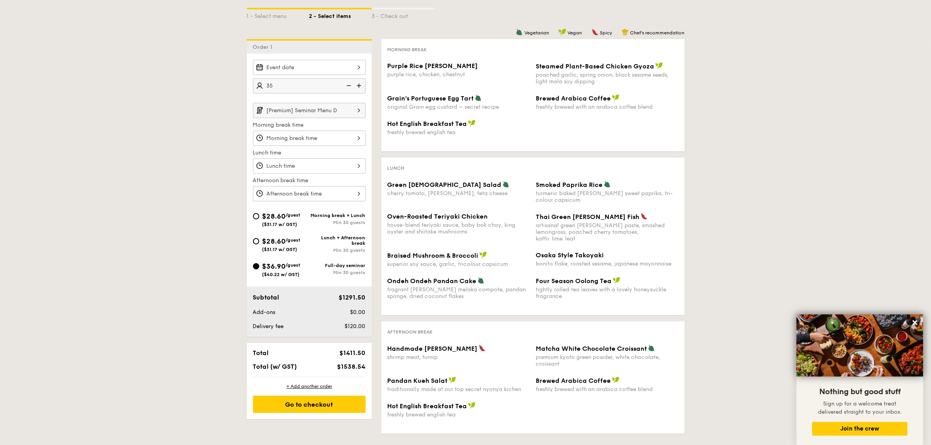
click at [351, 83] on img at bounding box center [348, 85] width 12 height 15
type input "30 guests"
click at [327, 110] on input "[Premium] Seminar Menu D" at bounding box center [309, 110] width 113 height 15
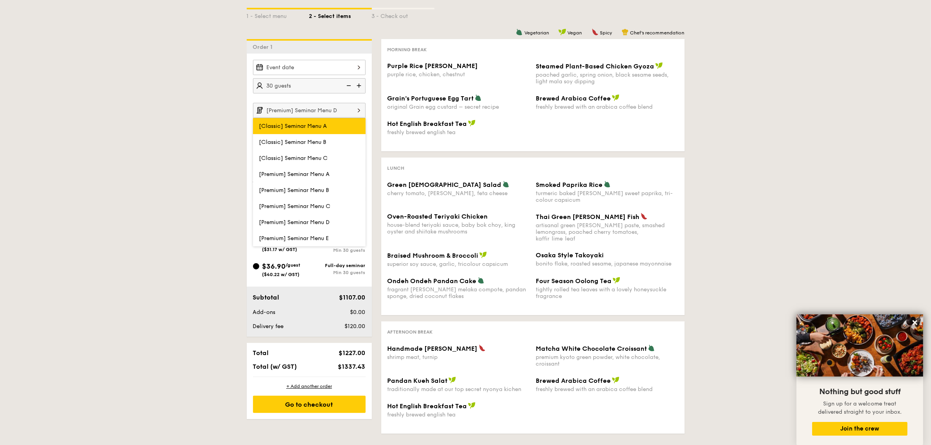
click at [312, 128] on label "[Classic] Seminar Menu A" at bounding box center [309, 126] width 113 height 16
click at [0, 0] on input "[Classic] Seminar Menu A" at bounding box center [0, 0] width 0 height 0
type input "[Classic] Seminar Menu A"
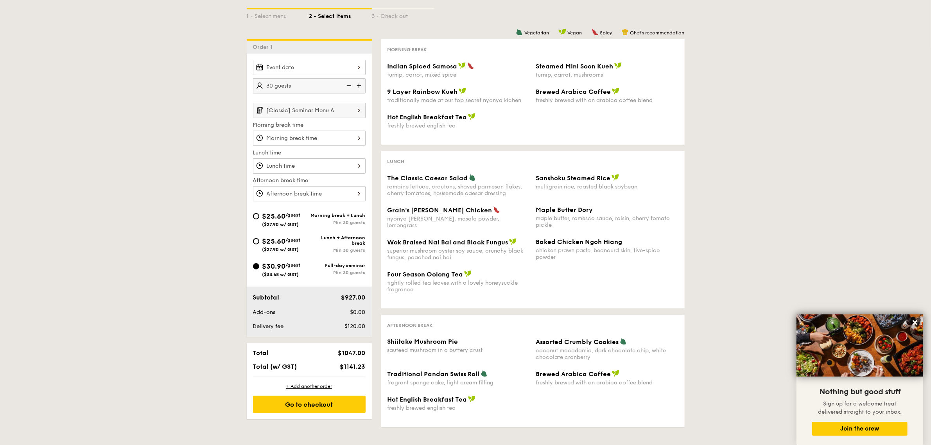
click at [359, 83] on img at bounding box center [360, 85] width 12 height 15
type input "35 guests"
click at [339, 112] on input "[Classic] Seminar Menu A" at bounding box center [309, 110] width 113 height 15
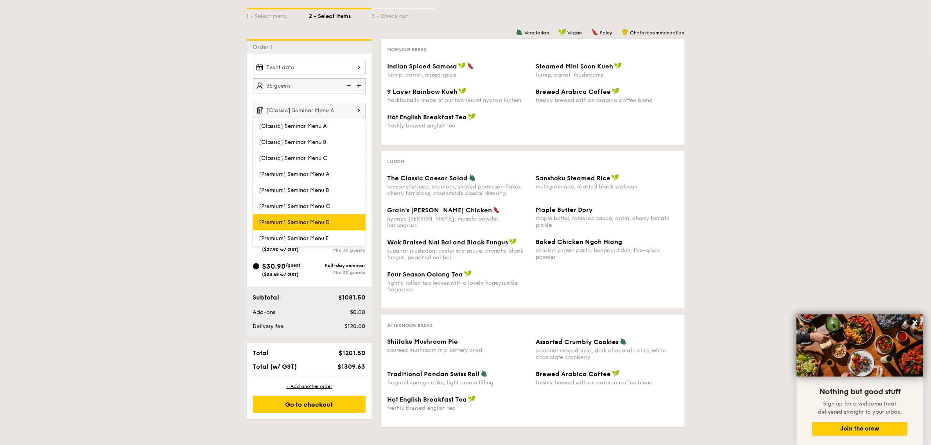
click at [323, 220] on span "[Premium] Seminar Menu D" at bounding box center [294, 222] width 71 height 7
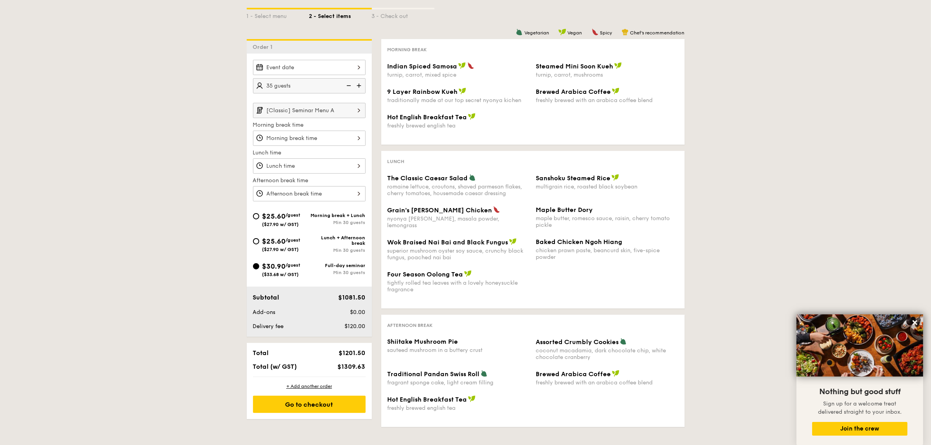
click at [312, 115] on input "[Classic] Seminar Menu A" at bounding box center [309, 110] width 113 height 15
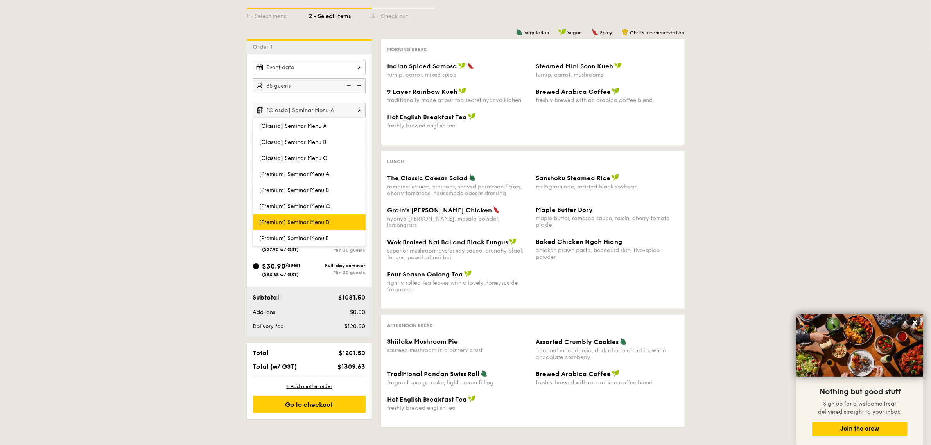
click at [286, 214] on label "[Premium] Seminar Menu D" at bounding box center [309, 222] width 113 height 16
click at [0, 0] on input "[Premium] Seminar Menu D" at bounding box center [0, 0] width 0 height 0
type input "[Premium] Seminar Menu D"
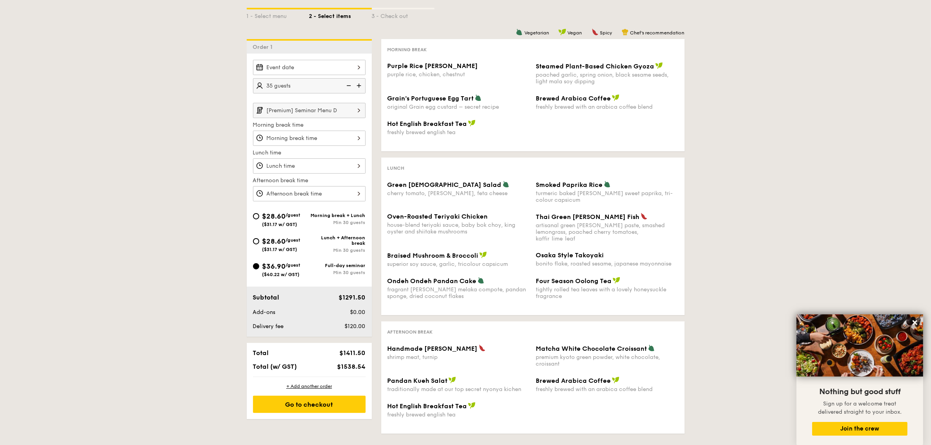
click at [348, 85] on img at bounding box center [348, 85] width 12 height 15
type input "30 guests"
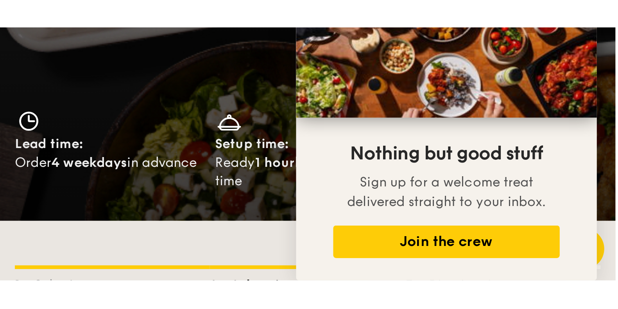
scroll to position [97, 0]
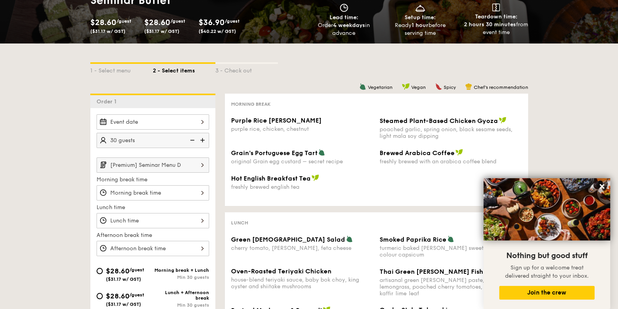
click at [165, 274] on div "Min 30 guests" at bounding box center [181, 276] width 56 height 5
click at [103, 271] on input "$28.60 /guest ($31.17 w/ GST) Morning break + Lunch Min 30 guests" at bounding box center [100, 270] width 6 height 6
radio input "true"
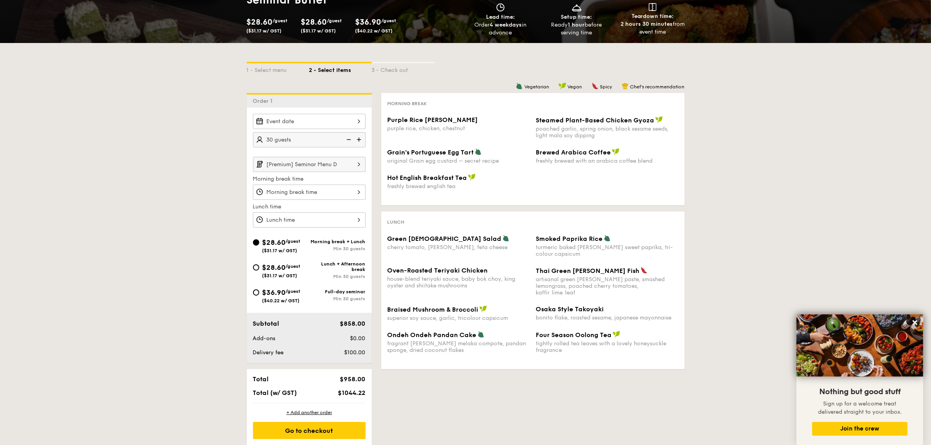
scroll to position [196, 0]
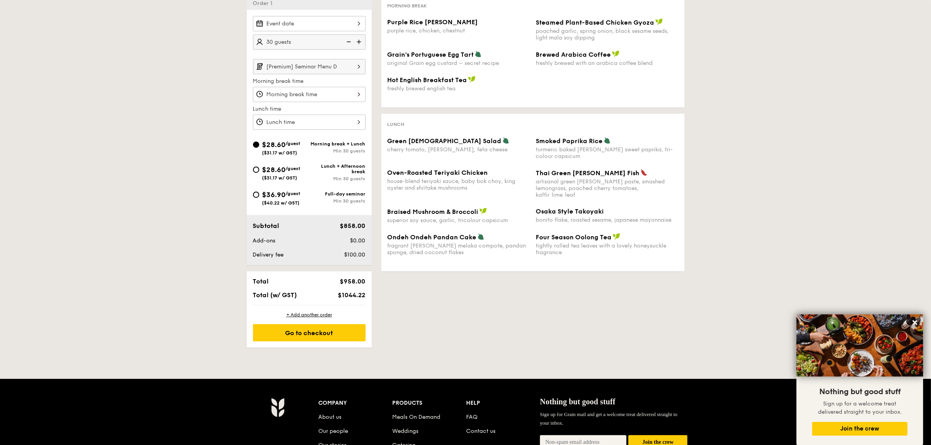
click at [260, 196] on div "$36.90 /guest ($40.22 w/ GST)" at bounding box center [281, 197] width 56 height 16
click at [259, 196] on input "$36.90 /guest ($40.22 w/ GST) Full-day seminar Min 30 guests" at bounding box center [256, 195] width 6 height 6
radio input "true"
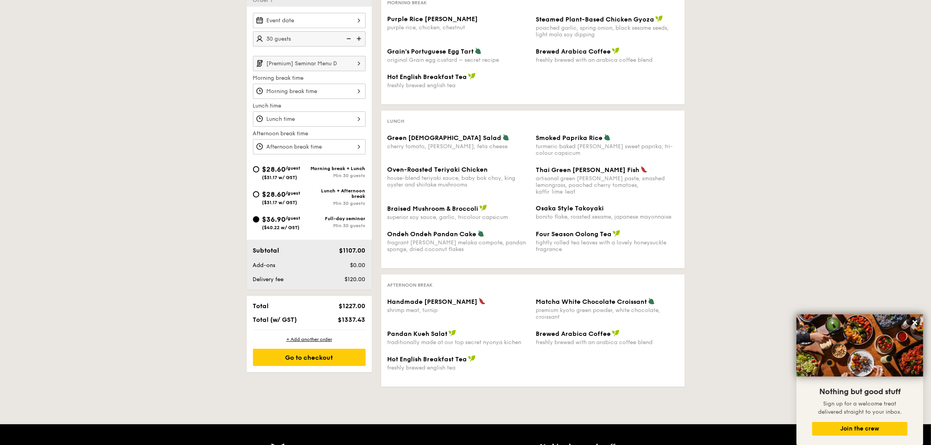
scroll to position [98, 0]
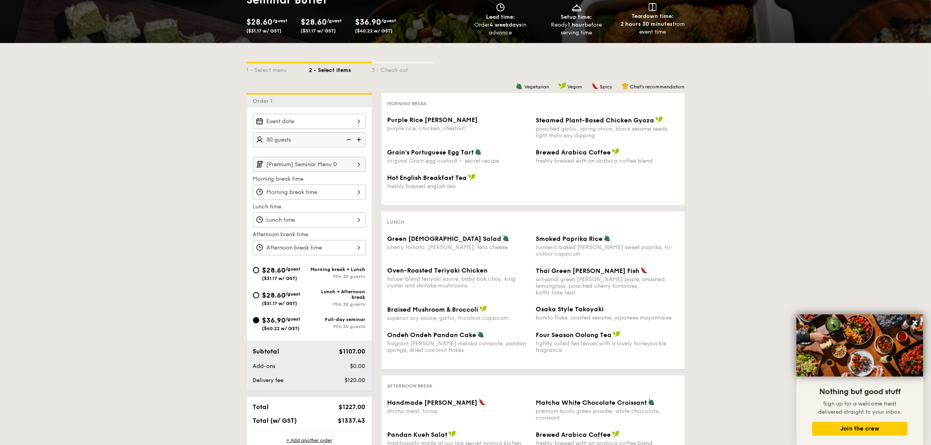
click at [311, 167] on input "[Premium] Seminar Menu D" at bounding box center [309, 164] width 113 height 15
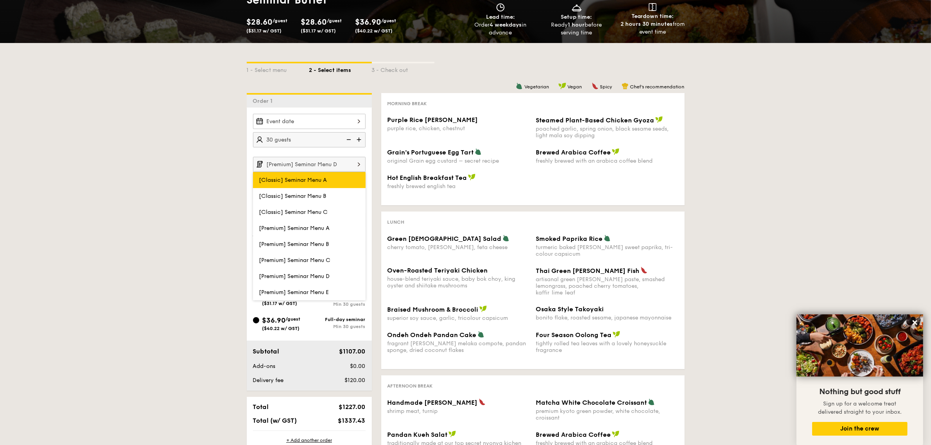
click at [300, 178] on span "[Classic] Seminar Menu A" at bounding box center [293, 180] width 68 height 7
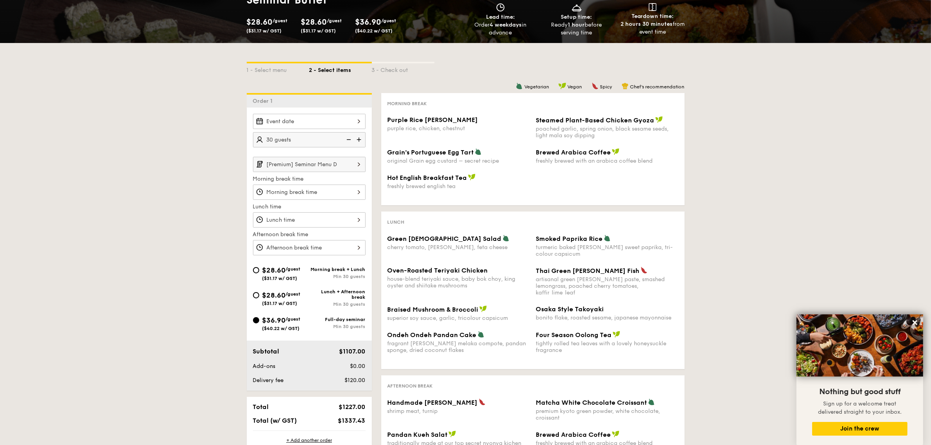
scroll to position [147, 0]
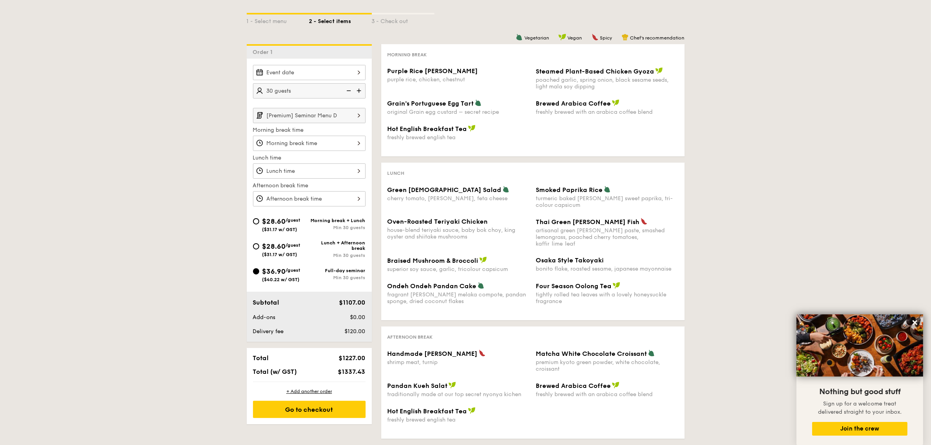
click at [327, 114] on input "[Premium] Seminar Menu D" at bounding box center [309, 115] width 113 height 15
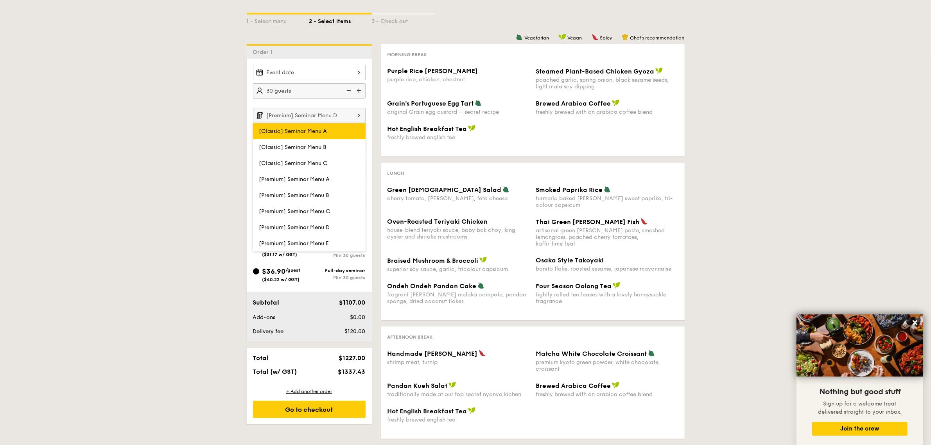
click at [311, 131] on span "[Classic] Seminar Menu A" at bounding box center [293, 131] width 68 height 7
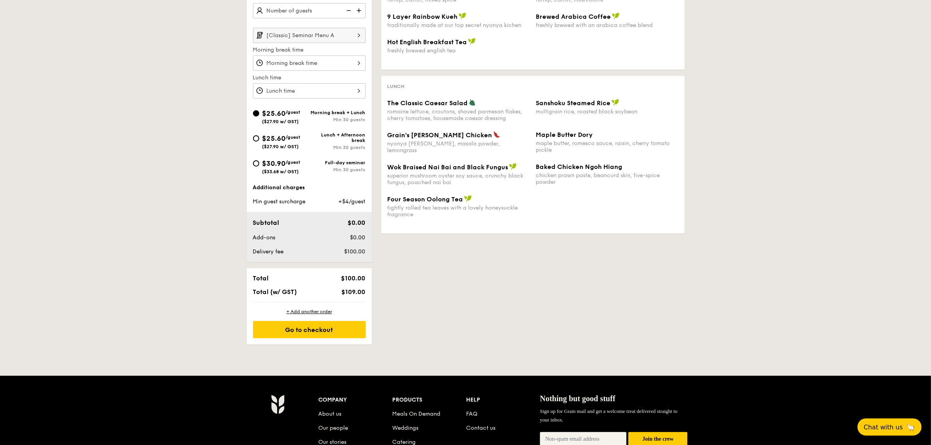
scroll to position [244, 0]
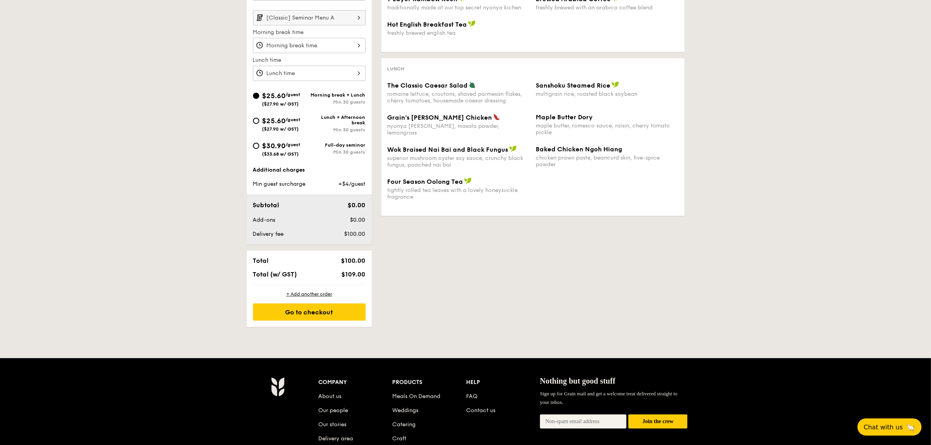
click at [261, 151] on div "$30.90 /guest ($33.68 w/ GST)" at bounding box center [281, 148] width 56 height 16
click at [259, 149] on input "$30.90 /guest ($33.68 w/ GST) Full-day seminar Min 30 guests" at bounding box center [256, 146] width 6 height 6
radio input "true"
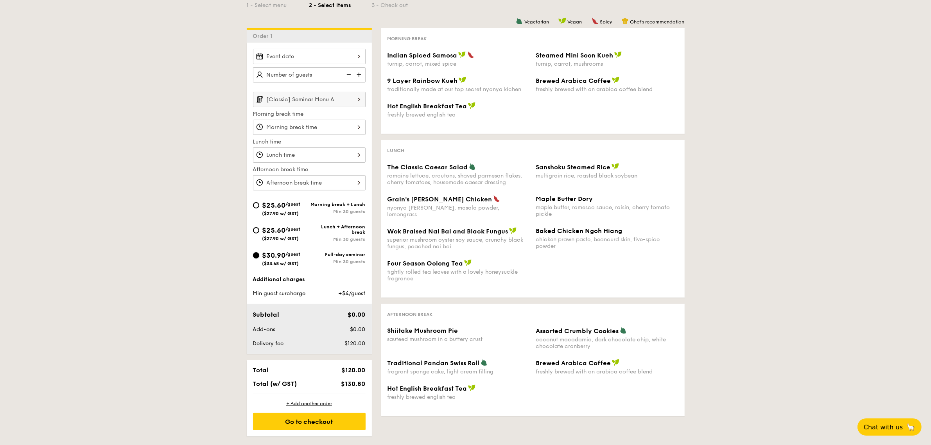
scroll to position [147, 0]
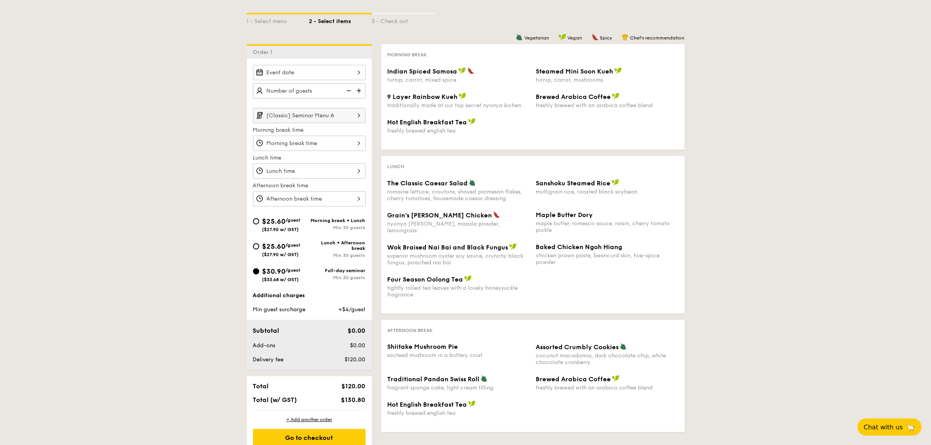
click at [358, 91] on img at bounding box center [360, 90] width 12 height 15
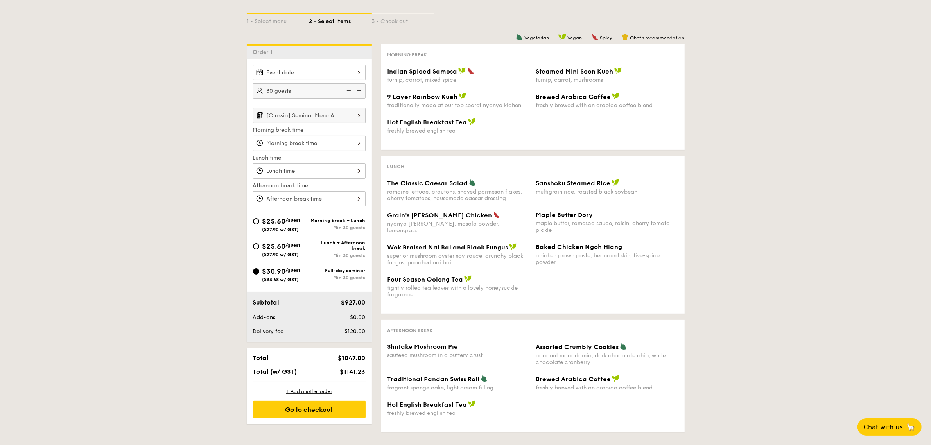
click at [358, 90] on img at bounding box center [360, 90] width 12 height 15
type input "35 guests"
click at [346, 114] on input "[Classic] Seminar Menu A" at bounding box center [309, 115] width 113 height 15
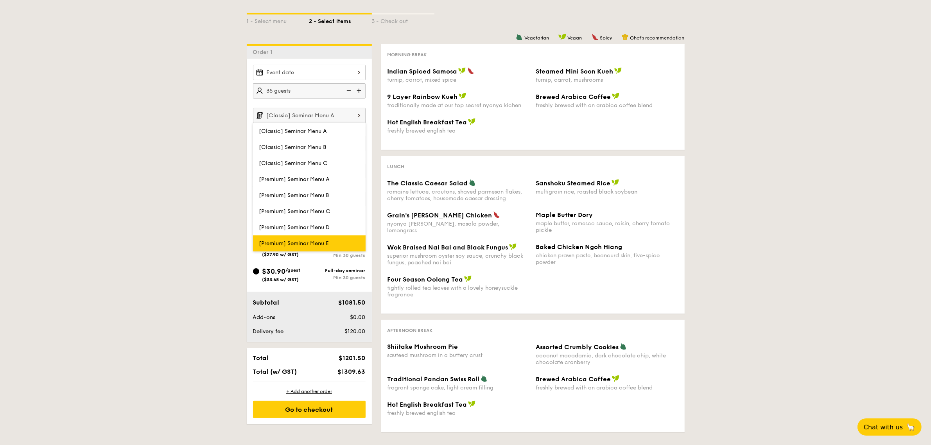
click at [321, 235] on label "[Premium] Seminar Menu E" at bounding box center [309, 243] width 113 height 16
click at [0, 0] on input "[Premium] Seminar Menu E" at bounding box center [0, 0] width 0 height 0
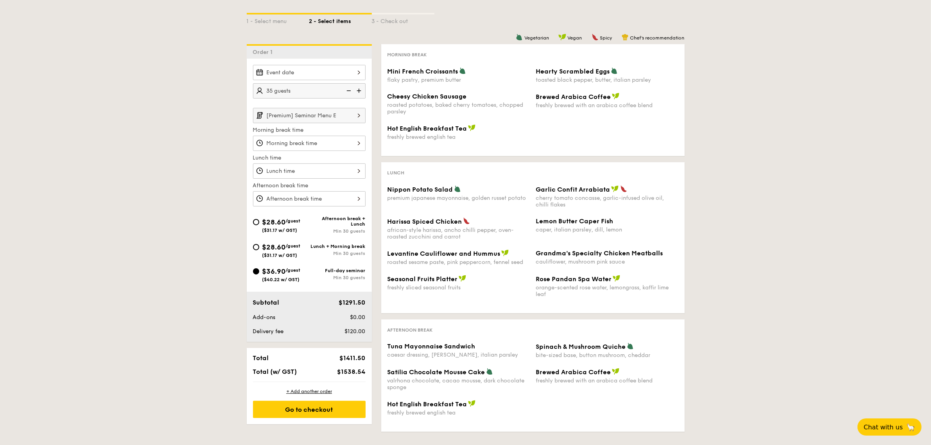
click at [335, 114] on input "[Premium] Seminar Menu E" at bounding box center [309, 115] width 113 height 15
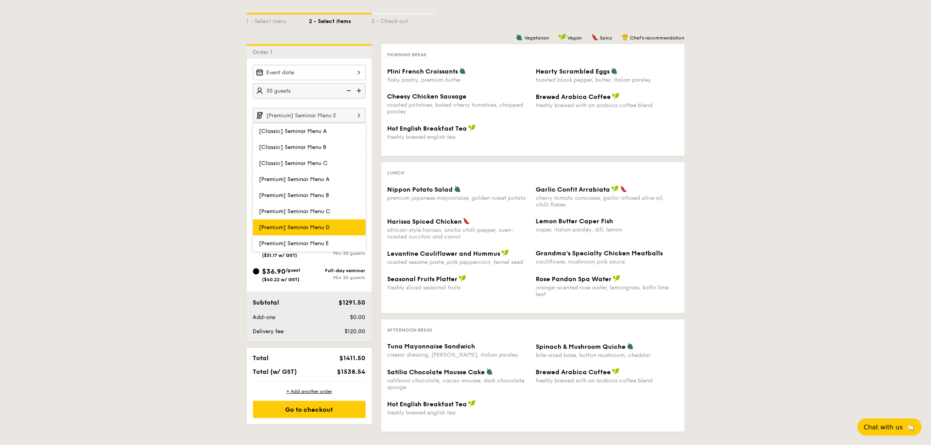
click at [319, 219] on label "[Premium] Seminar Menu D" at bounding box center [309, 227] width 113 height 16
click at [0, 0] on input "[Premium] Seminar Menu D" at bounding box center [0, 0] width 0 height 0
type input "[Premium] Seminar Menu D"
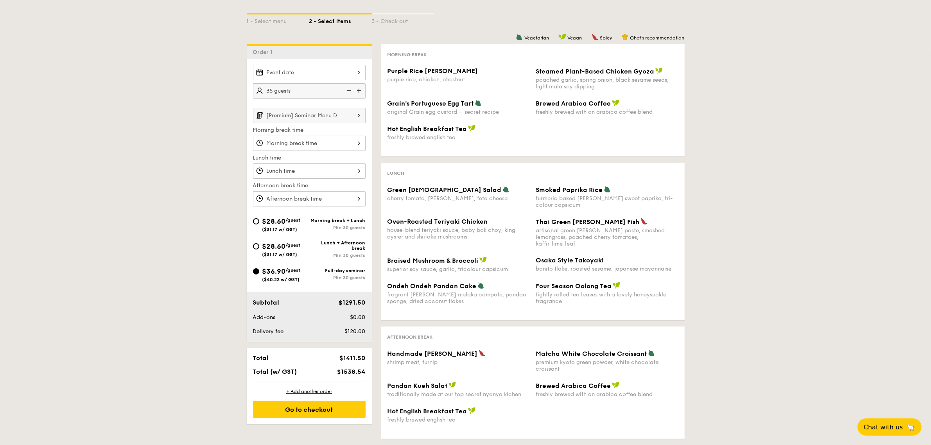
click at [347, 91] on img at bounding box center [348, 90] width 12 height 15
type input "30 guests"
click at [319, 115] on input "[Premium] Seminar Menu D" at bounding box center [309, 115] width 113 height 15
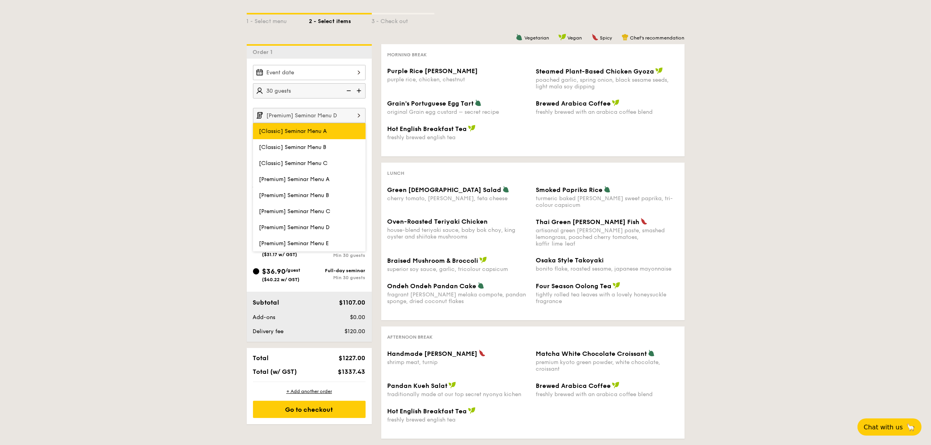
click at [317, 131] on span "[Classic] Seminar Menu A" at bounding box center [293, 131] width 68 height 7
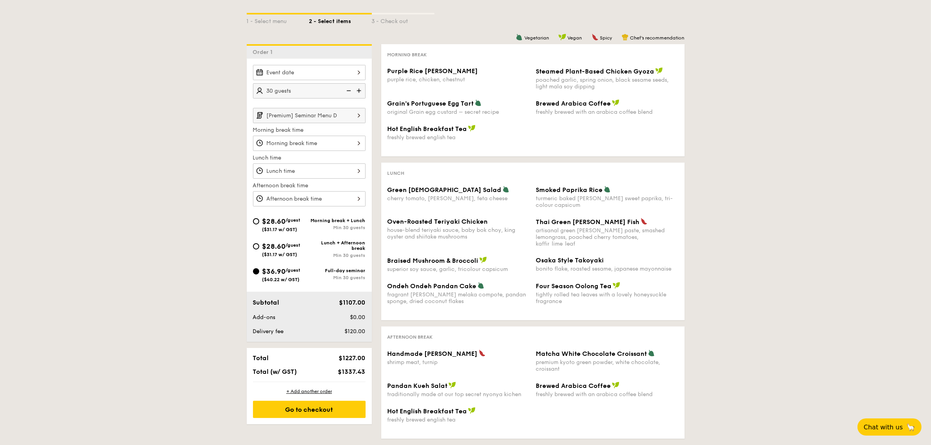
click at [329, 119] on input "[Premium] Seminar Menu D" at bounding box center [309, 115] width 113 height 15
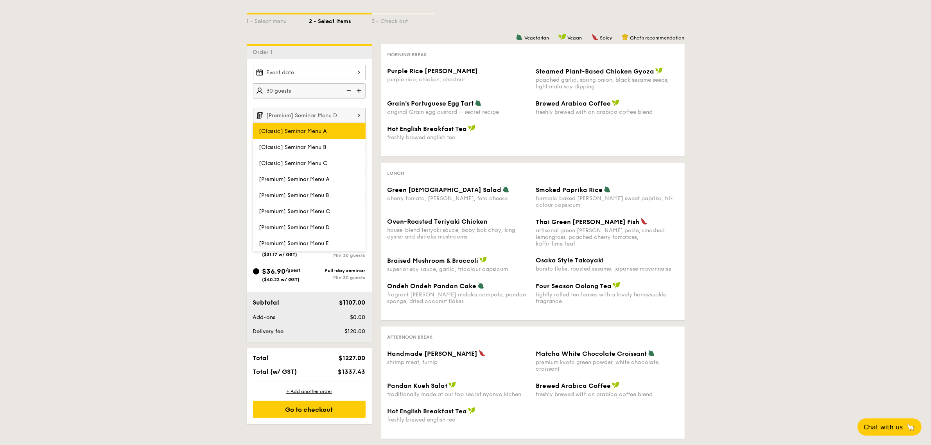
click at [323, 137] on label "[Classic] Seminar Menu A" at bounding box center [309, 131] width 113 height 16
click at [0, 0] on input "[Classic] Seminar Menu A" at bounding box center [0, 0] width 0 height 0
type input "[Classic] Seminar Menu A"
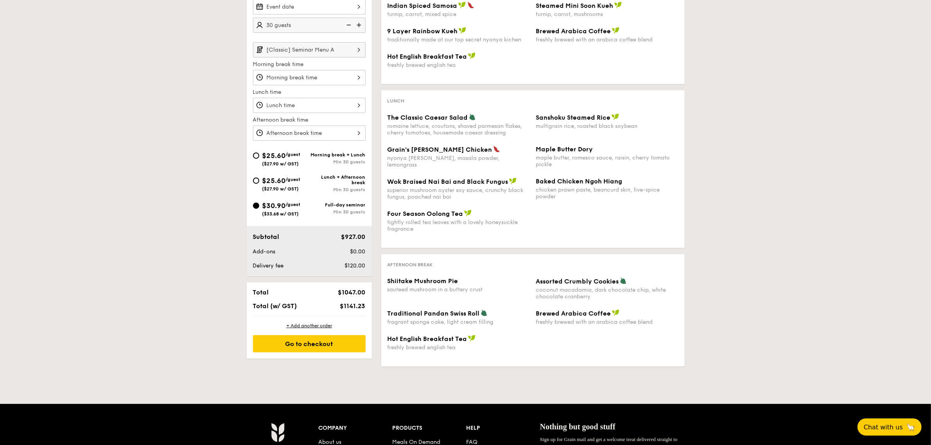
scroll to position [244, 0]
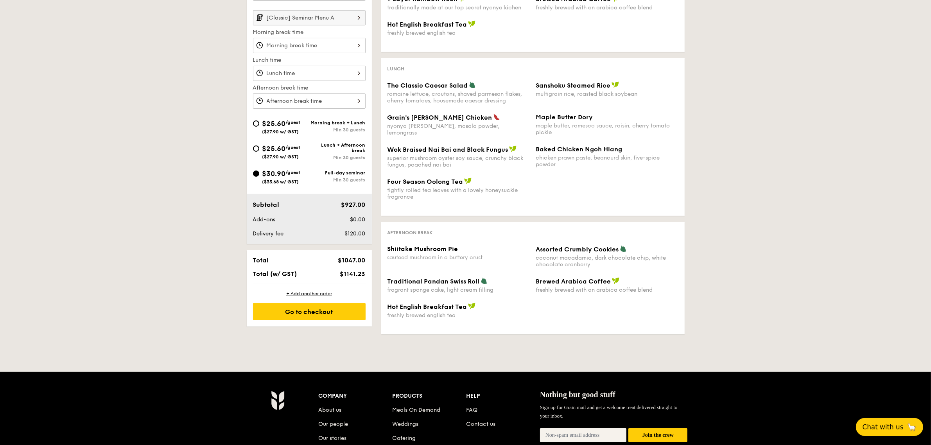
click at [895, 432] on button "Chat with us 🦙" at bounding box center [889, 427] width 67 height 18
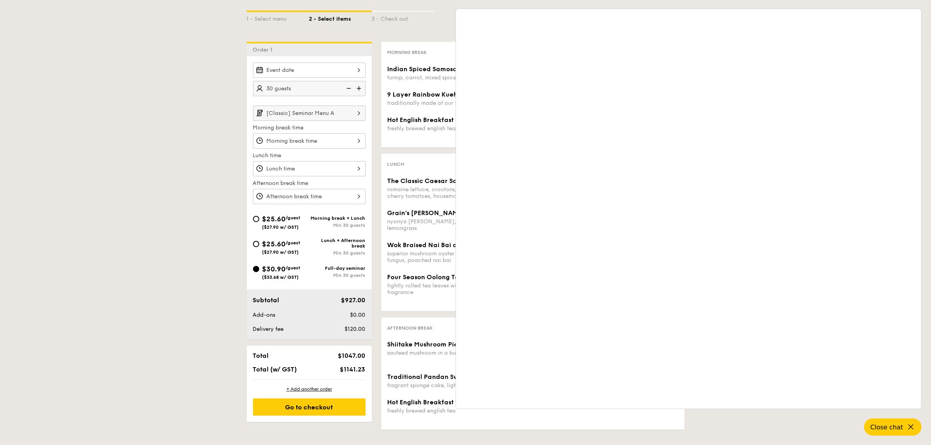
scroll to position [147, 0]
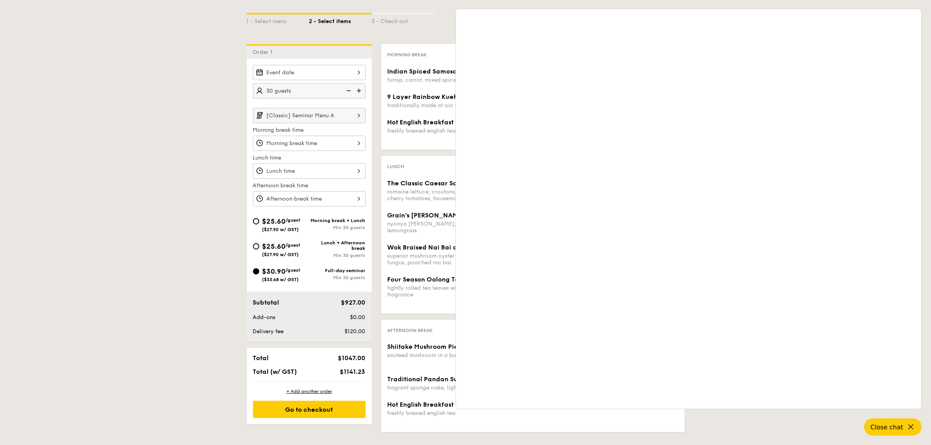
click at [210, 63] on div "1 - Select menu 2 - Select items 3 - Check out Order 1 30 guests [Classic] Semi…" at bounding box center [465, 216] width 931 height 444
click at [910, 424] on icon at bounding box center [911, 426] width 9 height 9
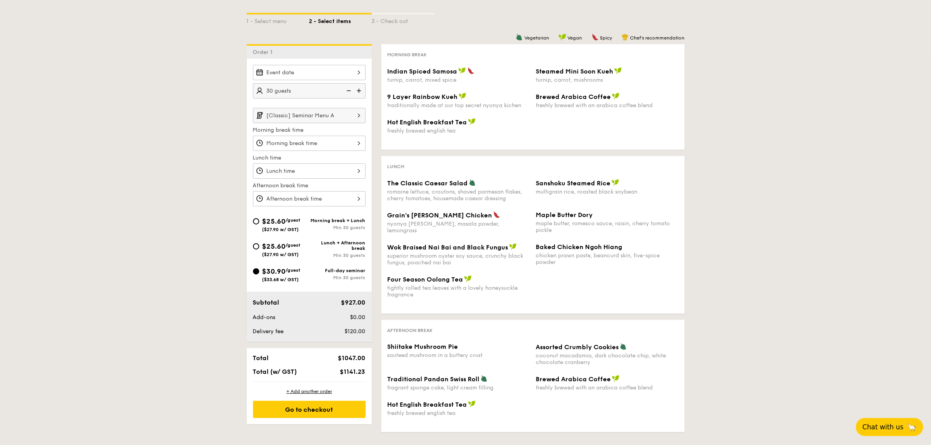
scroll to position [196, 0]
